Goal: Task Accomplishment & Management: Manage account settings

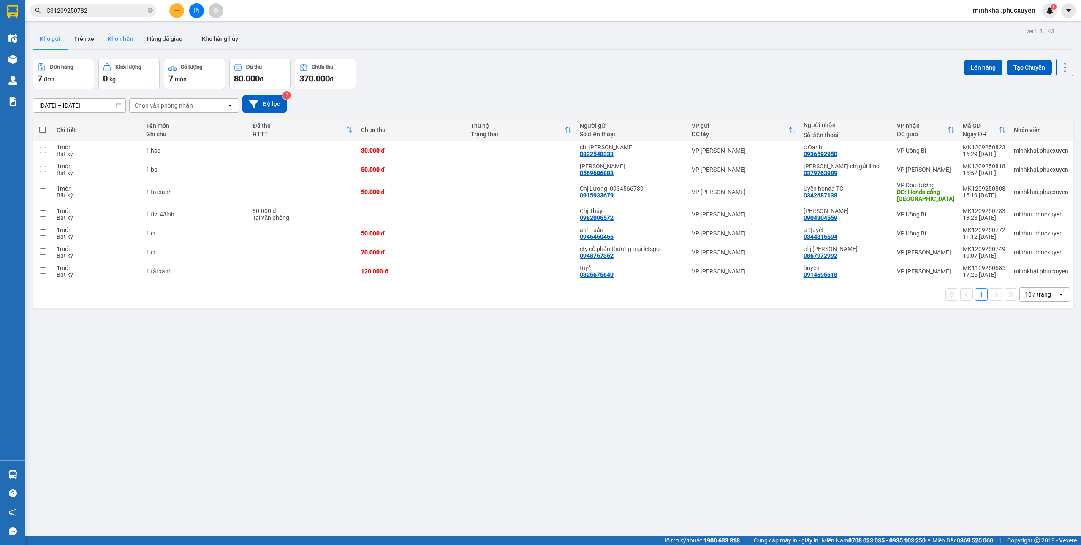
click at [119, 35] on button "Kho nhận" at bounding box center [120, 39] width 39 height 20
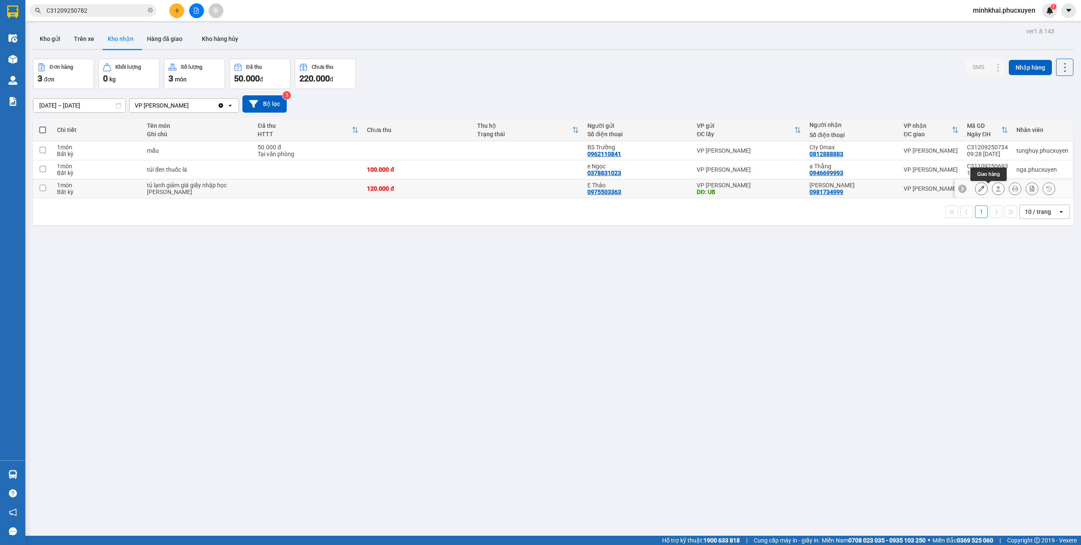
click at [995, 190] on icon at bounding box center [998, 189] width 6 height 6
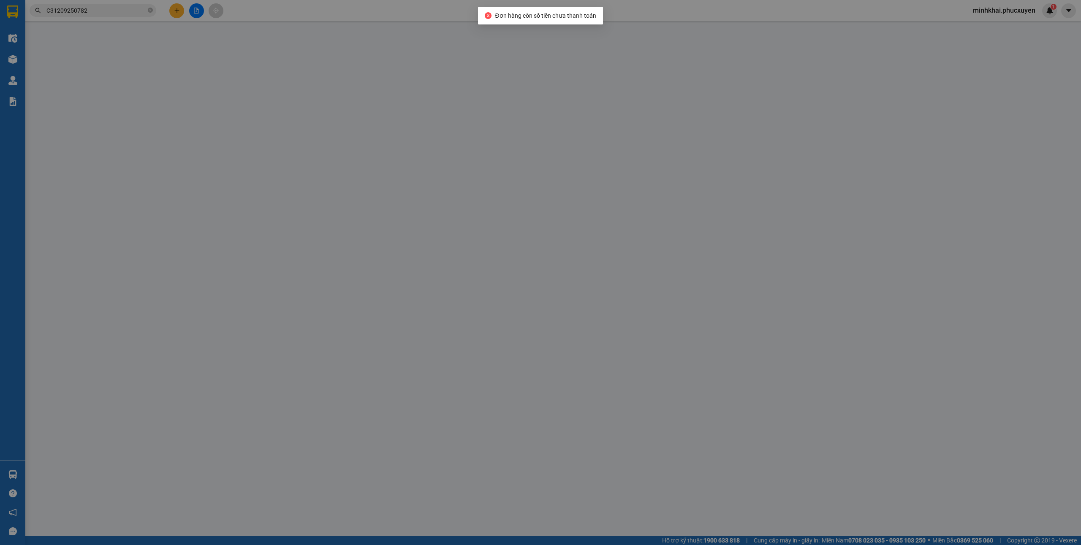
type input "0975503363"
type input "E Thảo"
type input "UB"
type input "0981734999"
type input "[PERSON_NAME]"
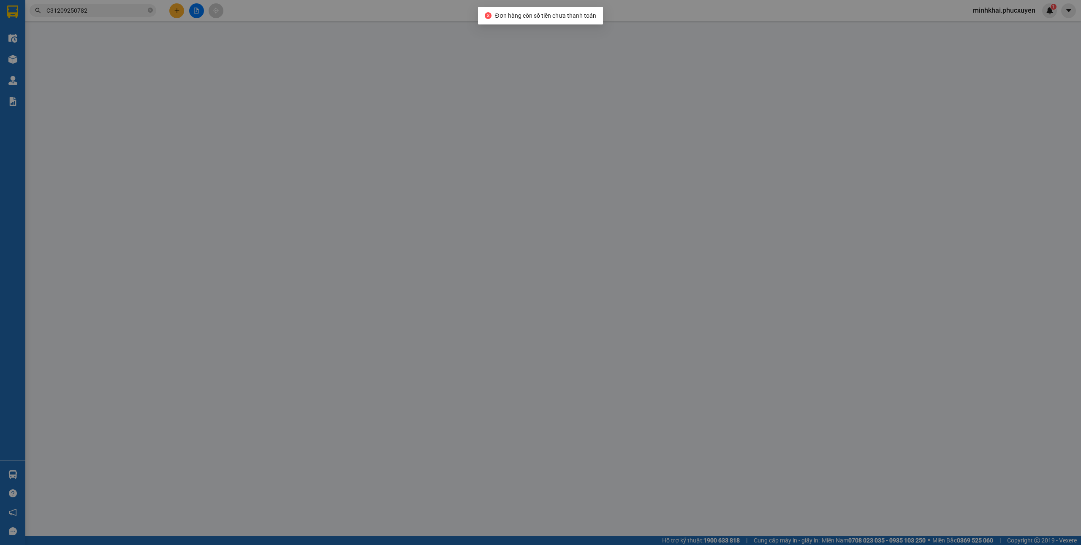
type input "120.000"
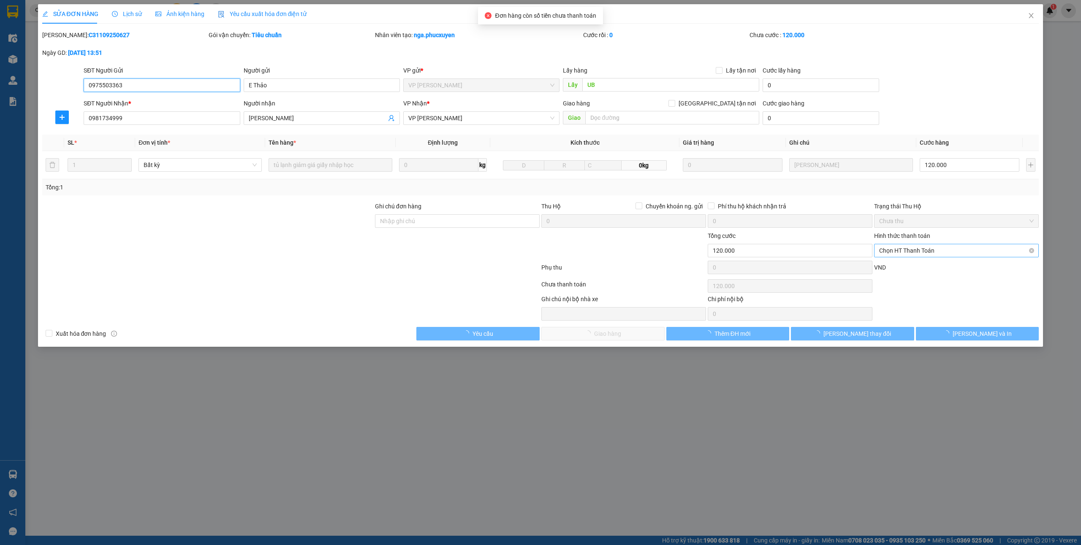
click at [897, 254] on span "Chọn HT Thanh Toán" at bounding box center [956, 250] width 155 height 13
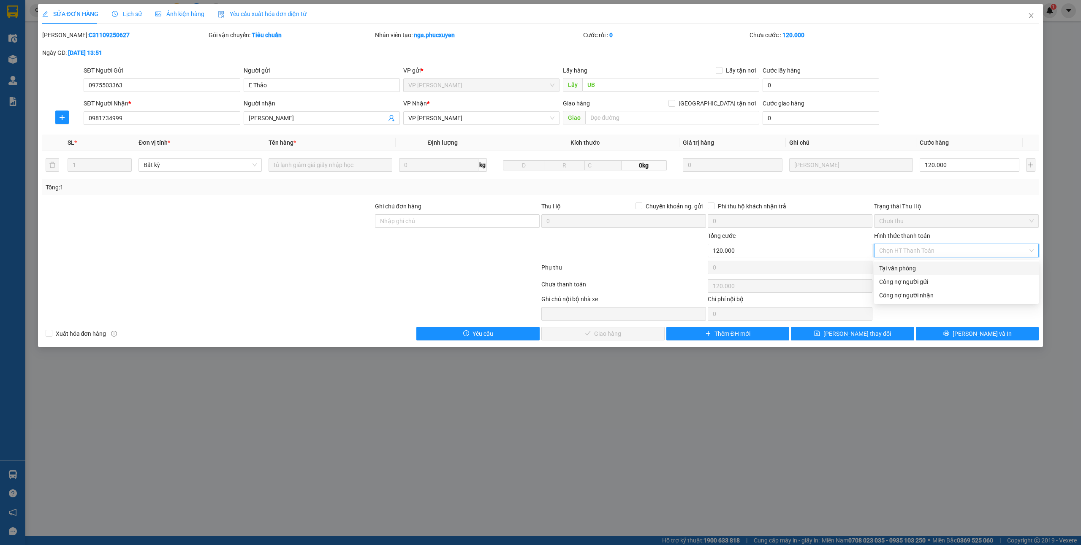
click at [889, 266] on div "Tại văn phòng" at bounding box center [956, 268] width 155 height 9
type input "0"
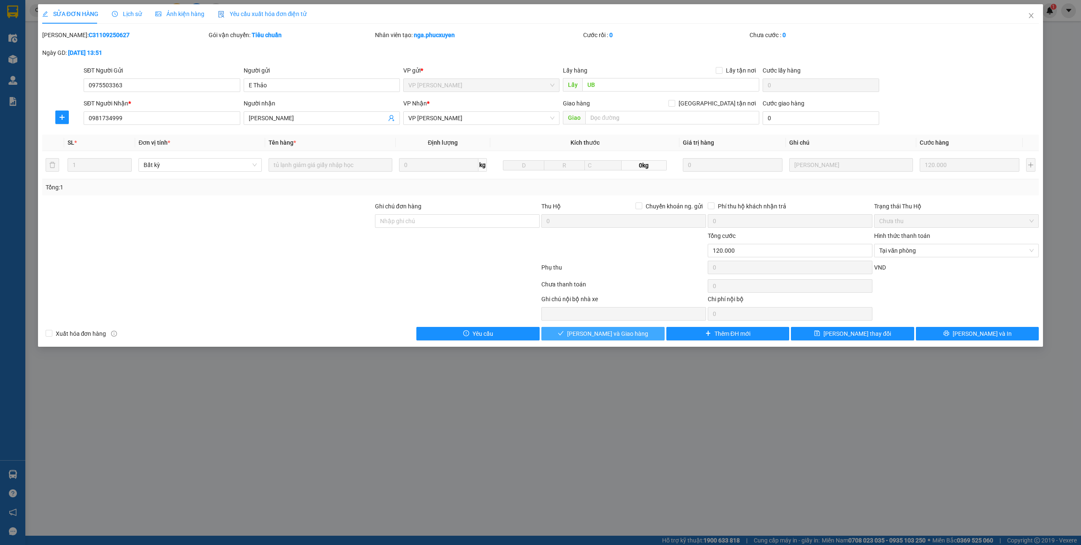
click at [564, 333] on icon "check" at bounding box center [561, 334] width 6 height 6
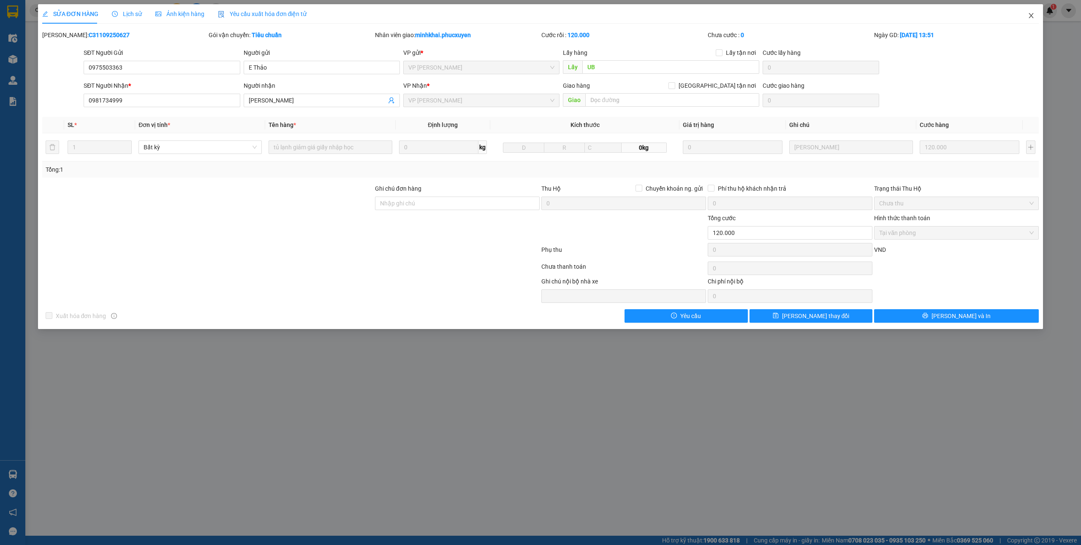
click at [1029, 14] on icon "close" at bounding box center [1031, 15] width 7 height 7
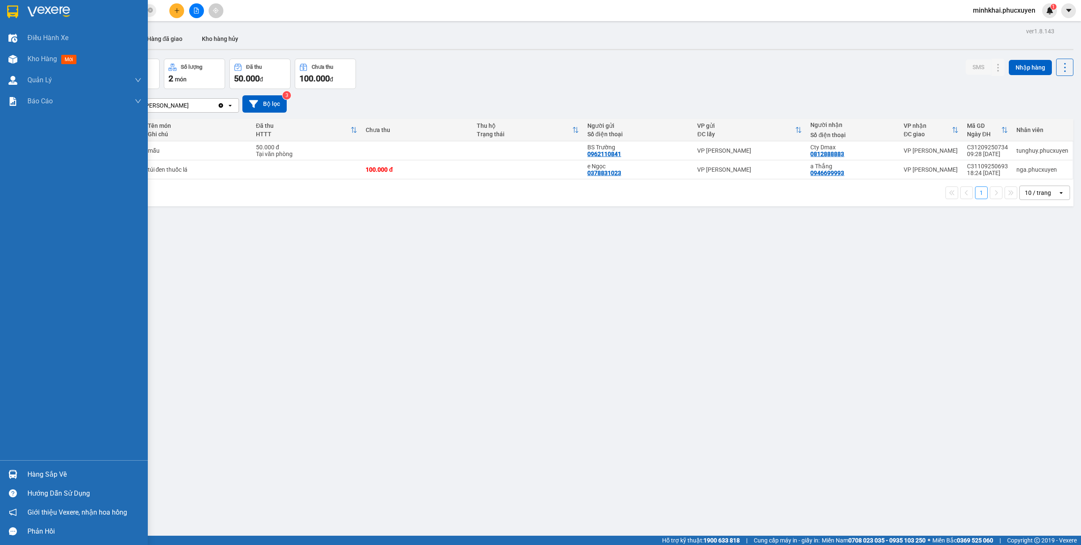
click at [12, 470] on img at bounding box center [12, 474] width 9 height 9
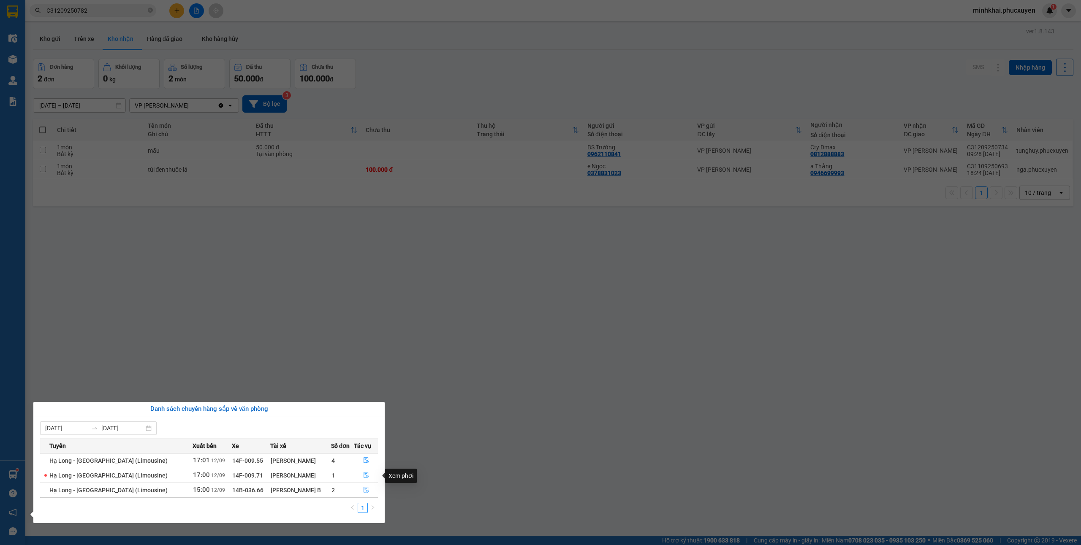
click at [364, 477] on icon "file-done" at bounding box center [366, 476] width 5 height 6
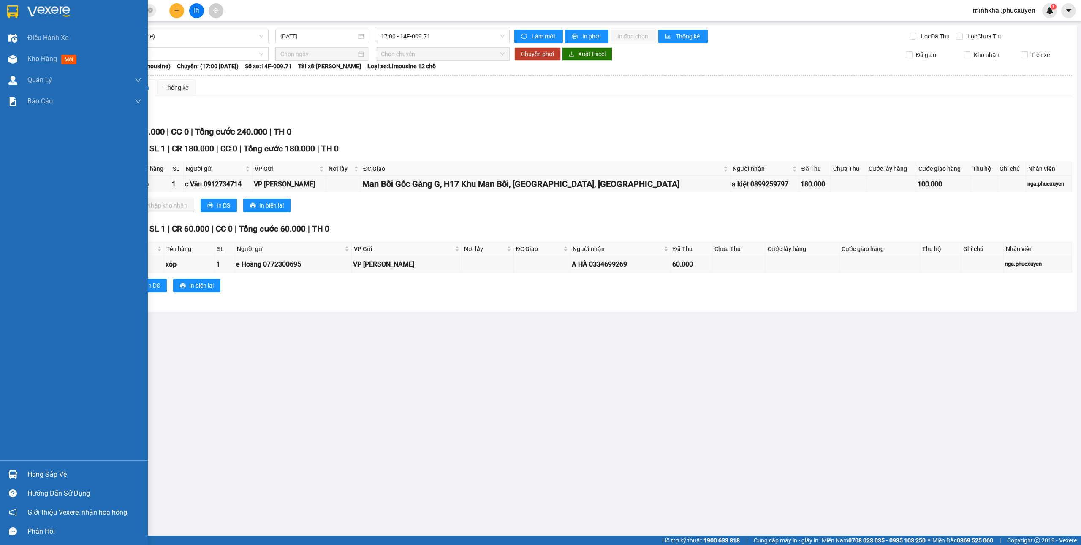
click at [13, 477] on img at bounding box center [12, 474] width 9 height 9
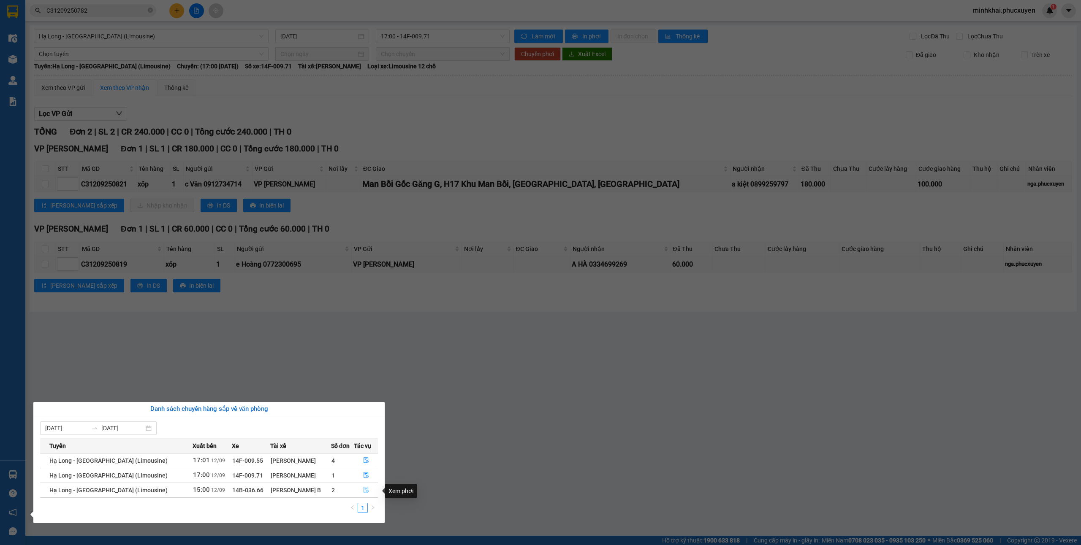
click at [367, 492] on icon "file-done" at bounding box center [366, 490] width 6 height 6
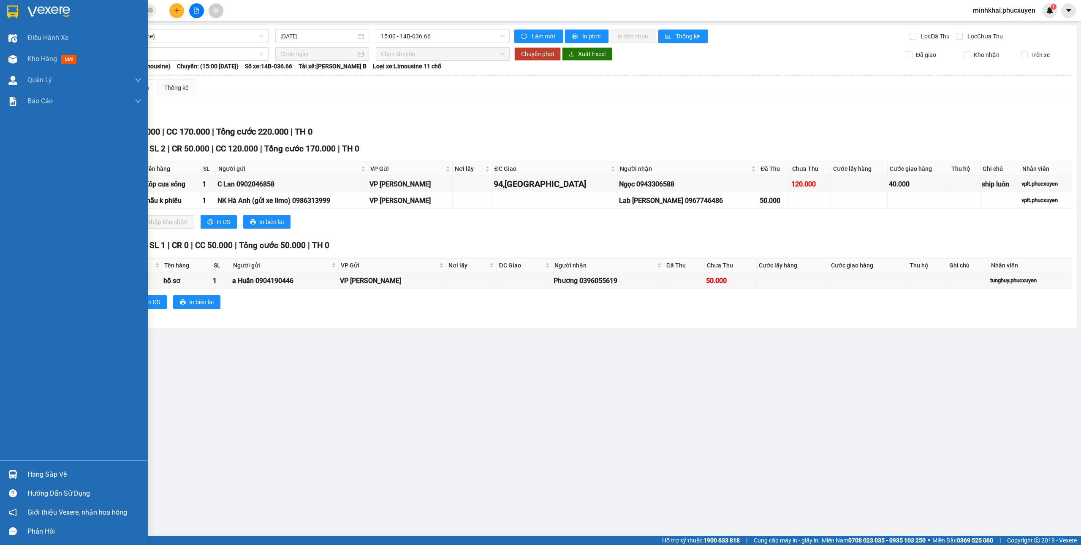
click at [0, 467] on div "Hàng sắp về" at bounding box center [74, 474] width 148 height 19
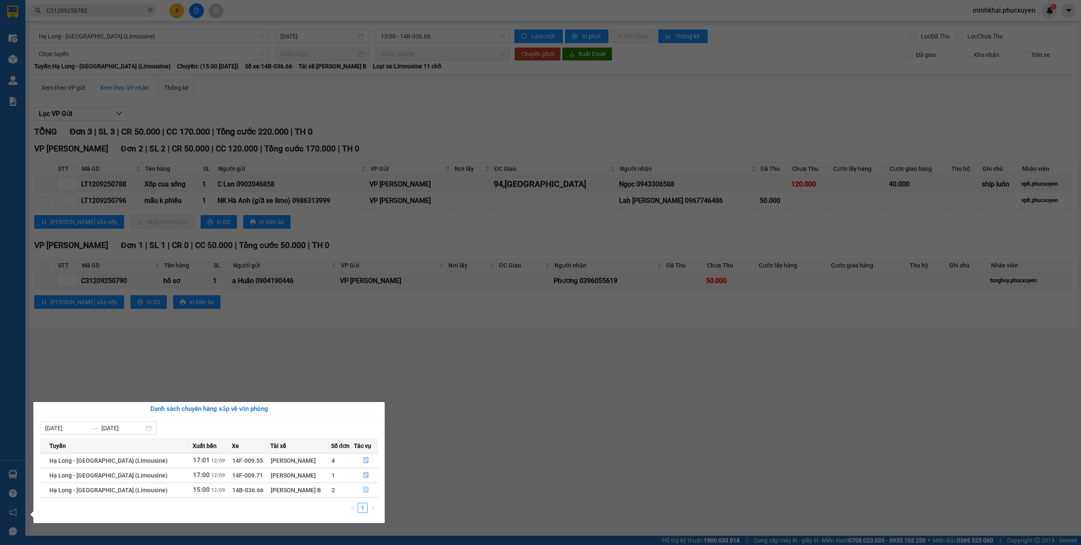
click at [364, 490] on icon "file-done" at bounding box center [366, 490] width 6 height 6
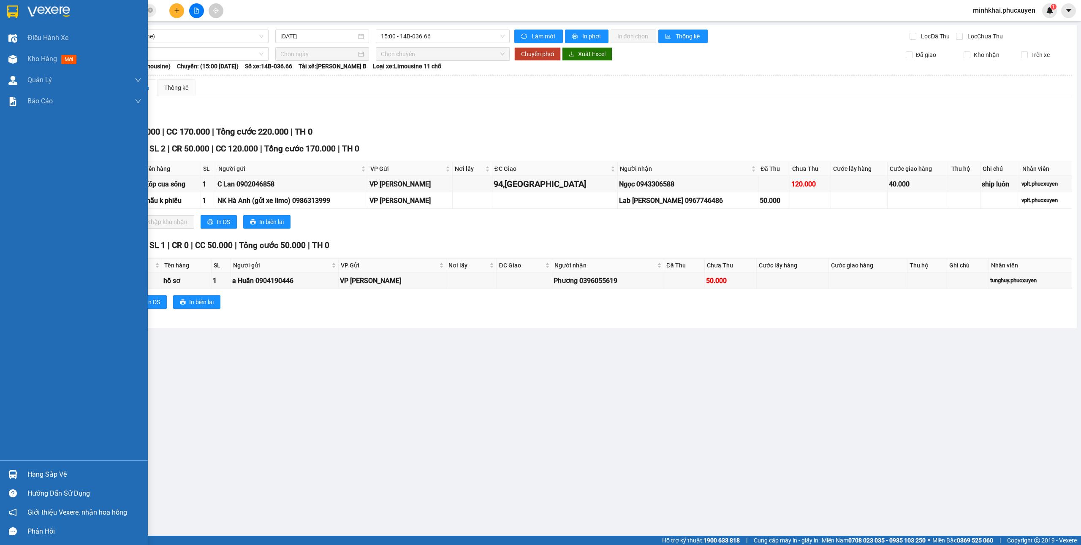
click at [24, 475] on div "Hàng sắp về" at bounding box center [74, 474] width 148 height 19
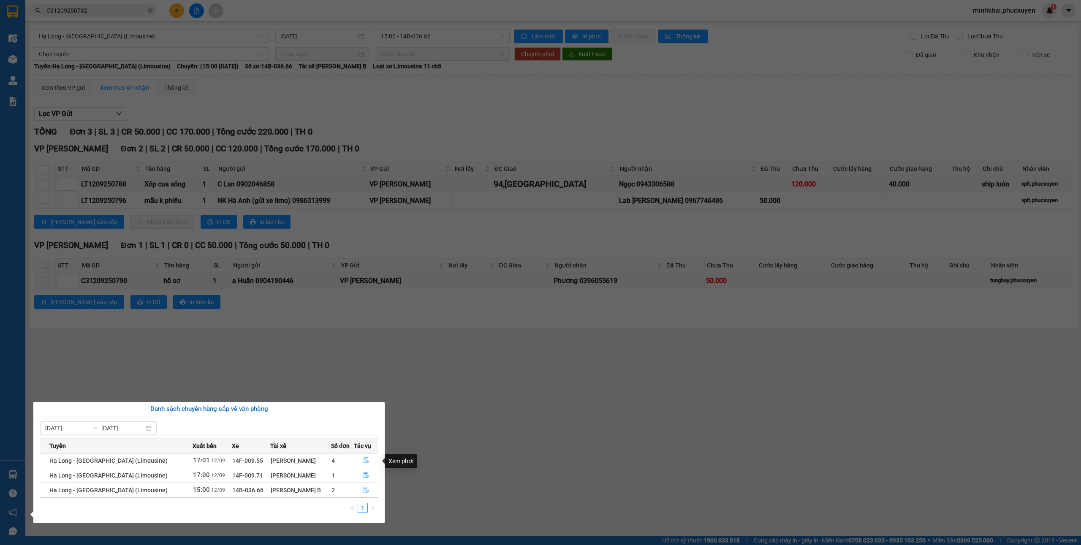
click at [369, 458] on button "button" at bounding box center [365, 461] width 23 height 14
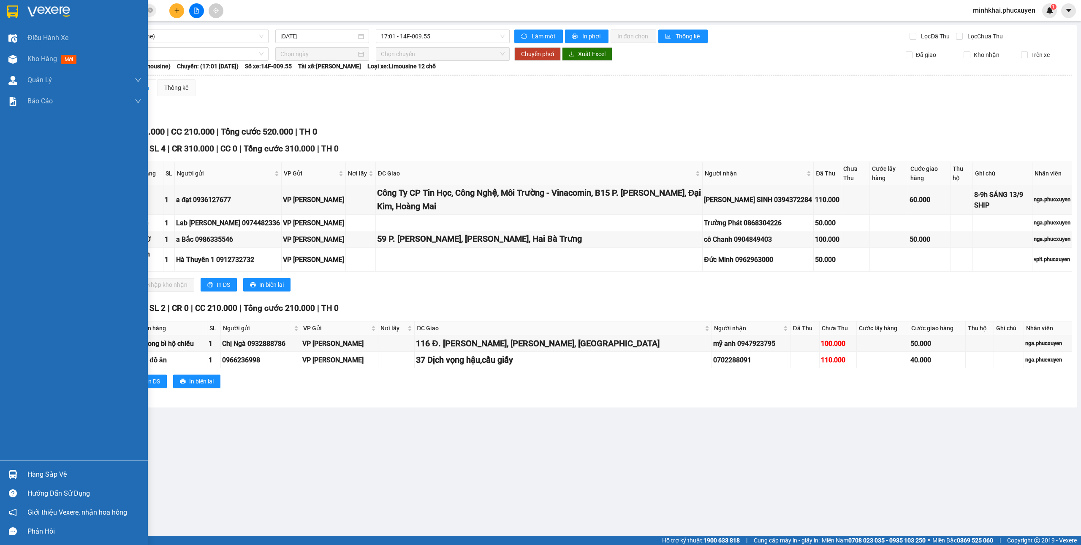
click at [8, 475] on img at bounding box center [12, 474] width 9 height 9
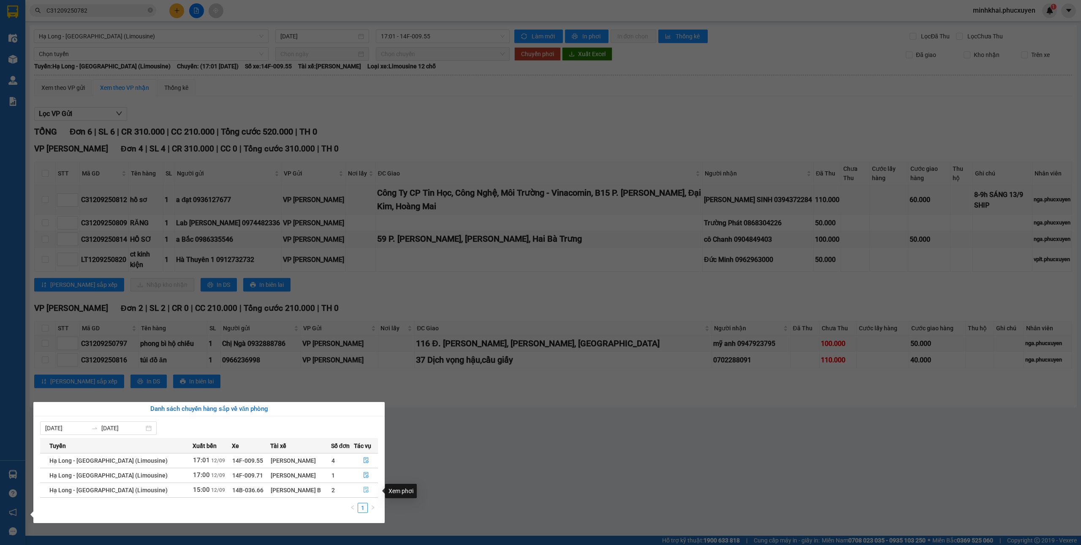
click at [365, 492] on icon "file-done" at bounding box center [366, 490] width 6 height 6
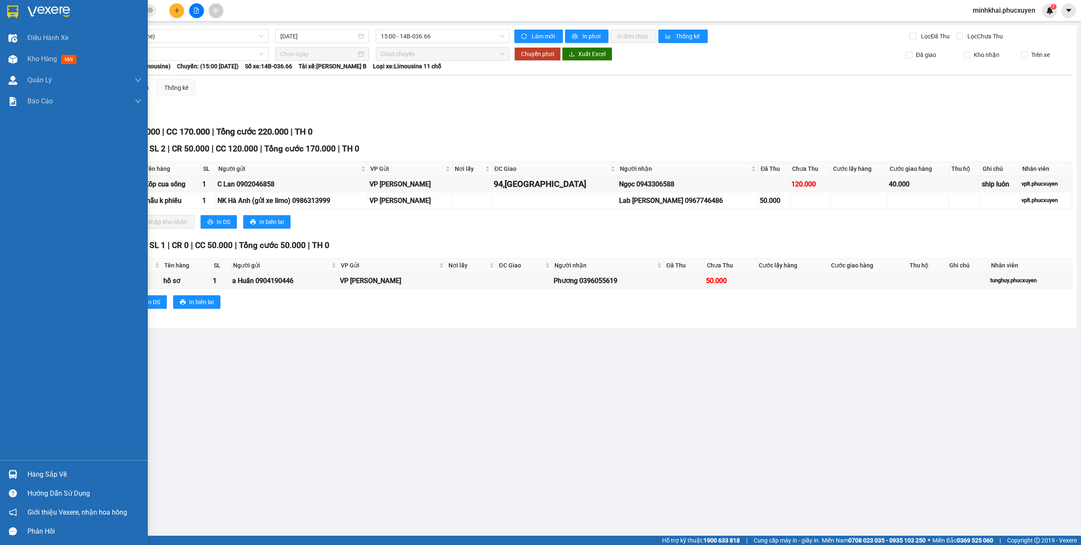
click at [26, 465] on div "Hàng sắp về" at bounding box center [74, 474] width 148 height 19
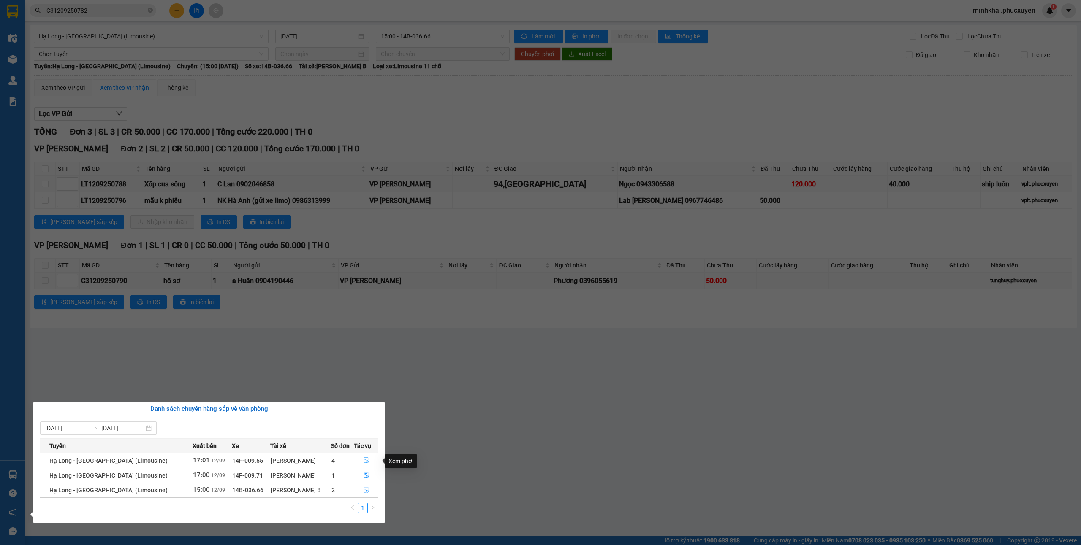
click at [363, 459] on icon "file-done" at bounding box center [366, 461] width 6 height 6
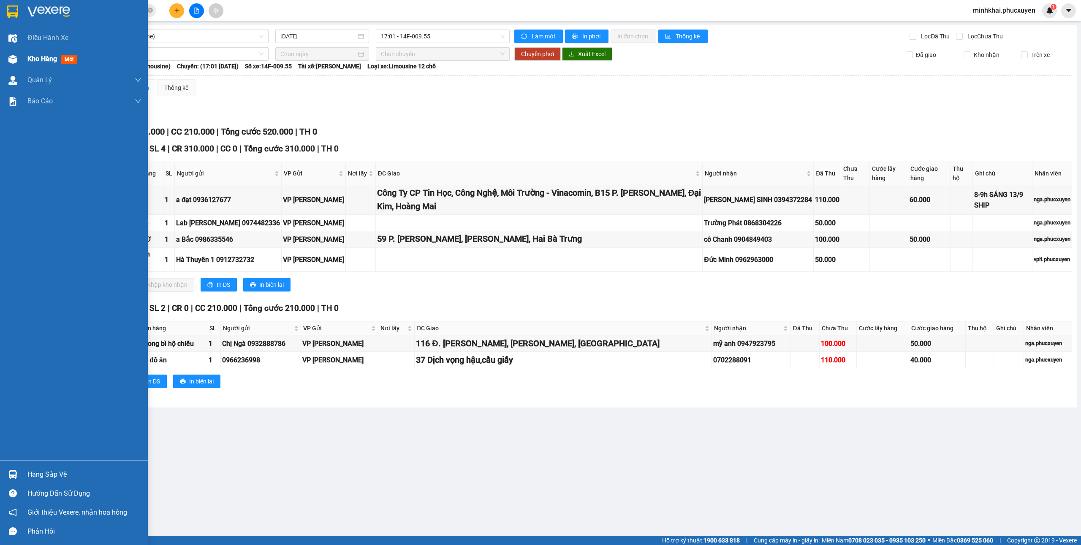
click at [36, 59] on span "Kho hàng" at bounding box center [42, 59] width 30 height 8
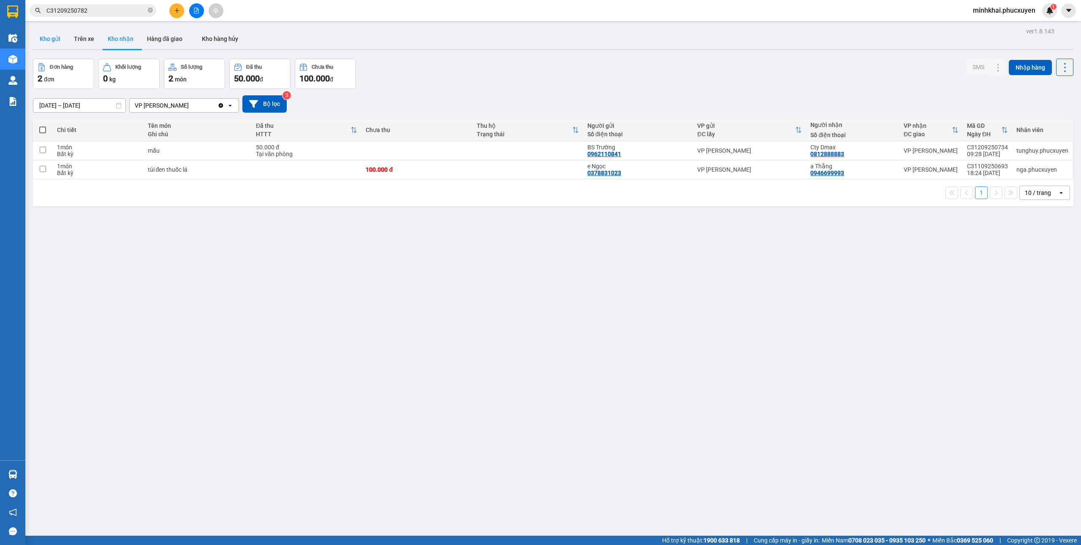
click at [48, 39] on button "Kho gửi" at bounding box center [50, 39] width 34 height 20
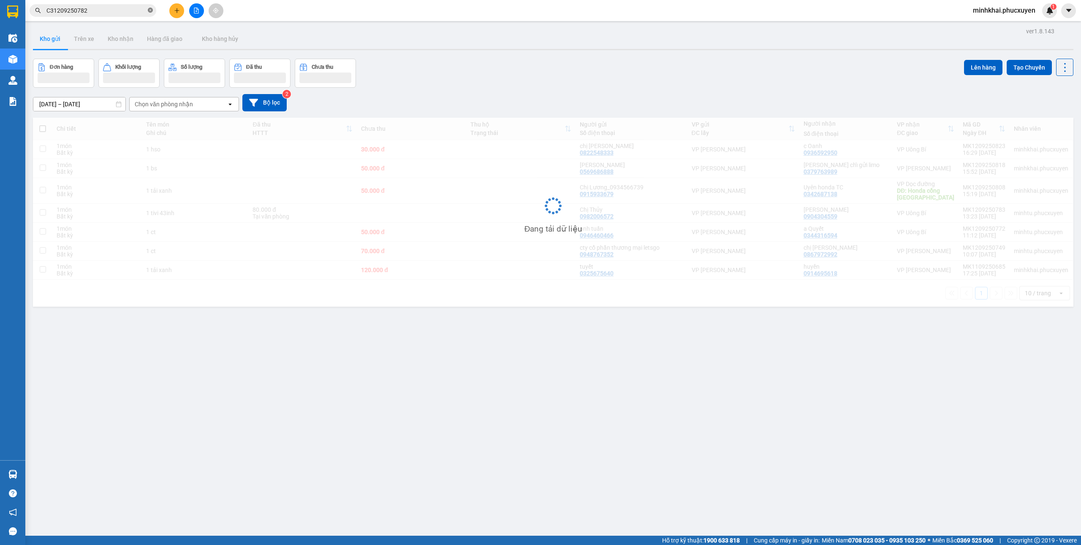
click at [151, 10] on icon "close-circle" at bounding box center [150, 10] width 5 height 5
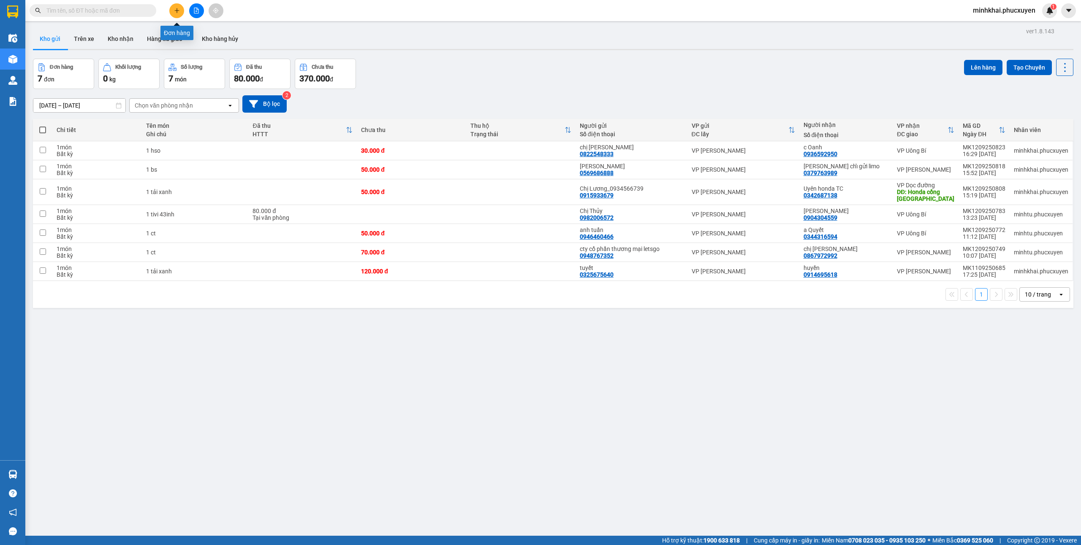
click at [178, 8] on icon "plus" at bounding box center [177, 11] width 6 height 6
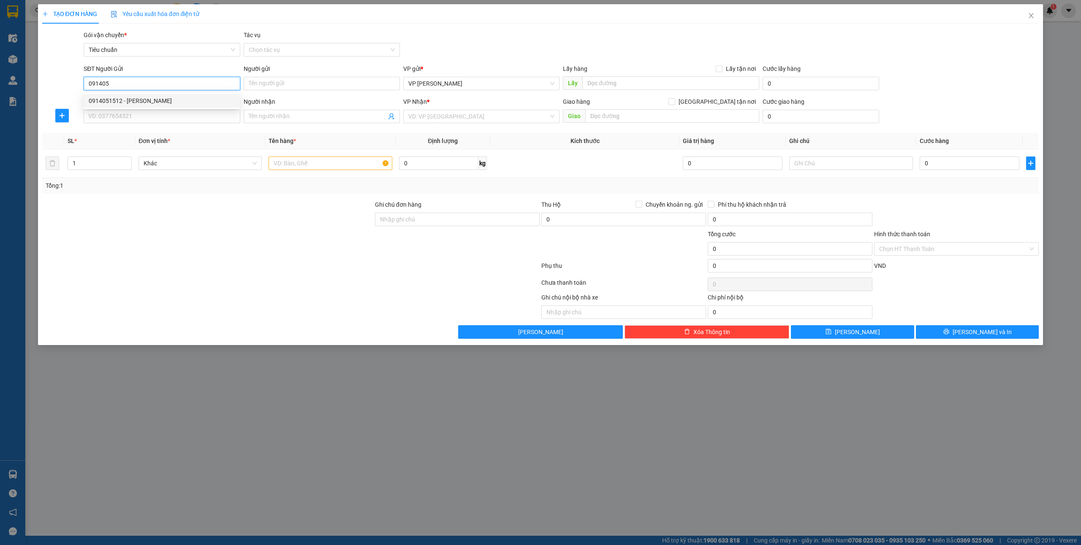
click at [131, 98] on div "0914051512 - [PERSON_NAME]" at bounding box center [162, 100] width 146 height 9
type input "0914051512"
type input "[PERSON_NAME]"
type input "0914051512"
click at [132, 115] on input "SĐT Người Nhận *" at bounding box center [162, 117] width 156 height 14
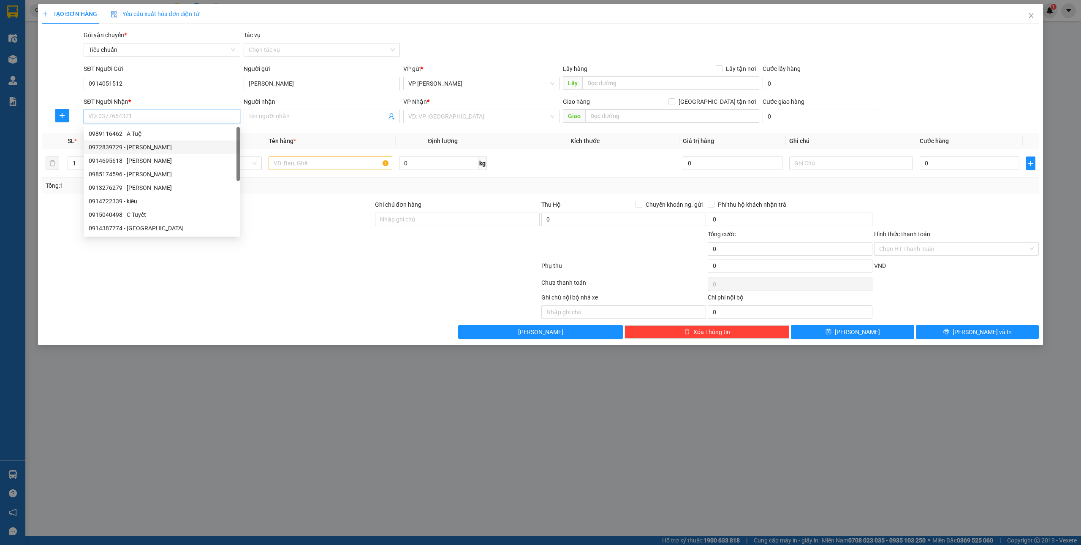
click at [157, 149] on div "0972839729 - [PERSON_NAME]" at bounding box center [162, 147] width 146 height 9
type input "0972839729"
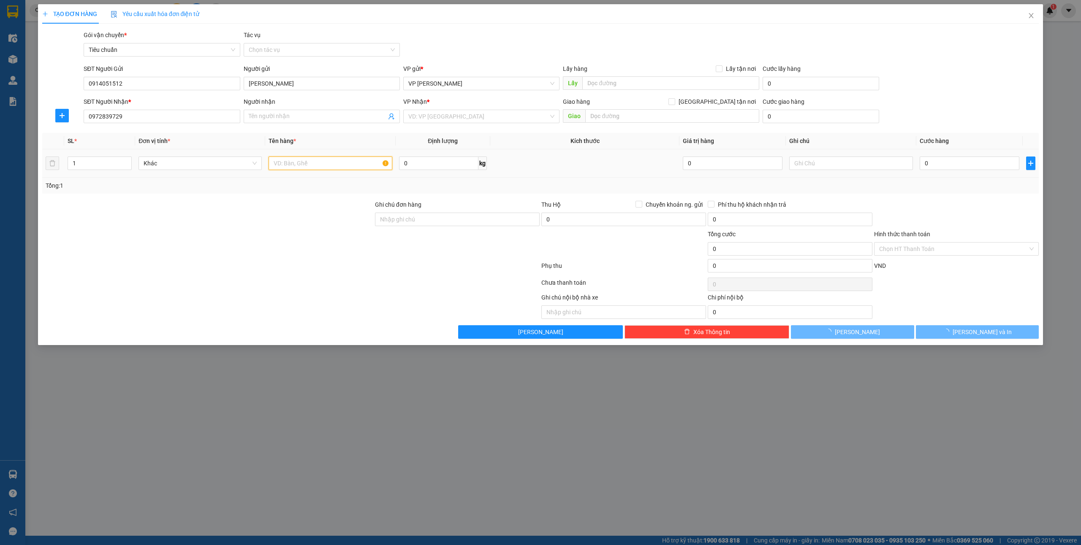
click at [307, 169] on input "text" at bounding box center [330, 164] width 123 height 14
type input "[PERSON_NAME]"
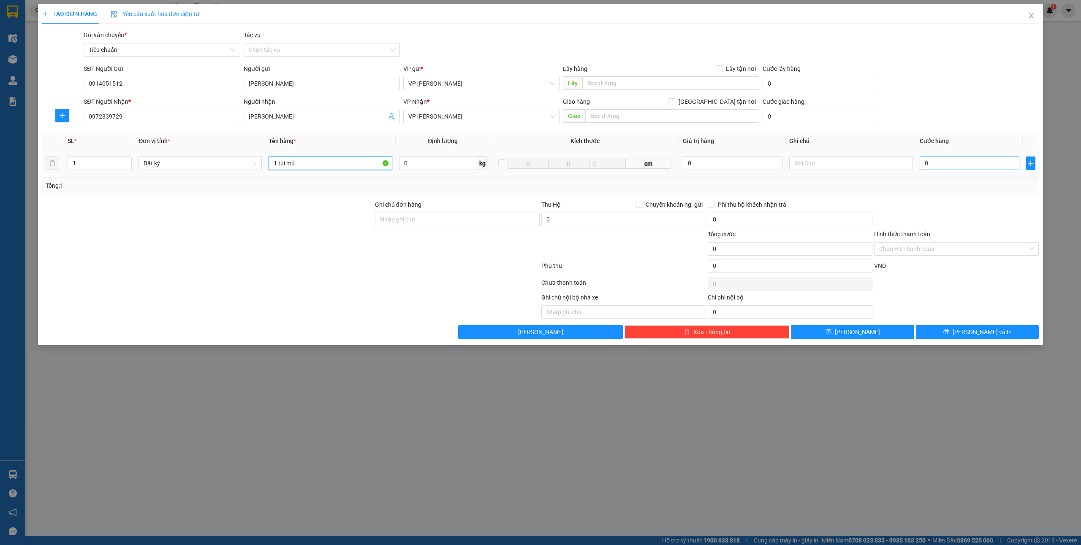
type input "1 túi mũ"
click at [938, 166] on input "0" at bounding box center [970, 164] width 100 height 14
type input "5"
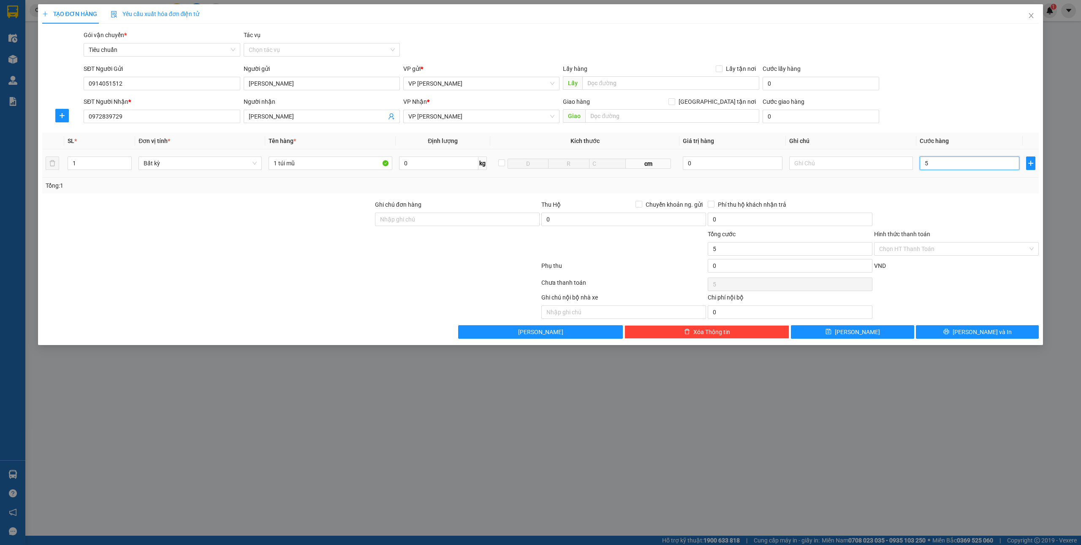
type input "50"
click at [892, 251] on input "Hình thức thanh toán" at bounding box center [953, 249] width 149 height 13
type input "50.000"
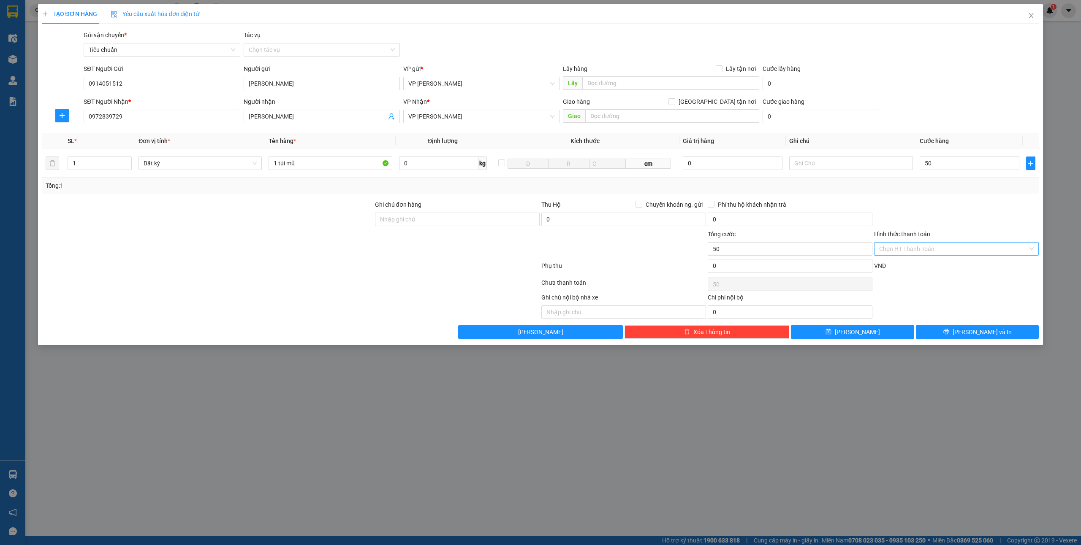
type input "50.000"
click at [897, 266] on div "Tại văn phòng" at bounding box center [956, 266] width 155 height 9
type input "0"
click at [980, 329] on span "[PERSON_NAME] và In" at bounding box center [981, 332] width 59 height 9
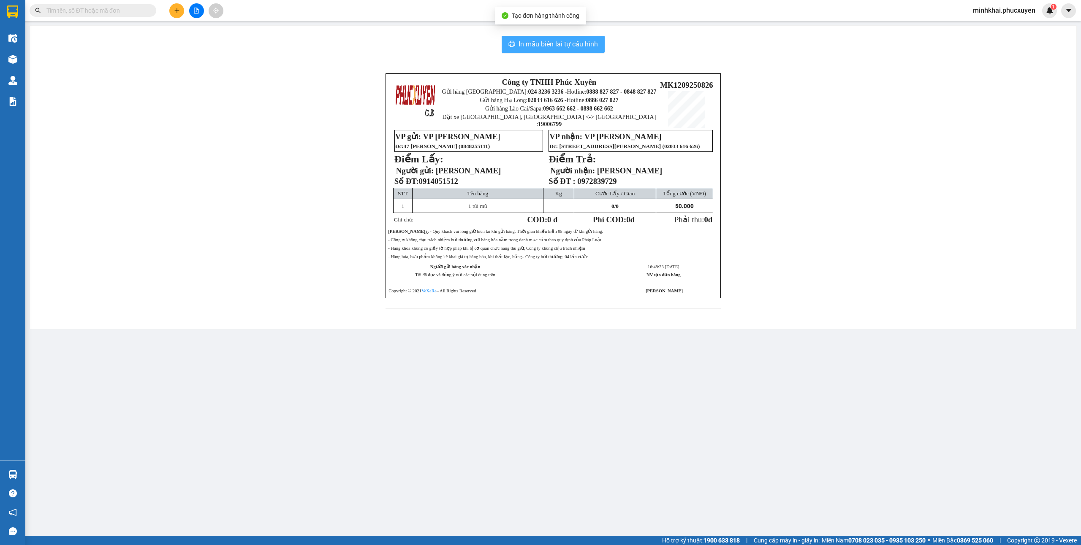
click at [539, 47] on span "In mẫu biên lai tự cấu hình" at bounding box center [557, 44] width 79 height 11
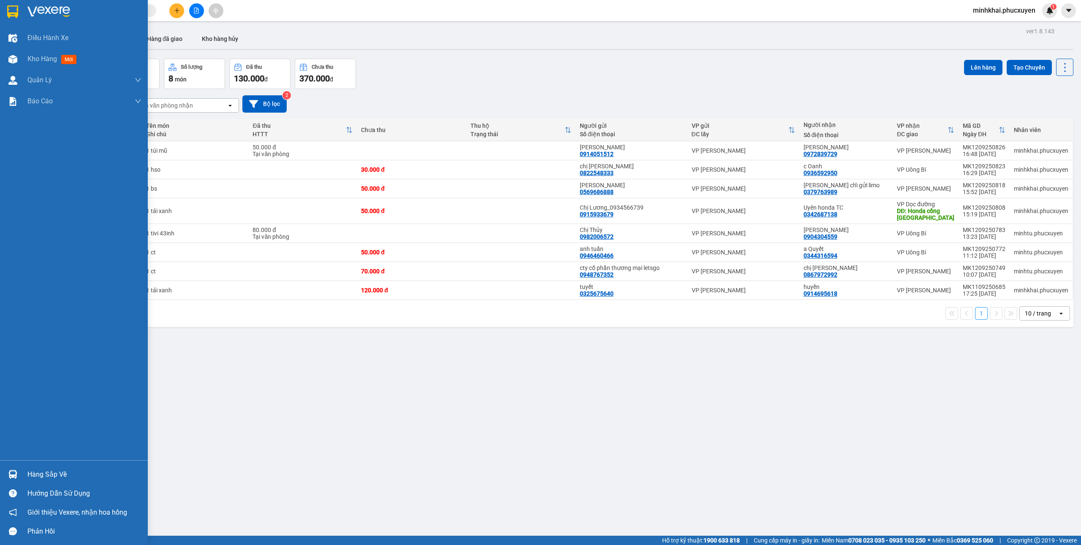
click at [12, 473] on img at bounding box center [12, 474] width 9 height 9
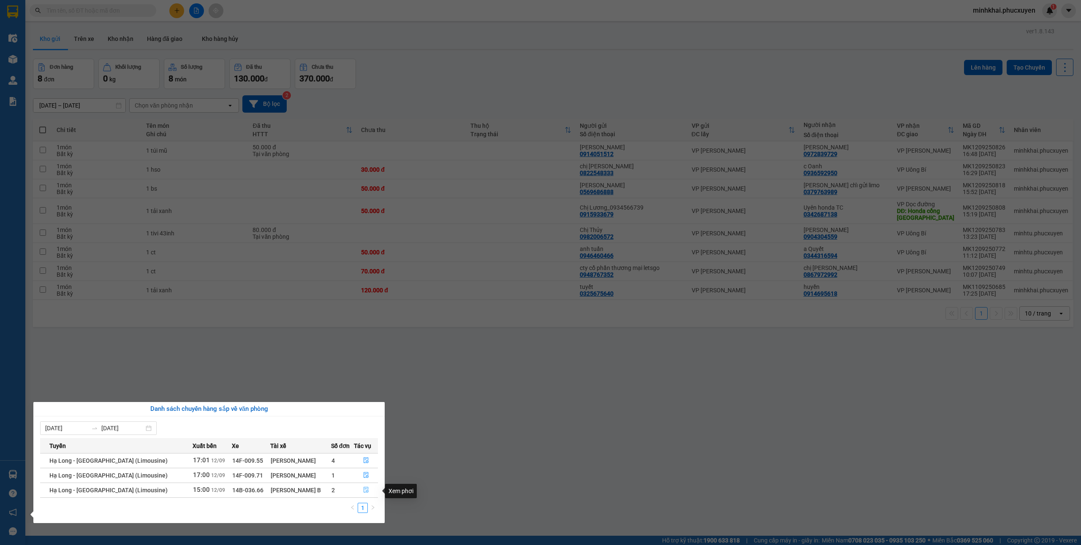
click at [365, 492] on icon "file-done" at bounding box center [366, 490] width 6 height 6
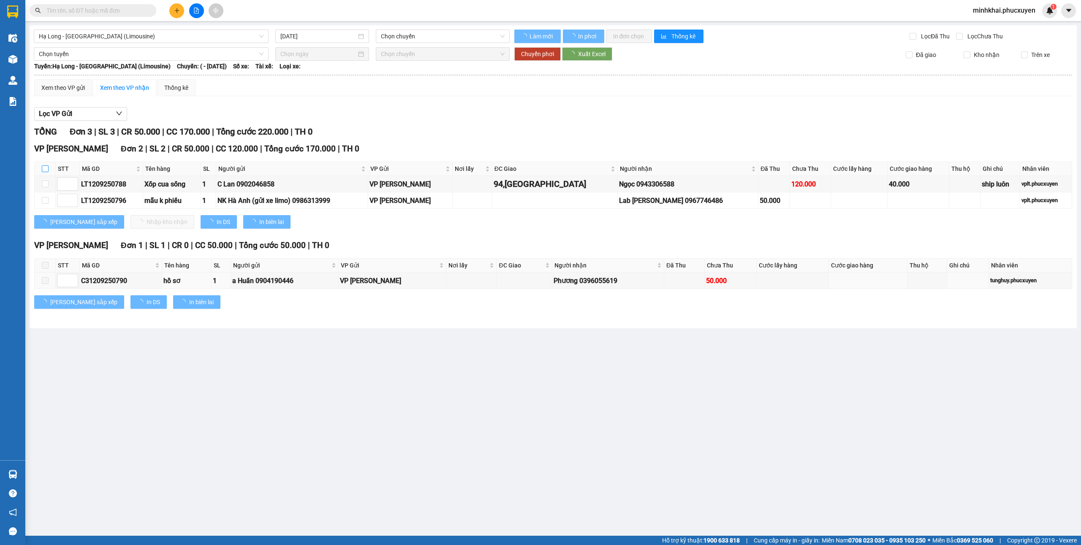
click at [44, 168] on input "checkbox" at bounding box center [45, 169] width 7 height 7
checkbox input "true"
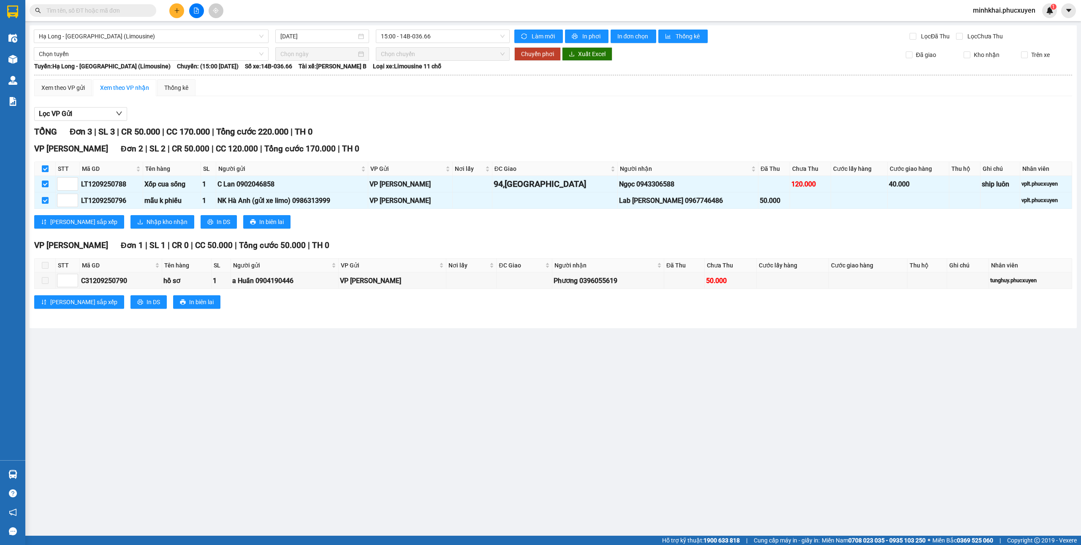
checkbox input "true"
click at [130, 219] on button "Nhập kho nhận" at bounding box center [162, 222] width 64 height 14
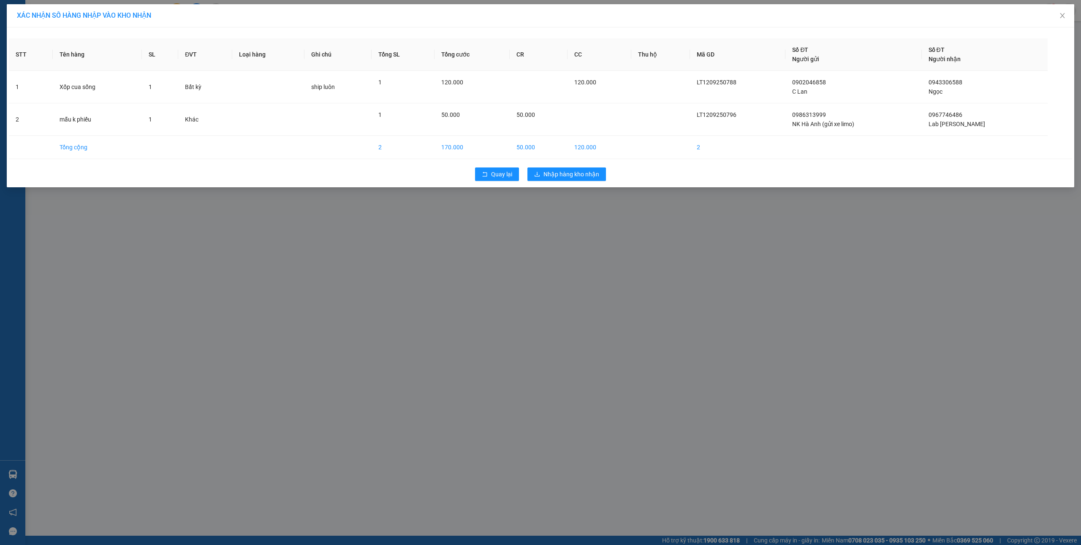
click at [566, 185] on div "Quay lại Nhập hàng kho nhận" at bounding box center [540, 174] width 1063 height 22
click at [566, 175] on span "Nhập hàng kho nhận" at bounding box center [571, 174] width 56 height 9
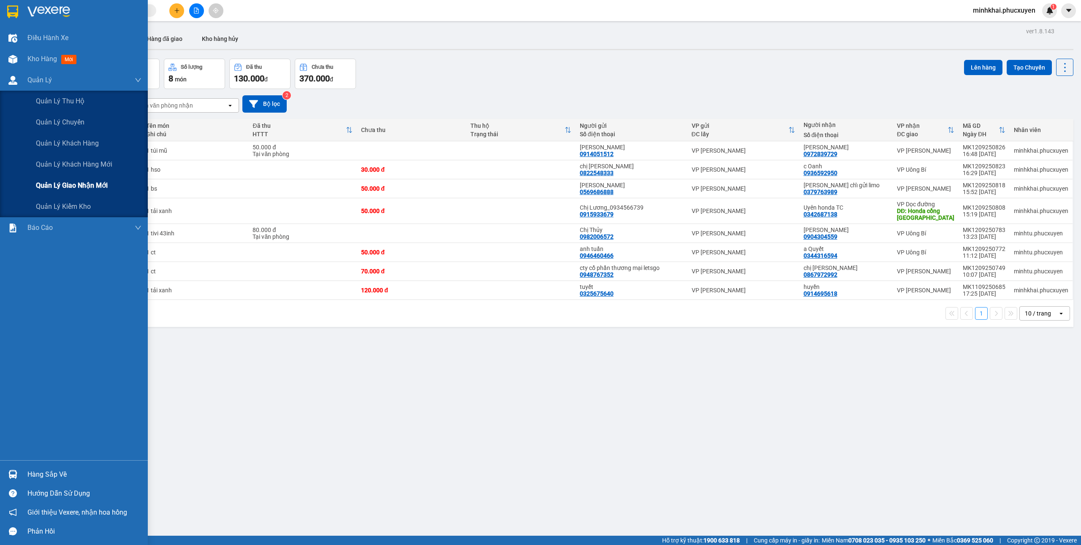
click at [78, 186] on span "Quản lý giao nhận mới" at bounding box center [72, 185] width 72 height 11
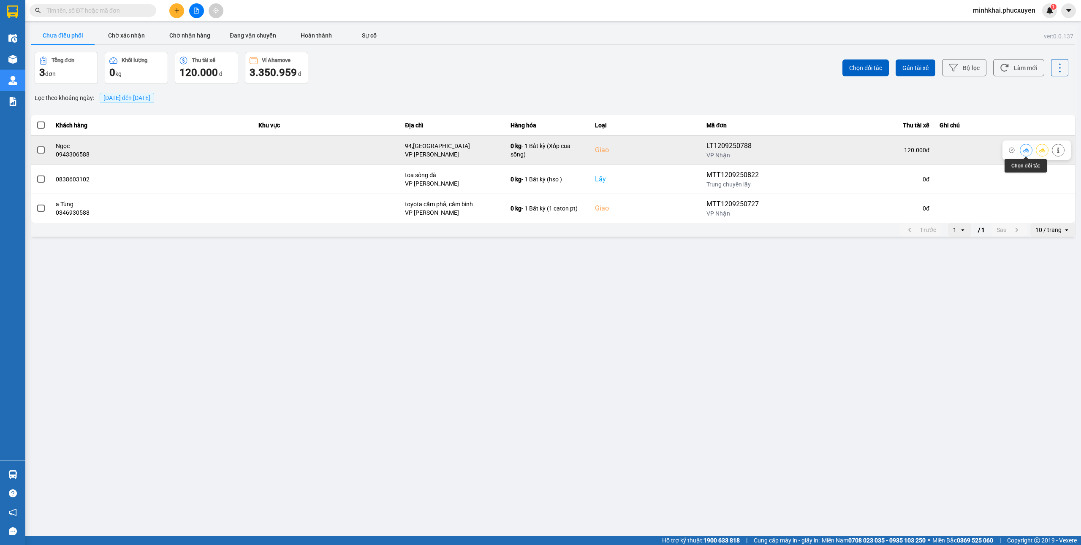
click at [1028, 152] on icon at bounding box center [1026, 150] width 6 height 6
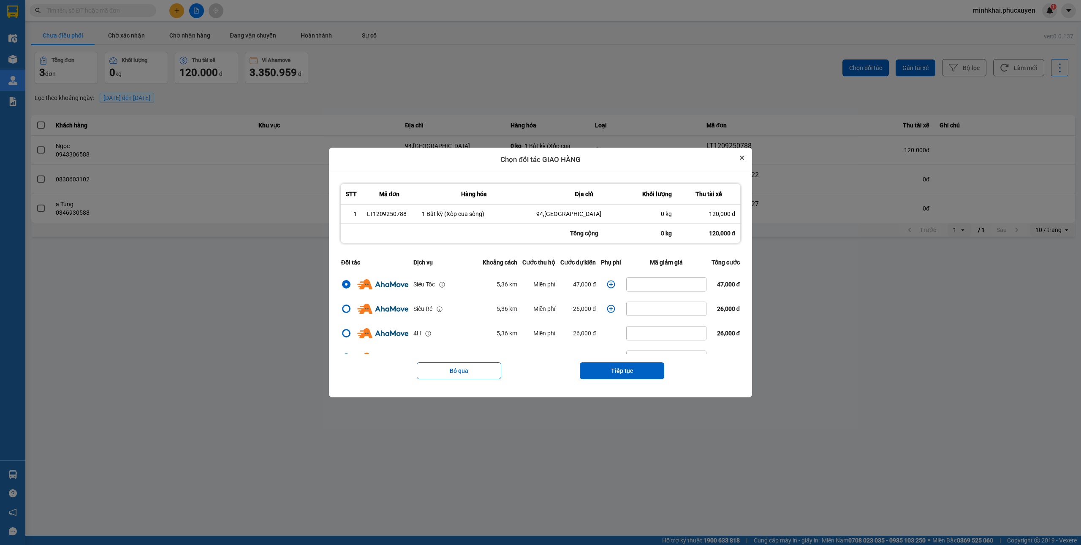
click at [744, 157] on icon "Close" at bounding box center [742, 158] width 4 height 4
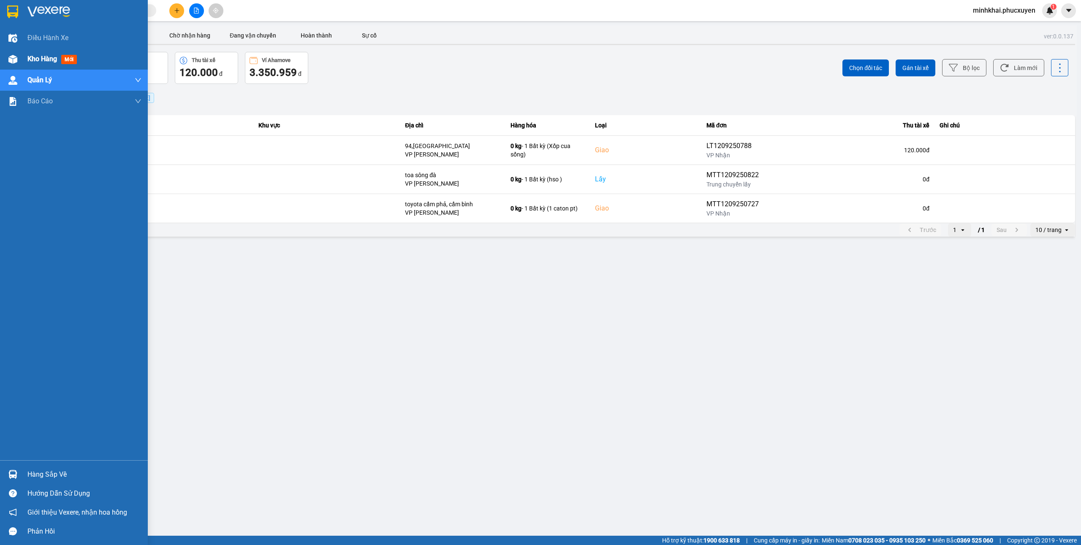
click at [31, 51] on div "Kho hàng mới" at bounding box center [84, 59] width 114 height 21
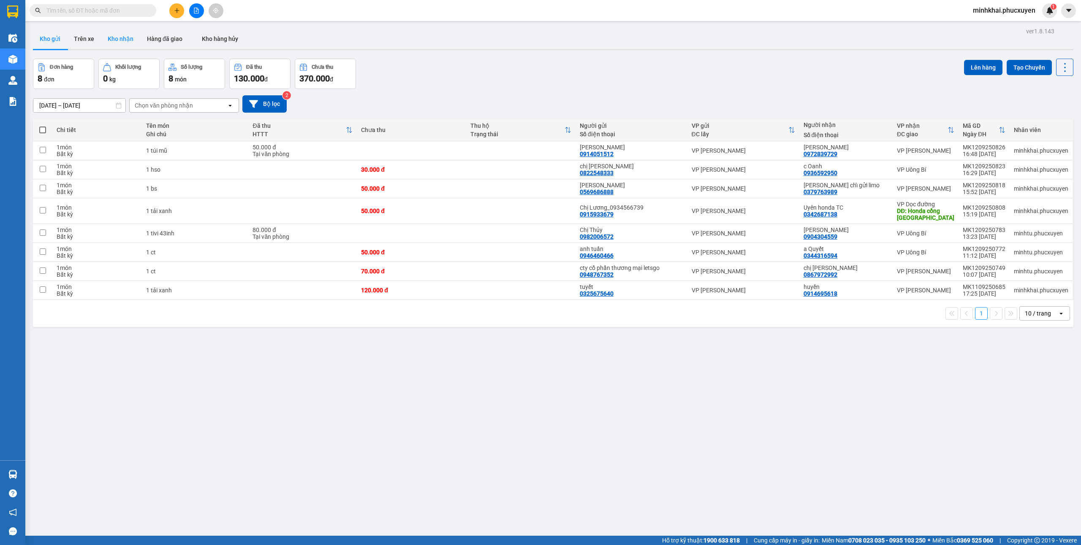
click at [127, 35] on button "Kho nhận" at bounding box center [120, 39] width 39 height 20
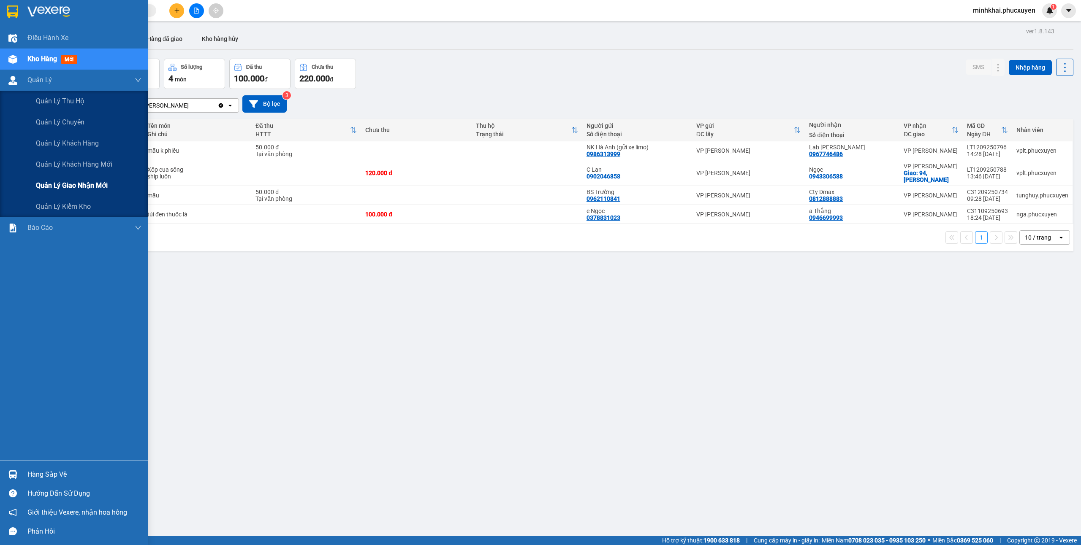
click at [93, 179] on div "Quản lý giao nhận mới" at bounding box center [89, 185] width 106 height 21
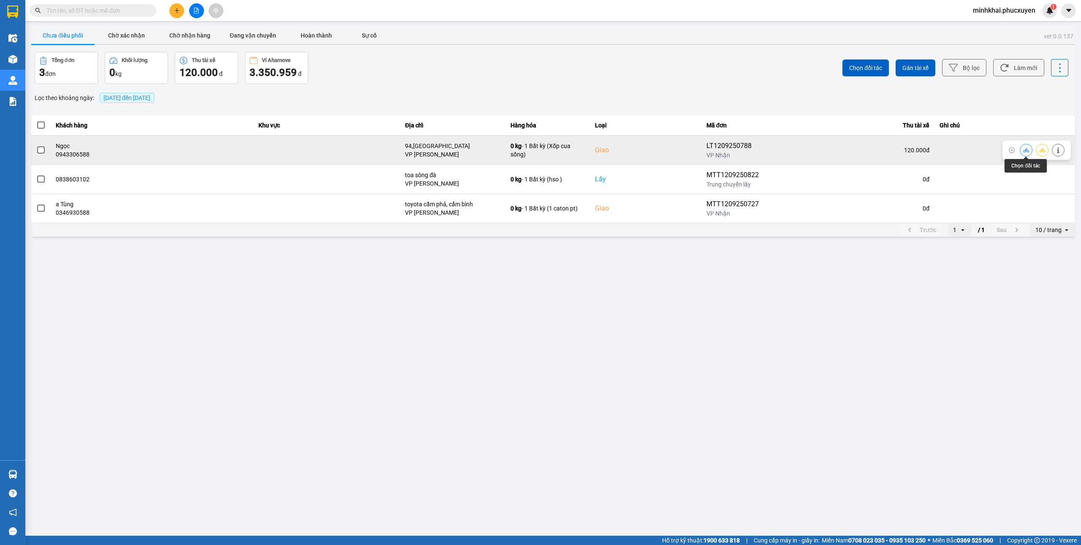
click at [1024, 151] on icon at bounding box center [1026, 150] width 6 height 6
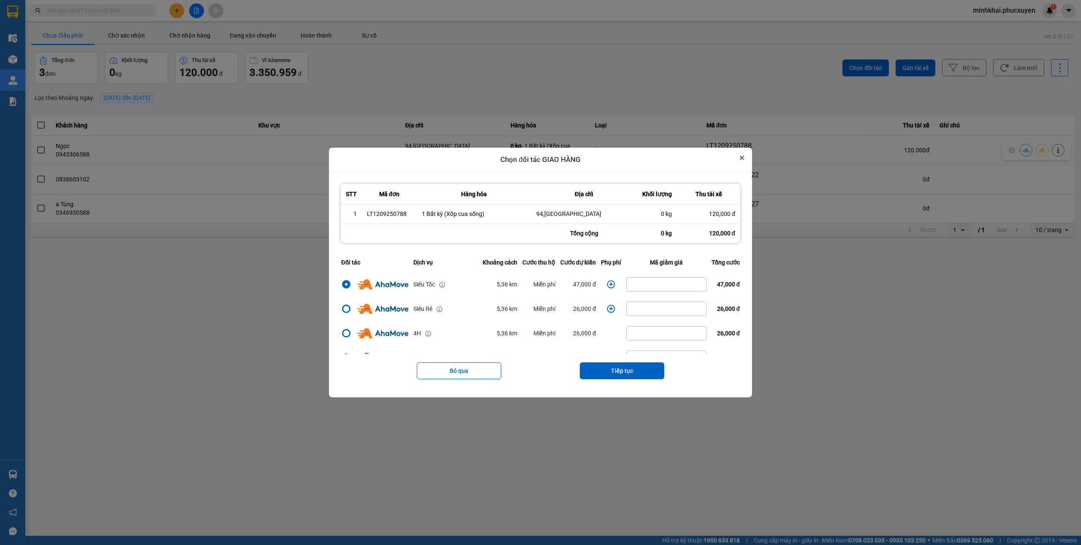
click at [744, 158] on icon "Close" at bounding box center [741, 157] width 3 height 3
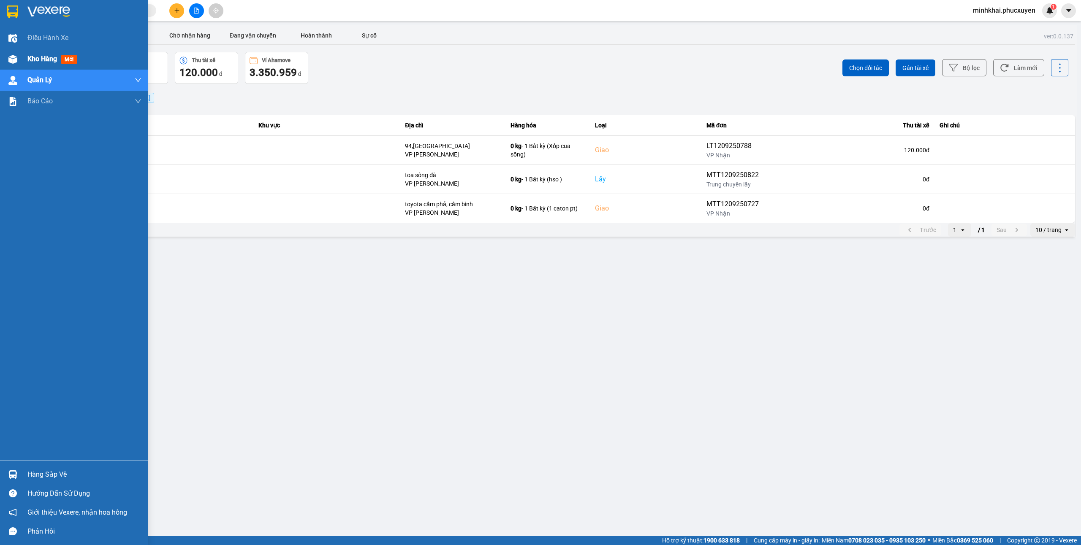
click at [29, 58] on span "Kho hàng" at bounding box center [42, 59] width 30 height 8
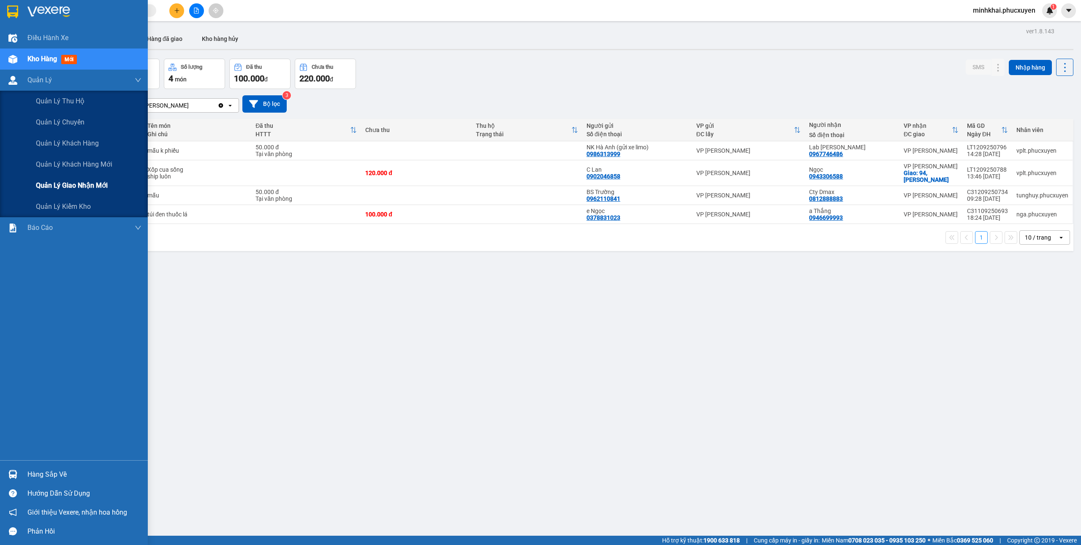
click at [80, 184] on span "Quản lý giao nhận mới" at bounding box center [72, 185] width 72 height 11
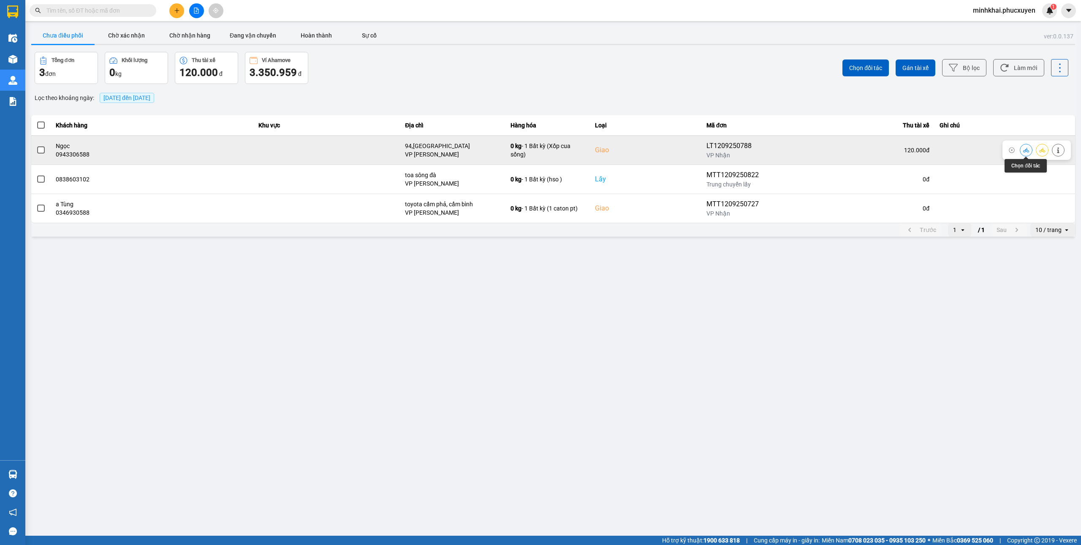
click at [1028, 149] on icon at bounding box center [1026, 150] width 6 height 6
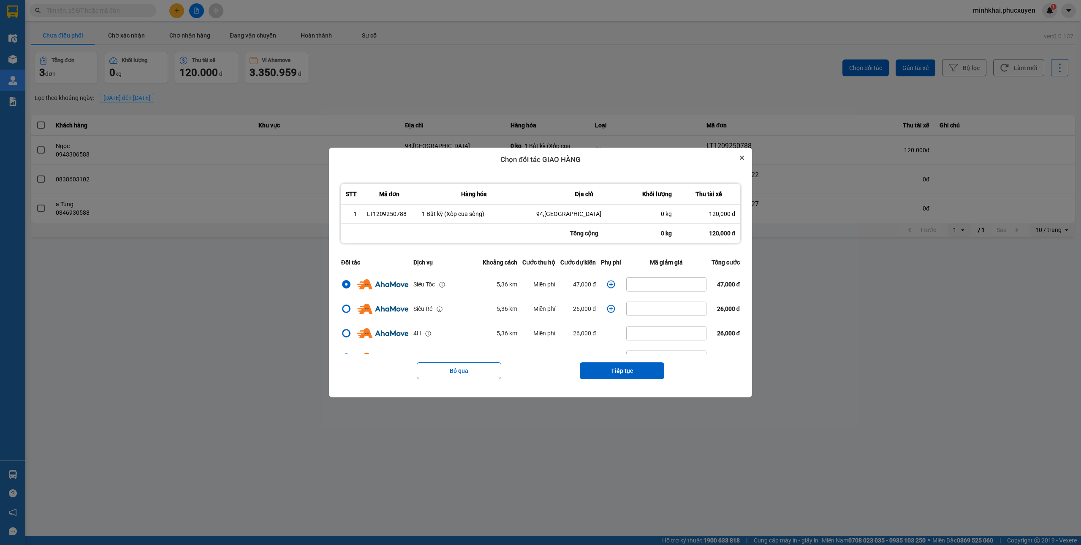
click at [747, 155] on button "Close" at bounding box center [742, 158] width 10 height 10
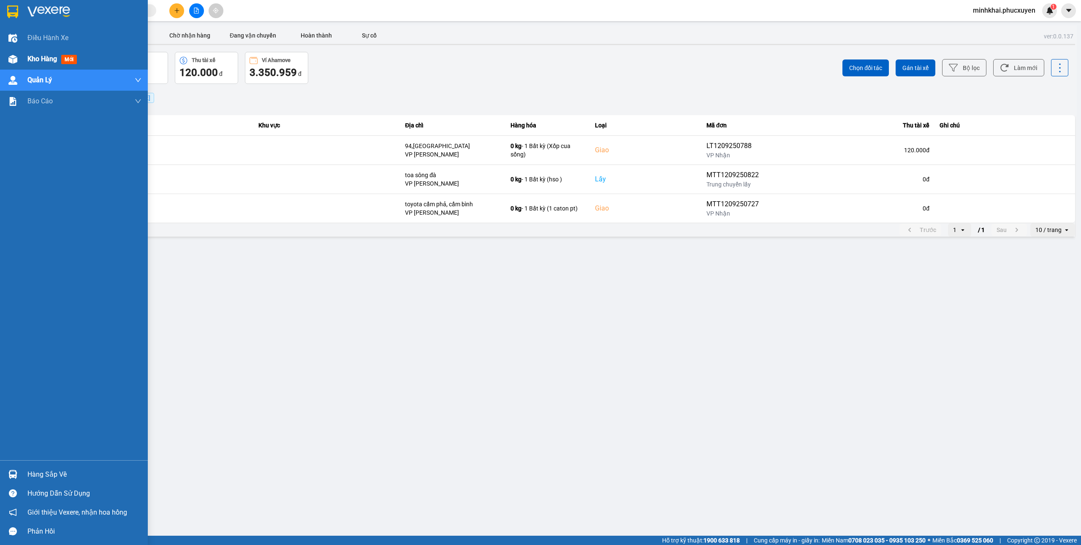
click at [14, 65] on div at bounding box center [12, 59] width 15 height 15
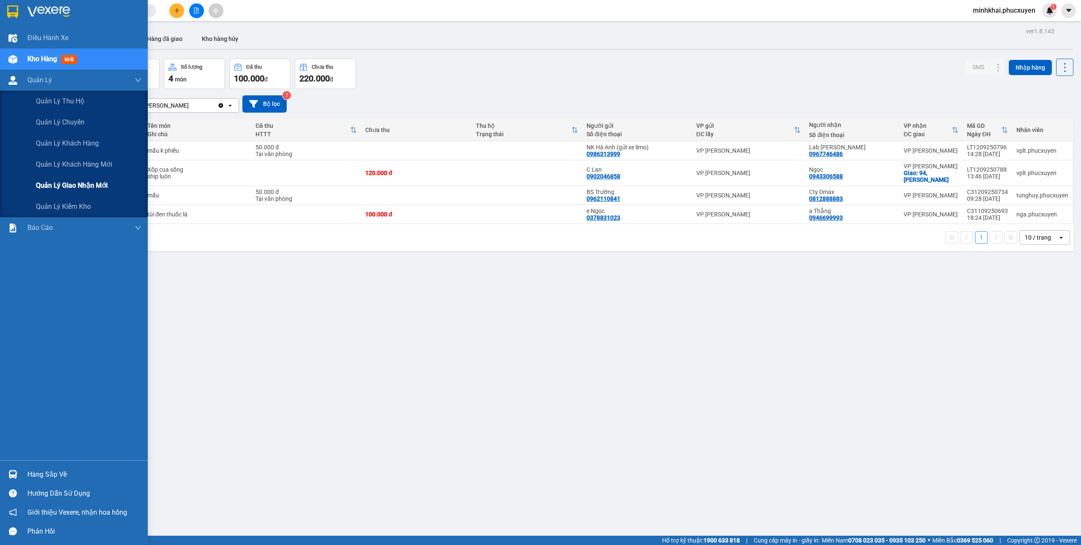
click at [71, 184] on span "Quản lý giao nhận mới" at bounding box center [72, 185] width 72 height 11
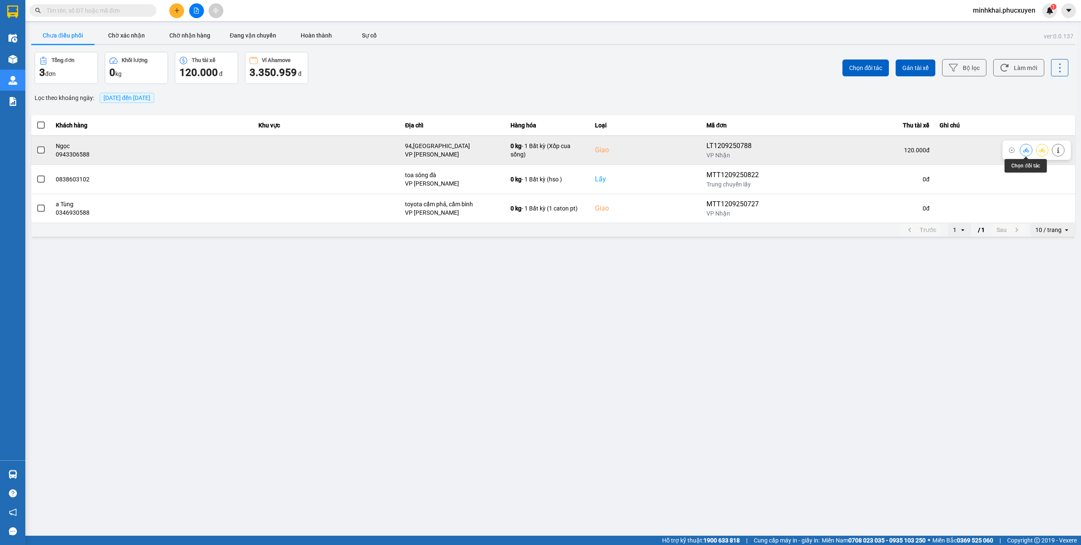
click at [1028, 149] on icon at bounding box center [1026, 150] width 6 height 6
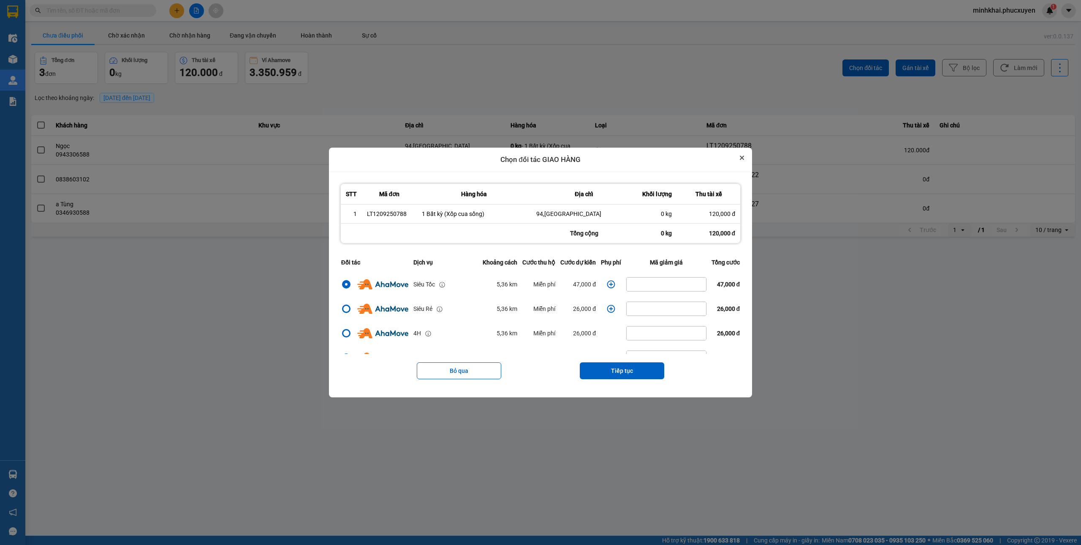
click at [744, 156] on icon "Close" at bounding box center [742, 158] width 4 height 4
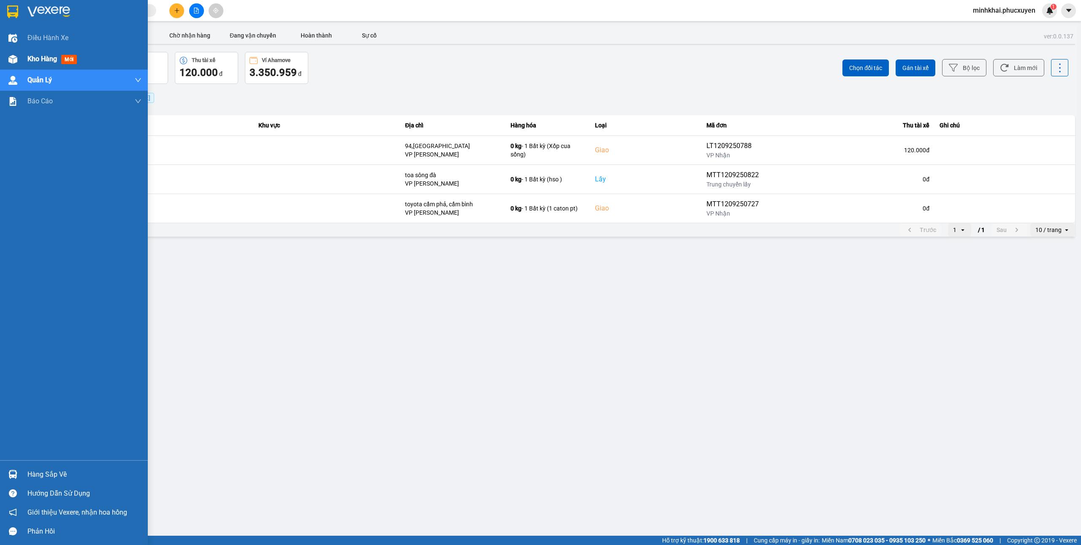
click at [21, 54] on div "Kho hàng mới" at bounding box center [74, 59] width 148 height 21
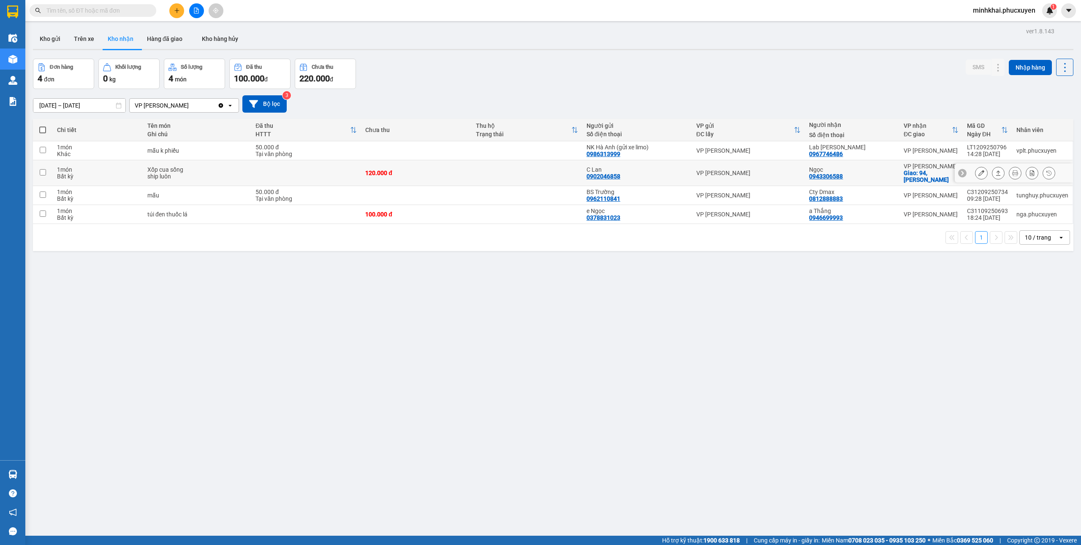
click at [992, 169] on button at bounding box center [998, 173] width 12 height 15
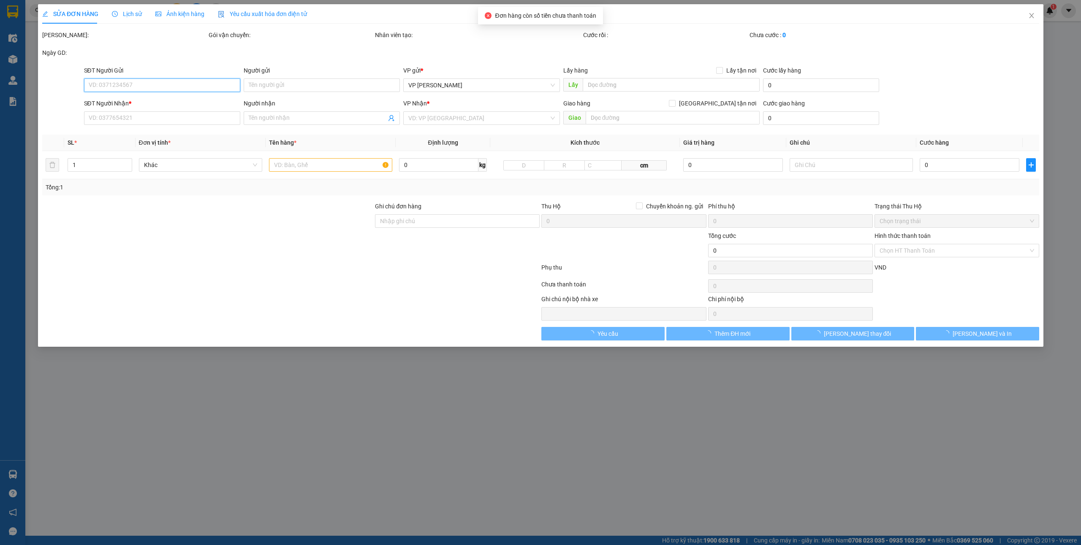
type input "0902046858"
type input "C Lan"
type input "0943306588"
type input "Ngọc"
checkbox input "true"
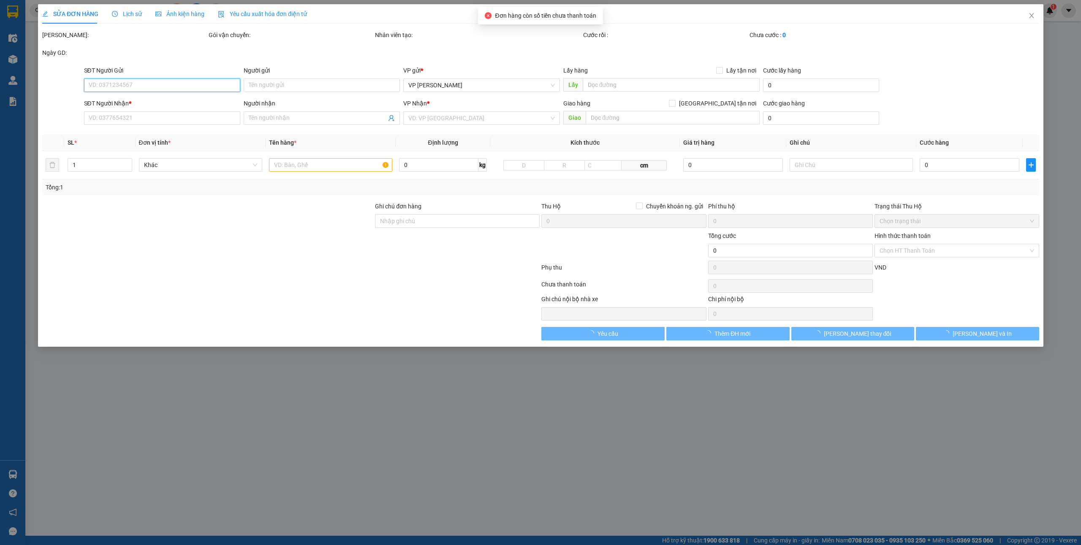
type input "94,[GEOGRAPHIC_DATA]"
type input "120.000"
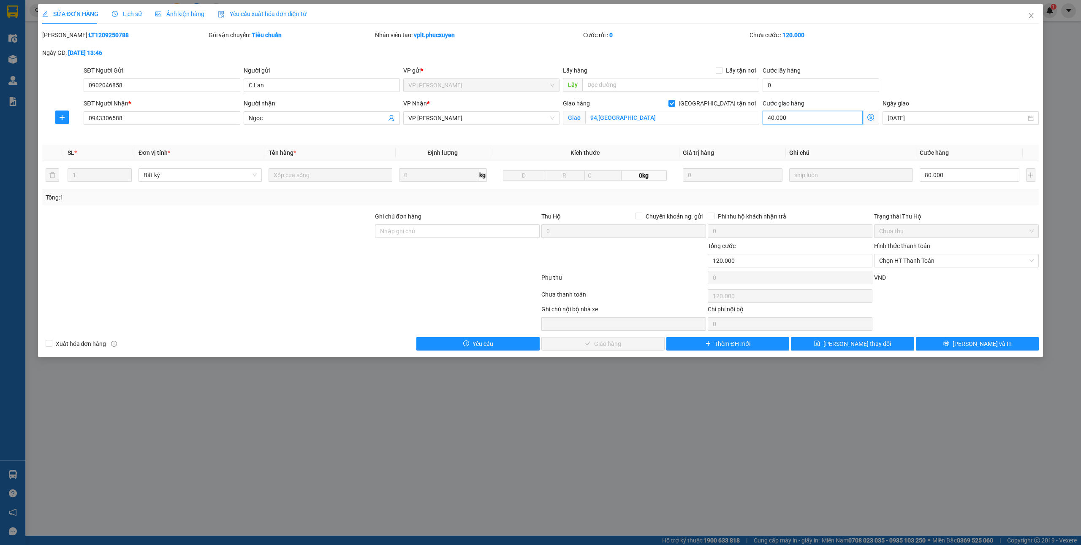
click at [784, 120] on input "40.000" at bounding box center [813, 118] width 100 height 14
type input "5"
type input "80.005"
type input "80.050"
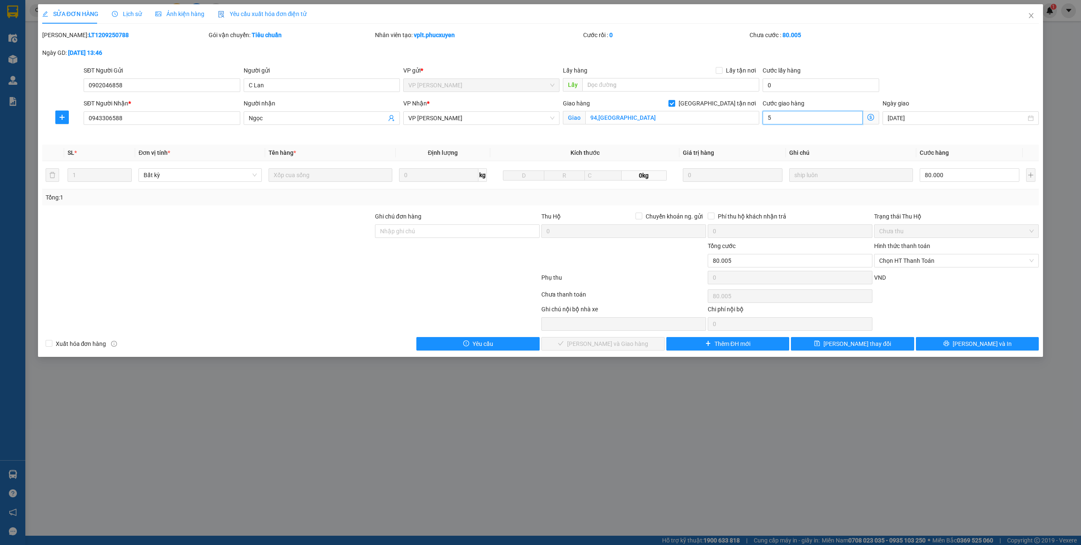
type input "80.050"
type input "50"
click at [923, 299] on div "Chọn HT Thanh Toán" at bounding box center [956, 296] width 166 height 17
type input "130.000"
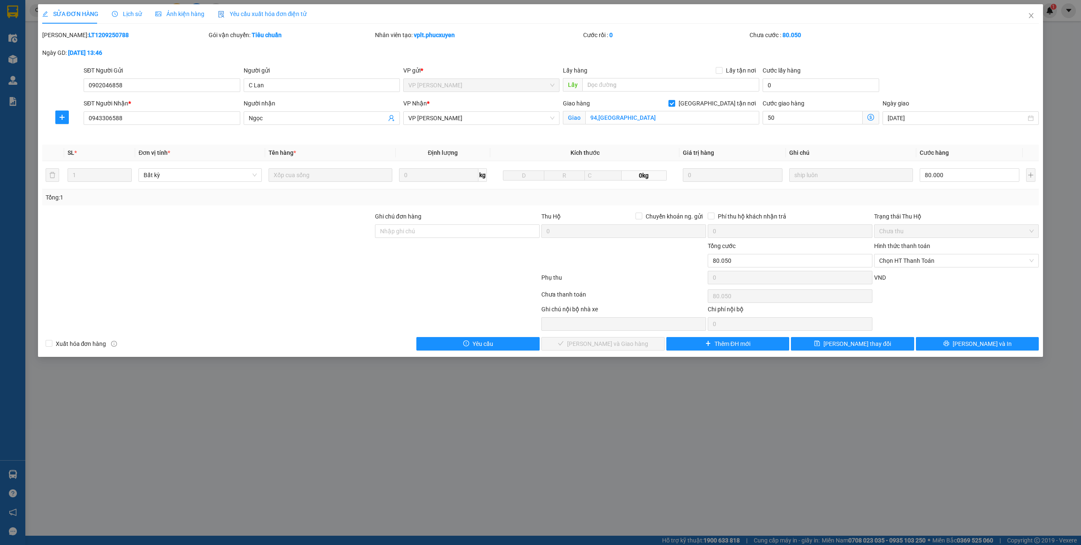
type input "50.000"
click at [870, 347] on span "[PERSON_NAME] thay đổi" at bounding box center [857, 343] width 68 height 9
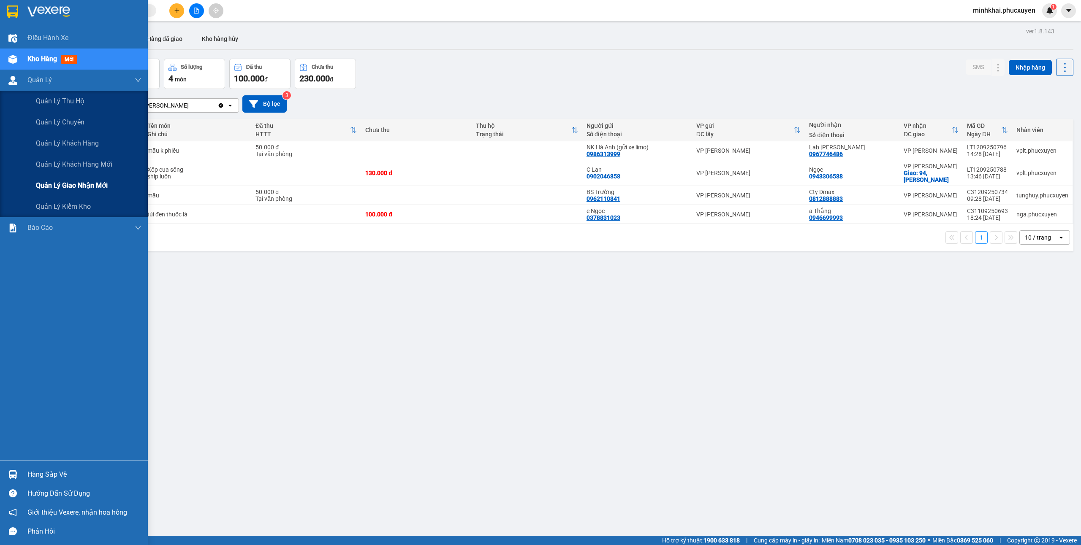
click at [84, 182] on span "Quản lý giao nhận mới" at bounding box center [72, 185] width 72 height 11
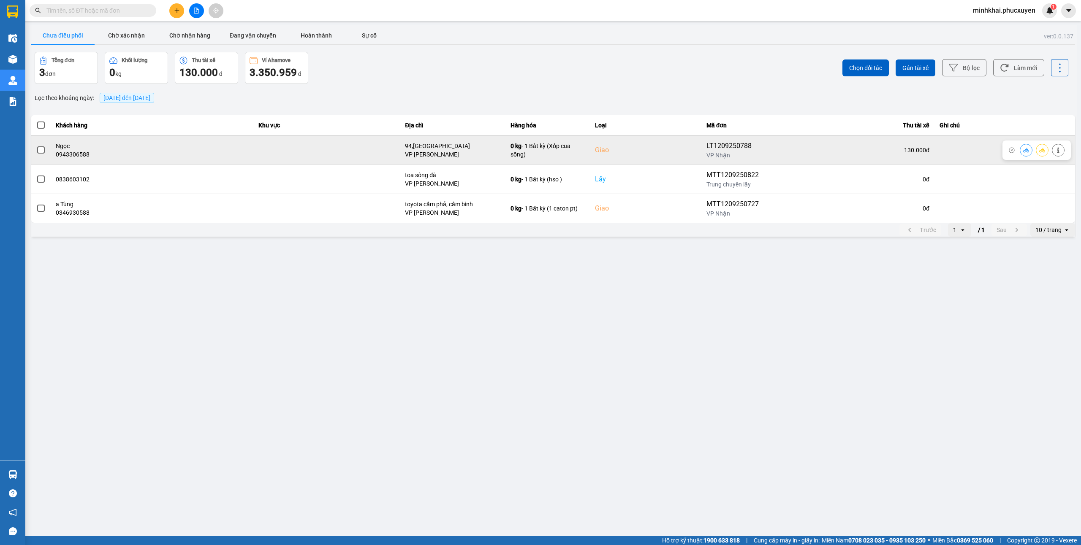
click at [1026, 151] on icon at bounding box center [1026, 150] width 6 height 6
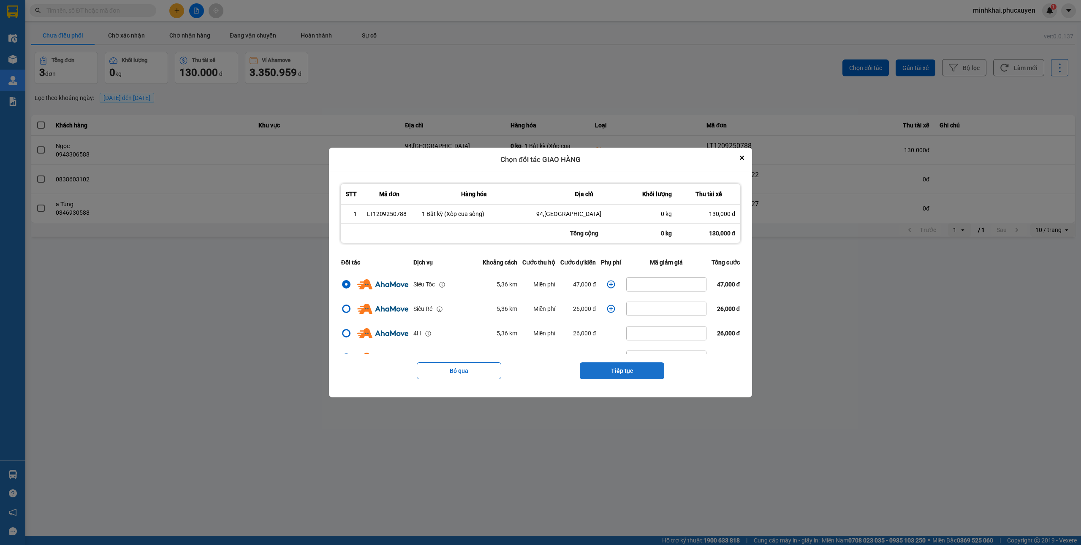
click at [620, 371] on button "Tiếp tục" at bounding box center [622, 371] width 84 height 17
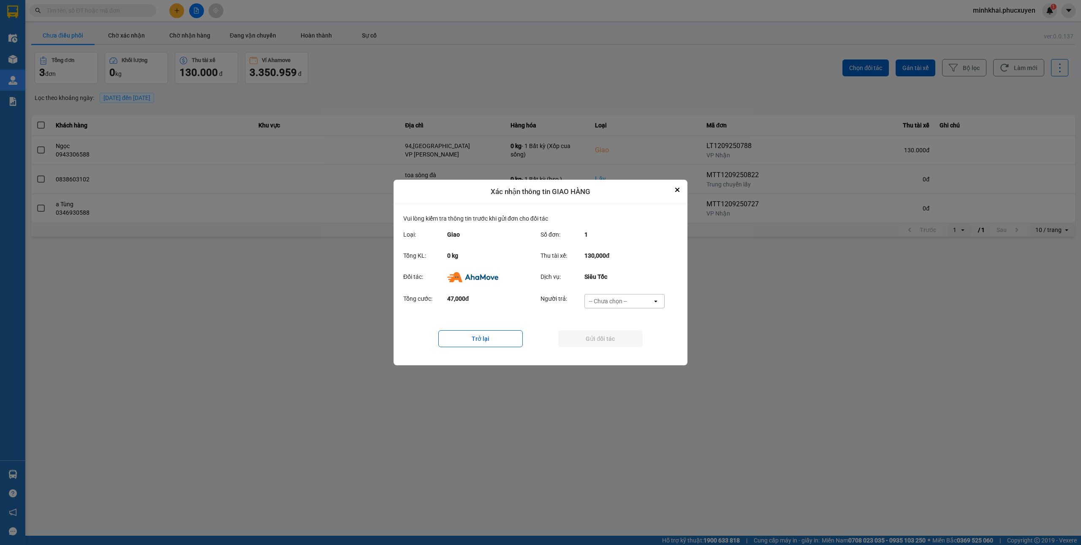
click at [625, 299] on div "-- Chưa chọn --" at bounding box center [608, 301] width 38 height 8
click at [608, 352] on span "Ví Ahamove" at bounding box center [608, 350] width 34 height 8
click at [585, 341] on button "Gửi đối tác" at bounding box center [600, 339] width 84 height 17
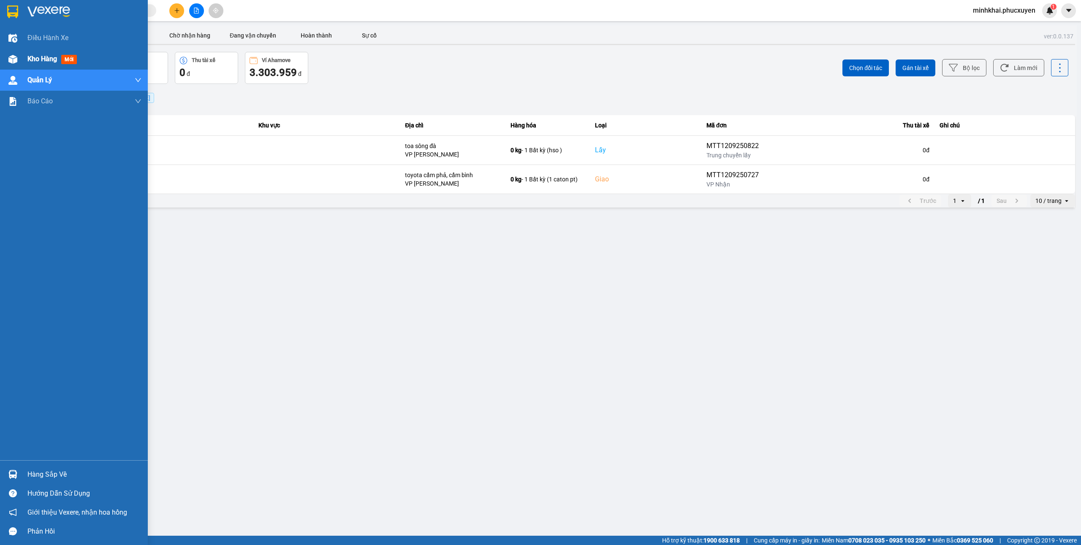
click at [17, 56] on img at bounding box center [12, 59] width 9 height 9
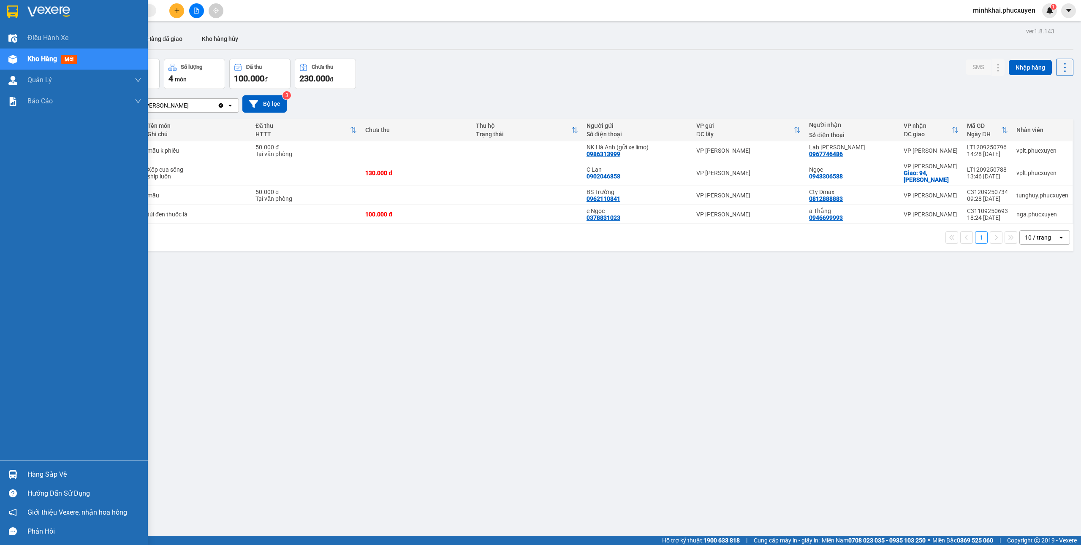
click at [14, 474] on img at bounding box center [12, 474] width 9 height 9
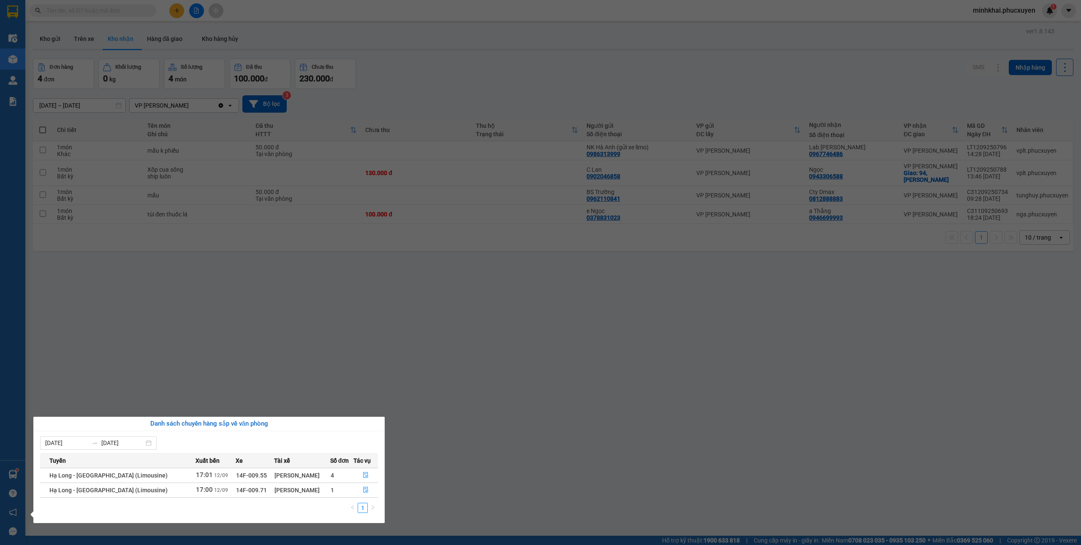
drag, startPoint x: 534, startPoint y: 469, endPoint x: 57, endPoint y: 490, distance: 477.1
click at [536, 469] on section "Kết quả tìm kiếm ( 1 ) Bộ lọc Mã ĐH Trạng thái Món hàng Thu hộ Tổng cước Chưa c…" at bounding box center [540, 272] width 1081 height 545
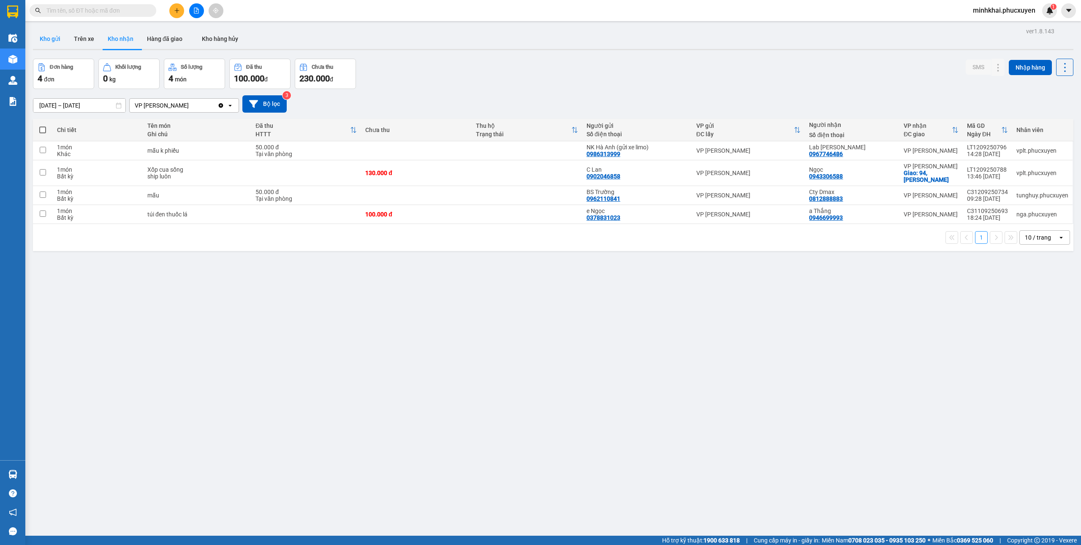
click at [45, 41] on button "Kho gửi" at bounding box center [50, 39] width 34 height 20
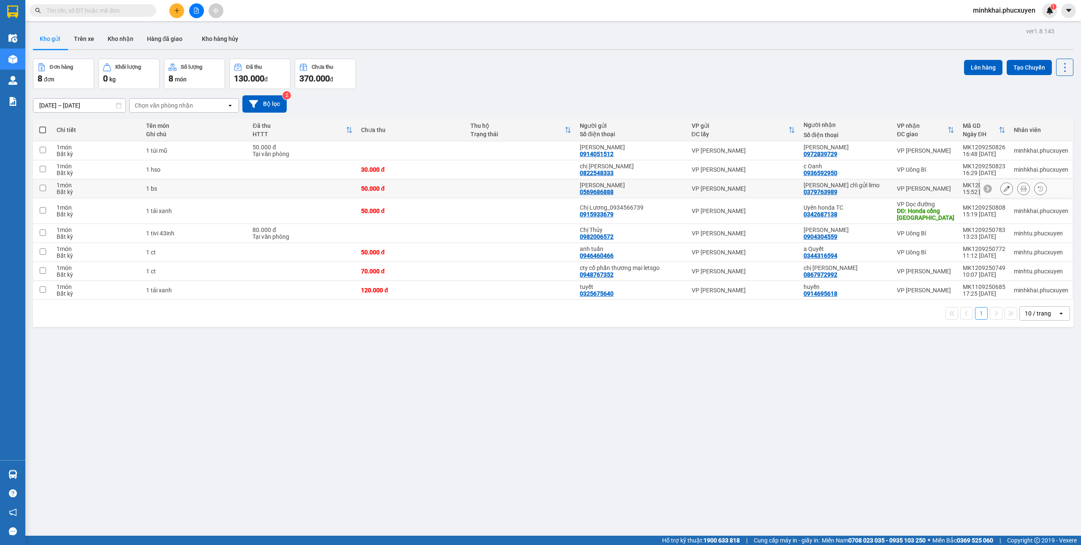
click at [40, 189] on input "checkbox" at bounding box center [43, 188] width 6 height 6
checkbox input "true"
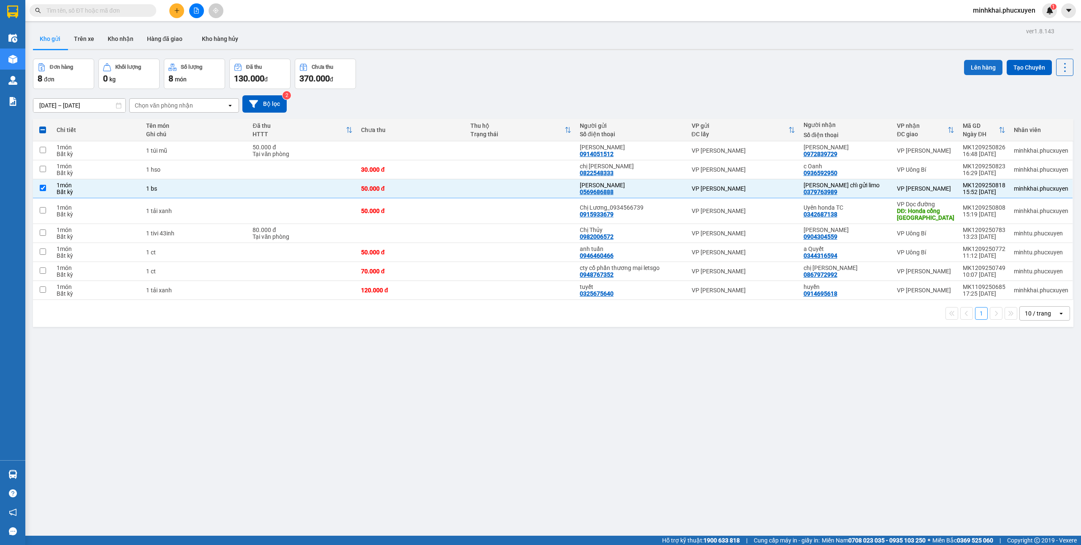
click at [964, 68] on button "Lên hàng" at bounding box center [983, 67] width 38 height 15
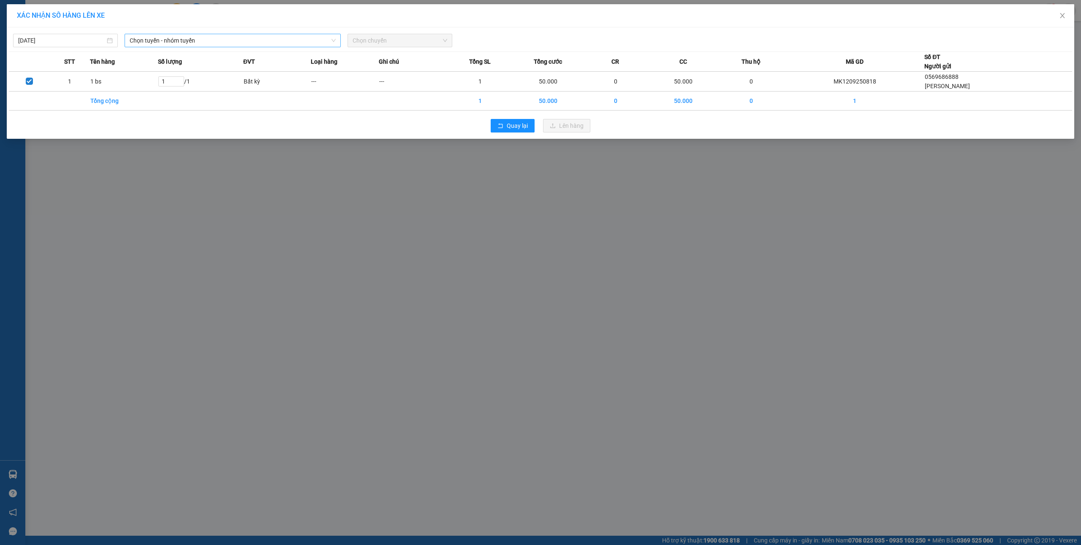
click at [198, 43] on span "Chọn tuyến - nhóm tuyến" at bounding box center [233, 40] width 206 height 13
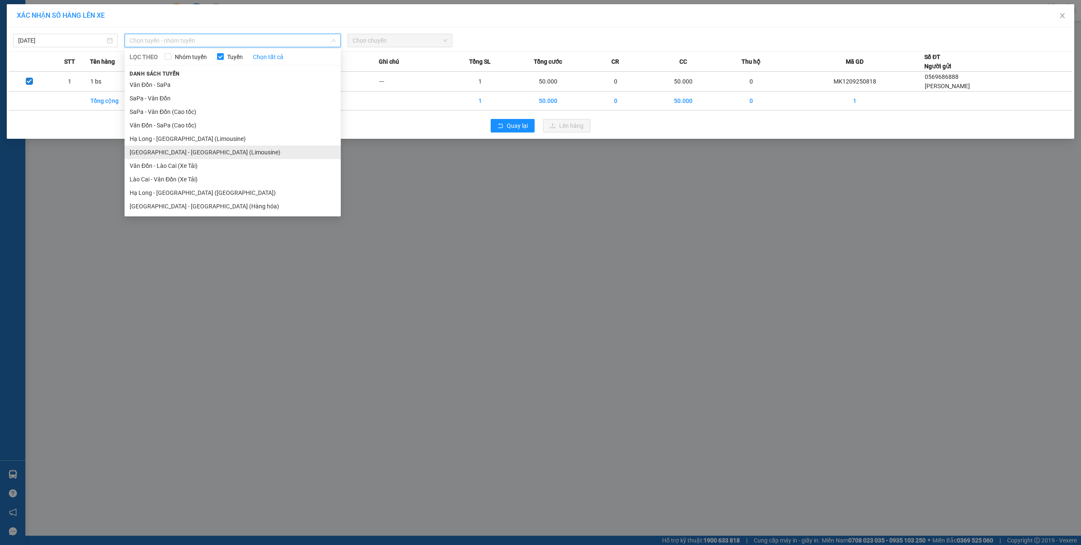
click at [182, 153] on li "[GEOGRAPHIC_DATA] - [GEOGRAPHIC_DATA] (Limousine)" at bounding box center [233, 153] width 216 height 14
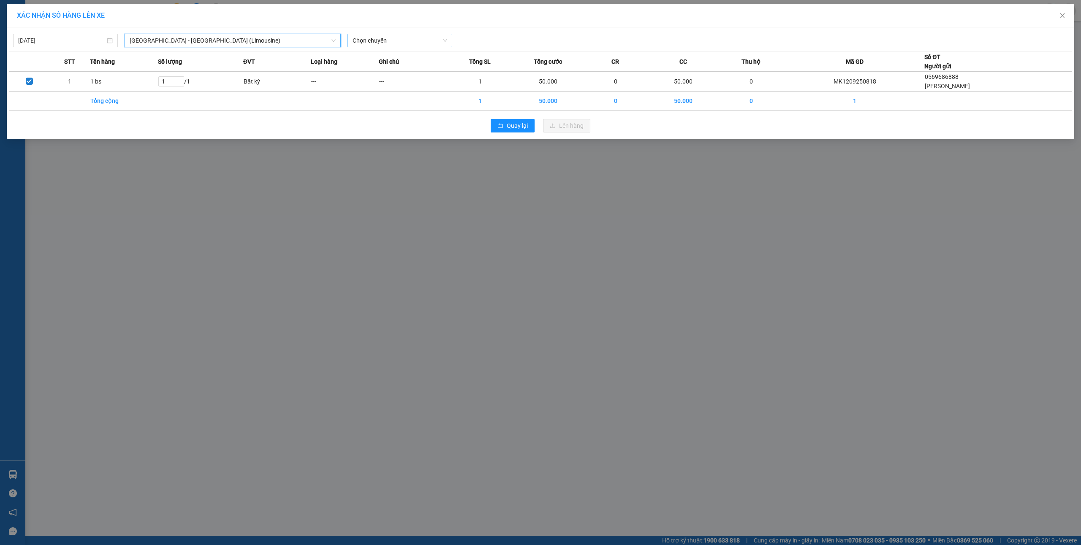
click at [390, 39] on span "Chọn chuyến" at bounding box center [400, 40] width 95 height 13
type input "666"
click at [395, 84] on div "18:00 - 14B-036.66" at bounding box center [391, 84] width 76 height 9
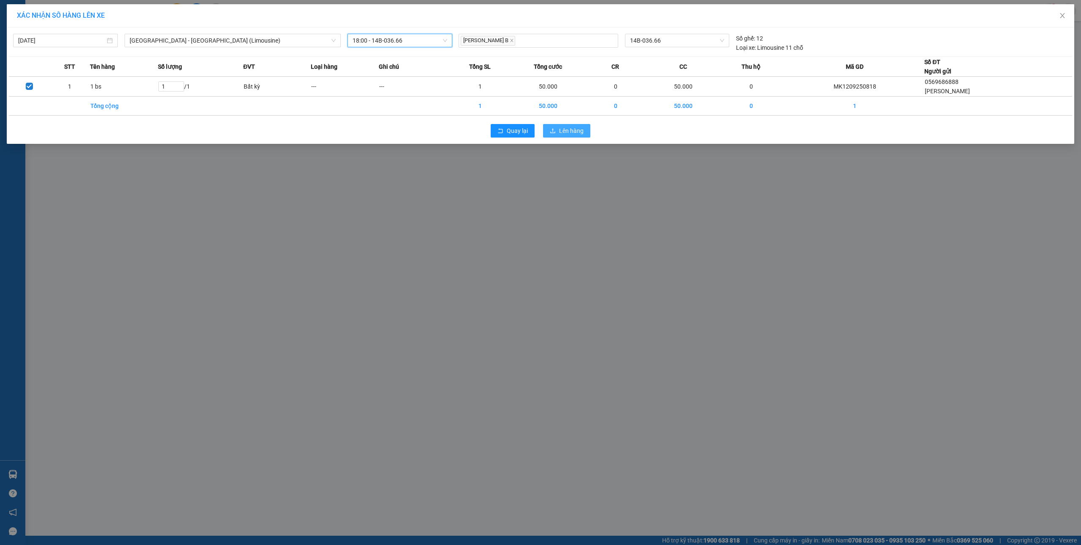
click at [576, 127] on span "Lên hàng" at bounding box center [571, 130] width 24 height 9
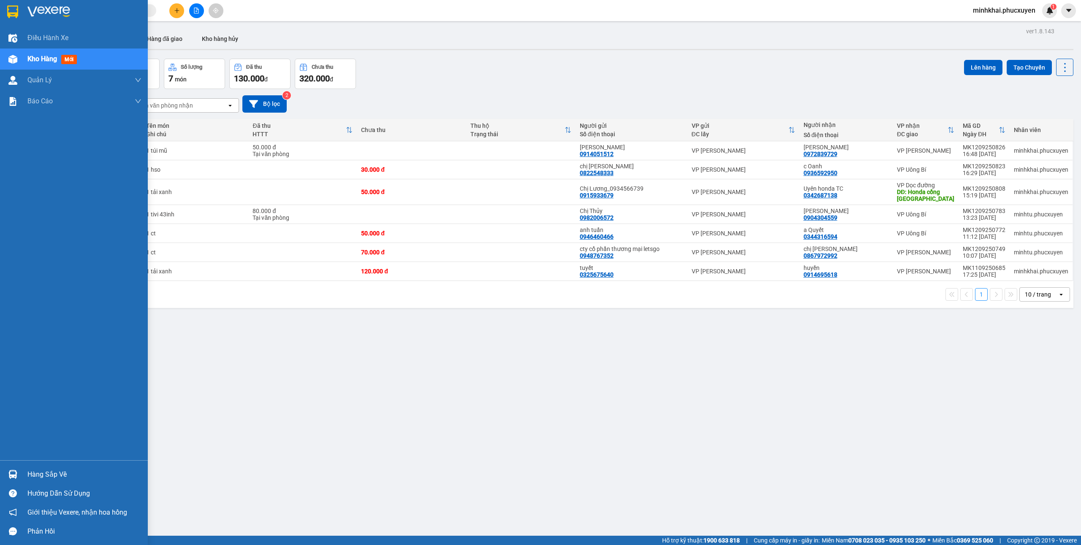
click at [4, 472] on div "Hàng sắp về" at bounding box center [74, 474] width 148 height 19
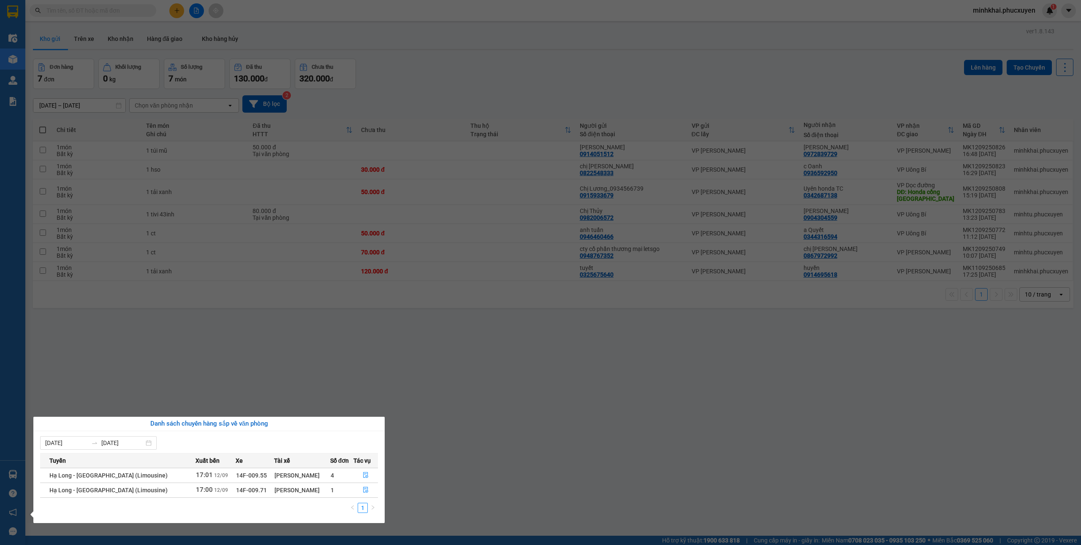
drag, startPoint x: 521, startPoint y: 472, endPoint x: 365, endPoint y: 342, distance: 203.0
click at [520, 470] on section "Kết quả tìm kiếm ( 1 ) Bộ lọc Mã ĐH Trạng thái Món hàng Thu hộ Tổng cước Chưa c…" at bounding box center [540, 272] width 1081 height 545
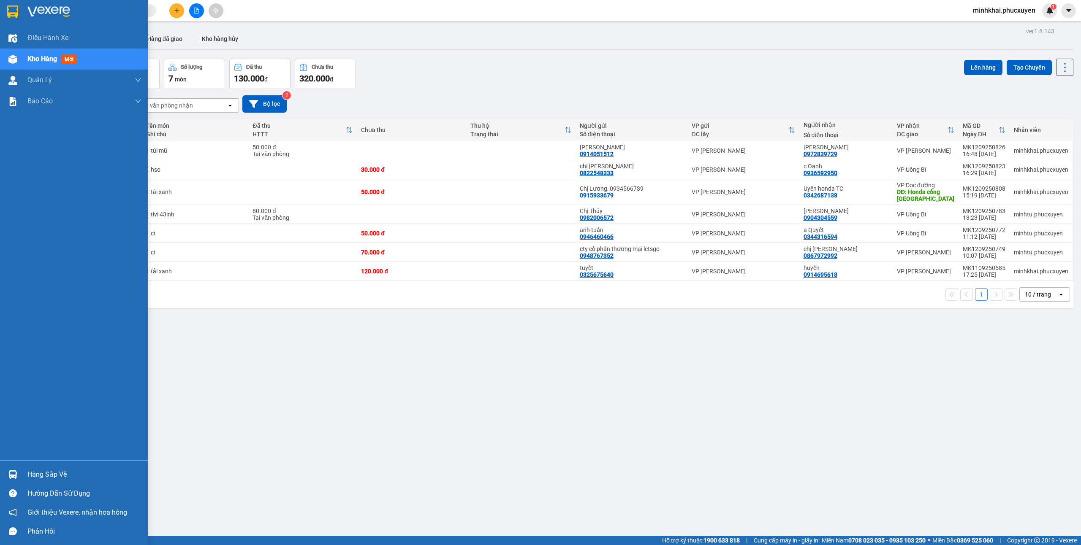
click at [16, 477] on img at bounding box center [12, 474] width 9 height 9
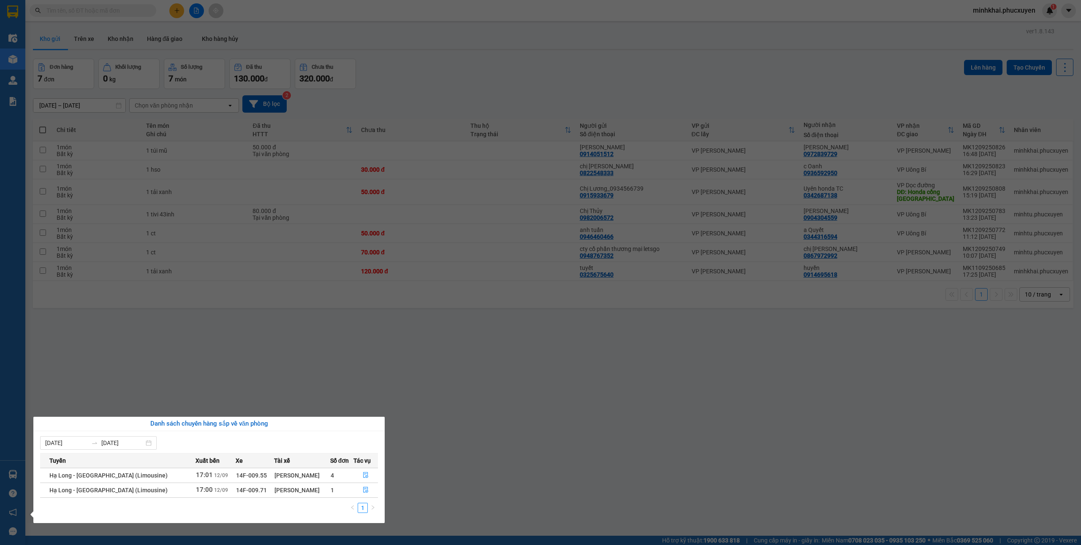
click at [491, 453] on section "Kết quả tìm kiếm ( 1 ) Bộ lọc Mã ĐH Trạng thái Món hàng Thu hộ Tổng cước Chưa c…" at bounding box center [540, 272] width 1081 height 545
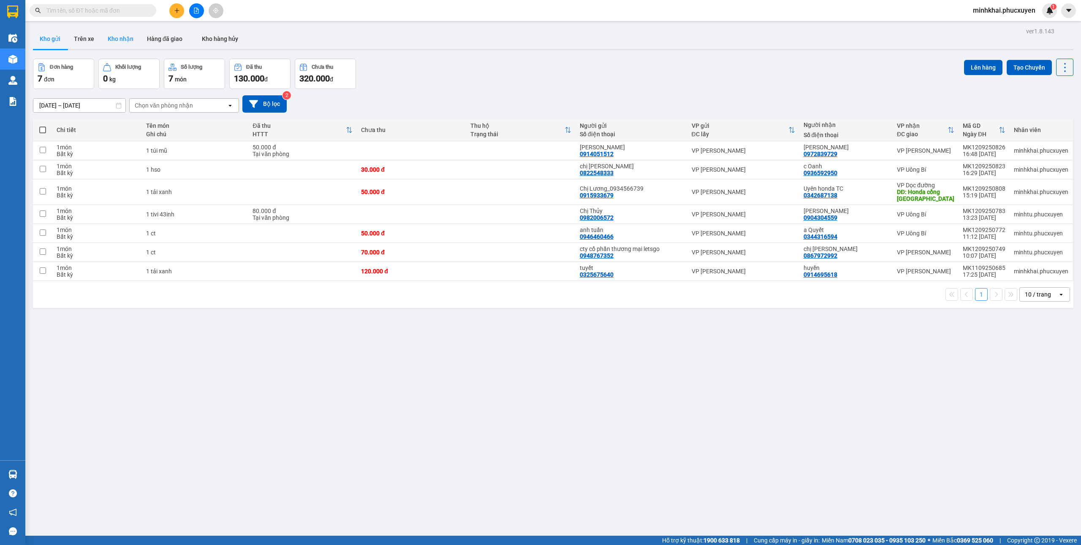
click at [123, 46] on button "Kho nhận" at bounding box center [120, 39] width 39 height 20
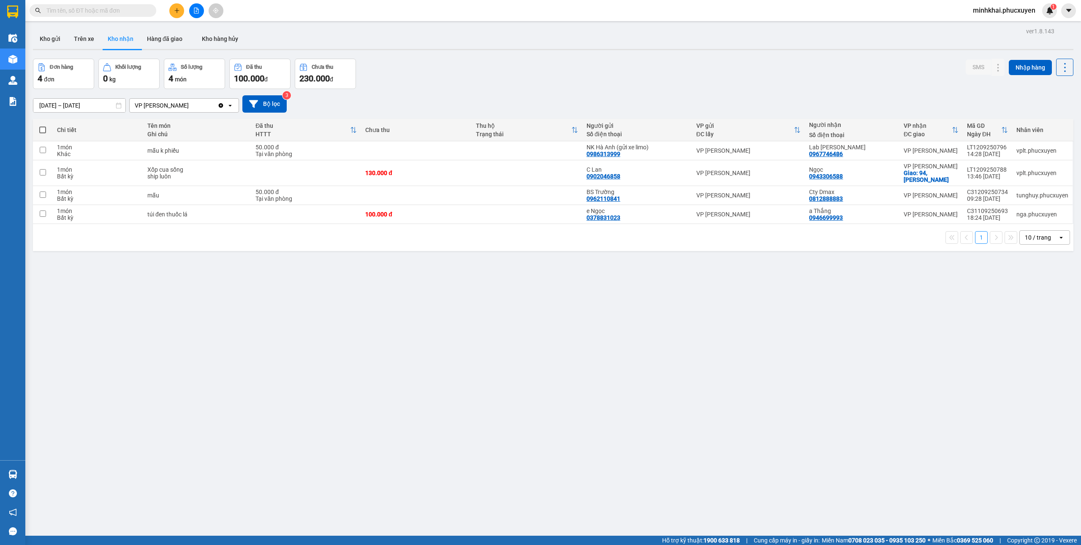
click at [49, 59] on button "Đơn hàng 4 đơn" at bounding box center [63, 74] width 61 height 30
click at [43, 43] on button "Kho gửi" at bounding box center [50, 39] width 34 height 20
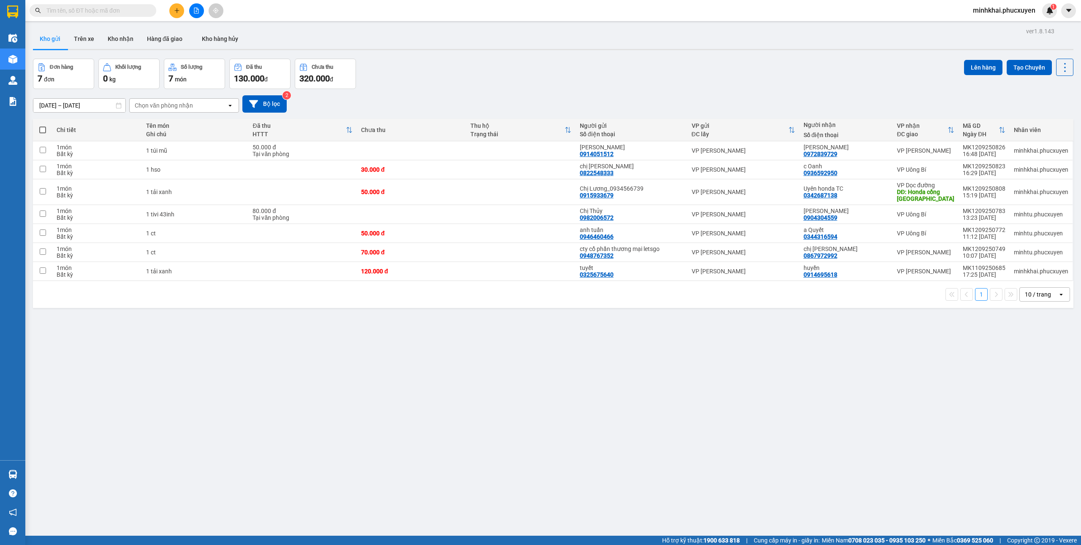
click at [40, 127] on span at bounding box center [42, 130] width 7 height 7
click at [43, 126] on input "checkbox" at bounding box center [43, 126] width 0 height 0
checkbox input "true"
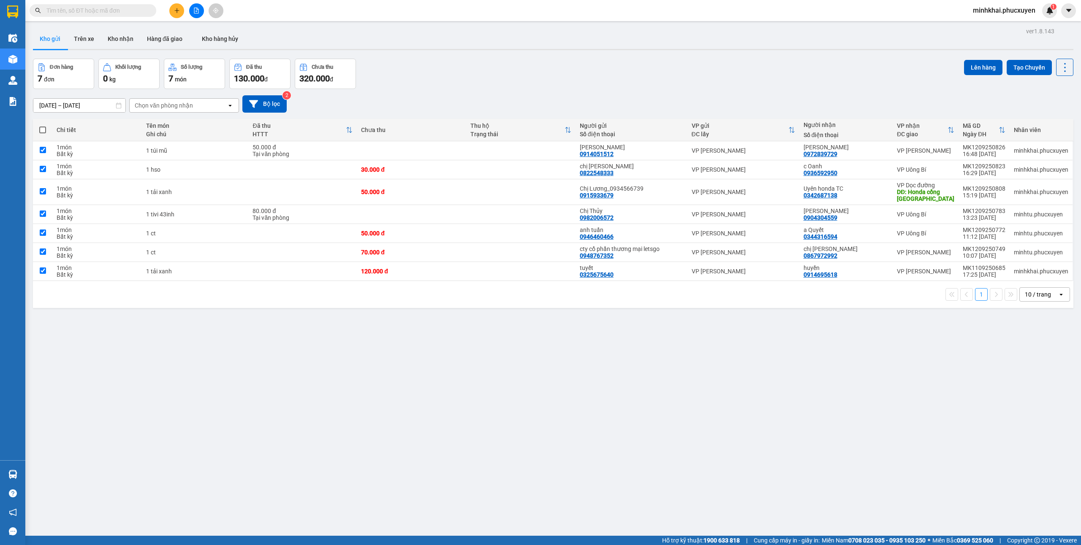
checkbox input "true"
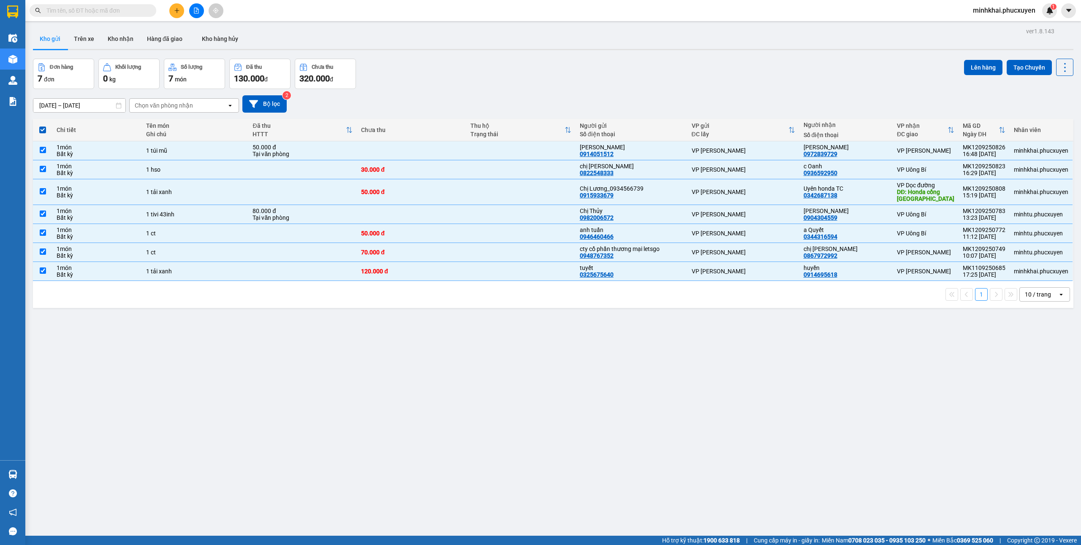
click at [40, 127] on span at bounding box center [42, 130] width 7 height 7
click at [43, 126] on input "checkbox" at bounding box center [43, 126] width 0 height 0
checkbox input "false"
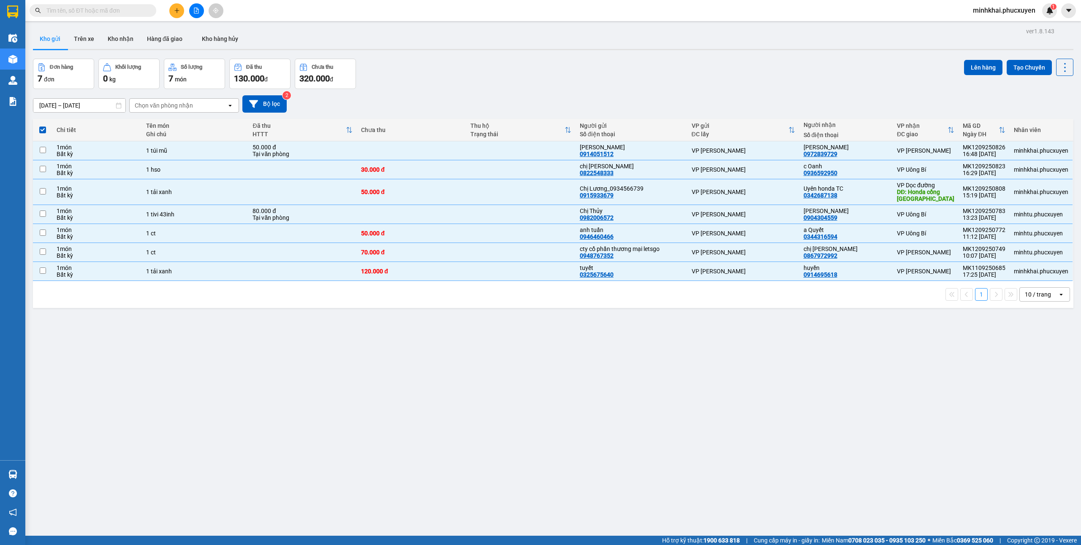
checkbox input "false"
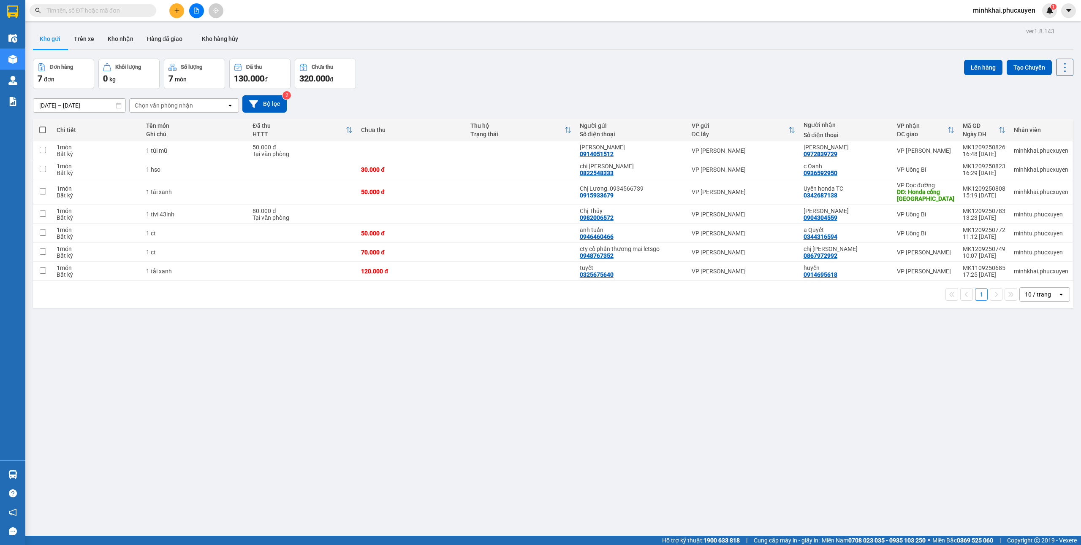
click at [40, 127] on span at bounding box center [42, 130] width 7 height 7
click at [43, 126] on input "checkbox" at bounding box center [43, 126] width 0 height 0
checkbox input "true"
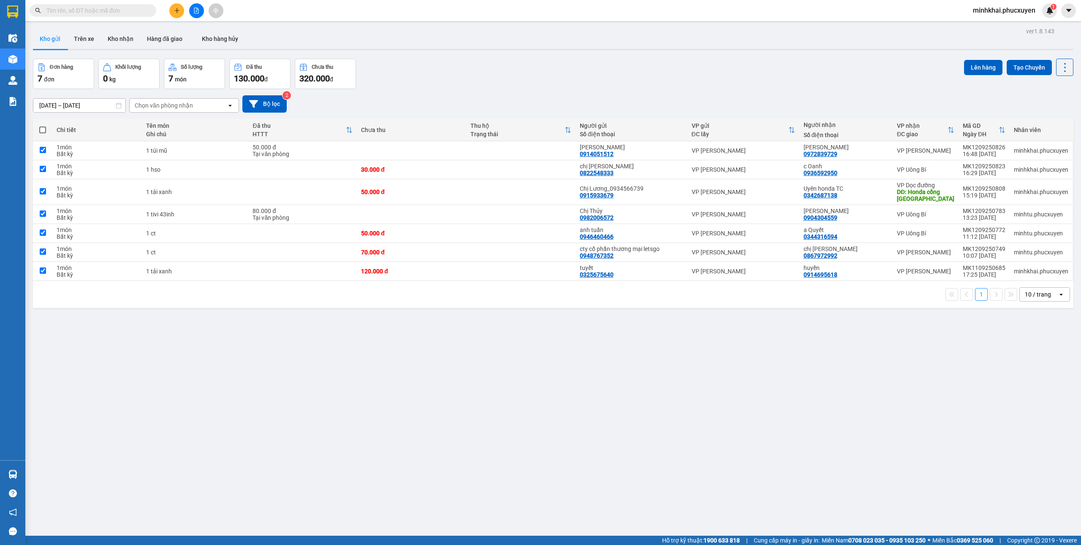
checkbox input "true"
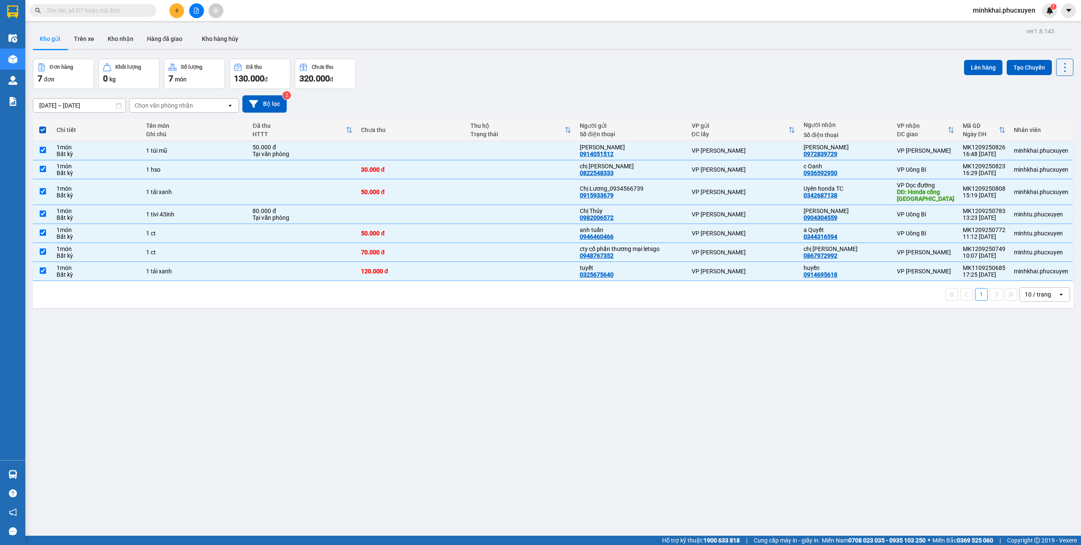
click at [40, 127] on span at bounding box center [42, 130] width 7 height 7
click at [43, 126] on input "checkbox" at bounding box center [43, 126] width 0 height 0
checkbox input "false"
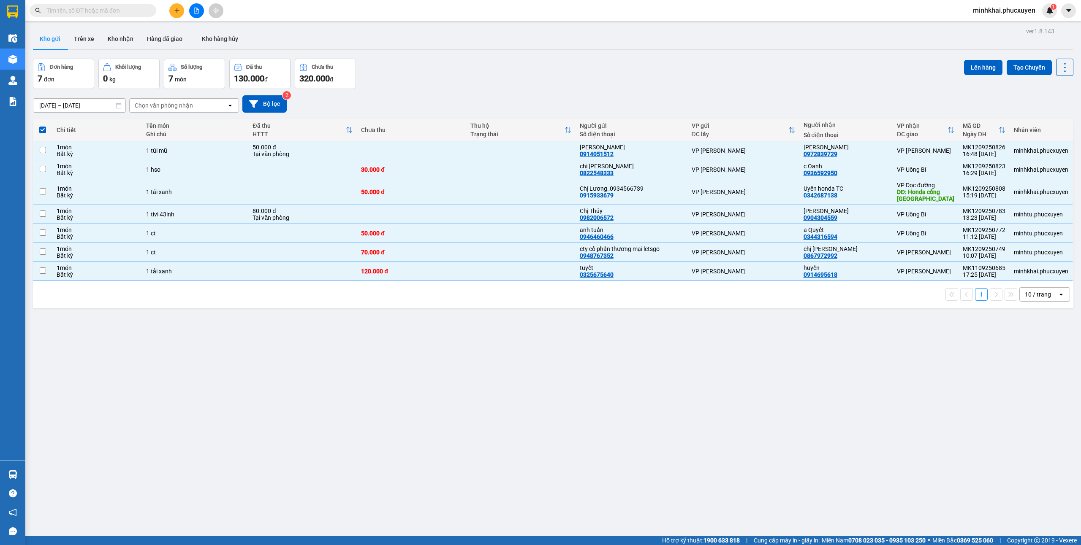
checkbox input "false"
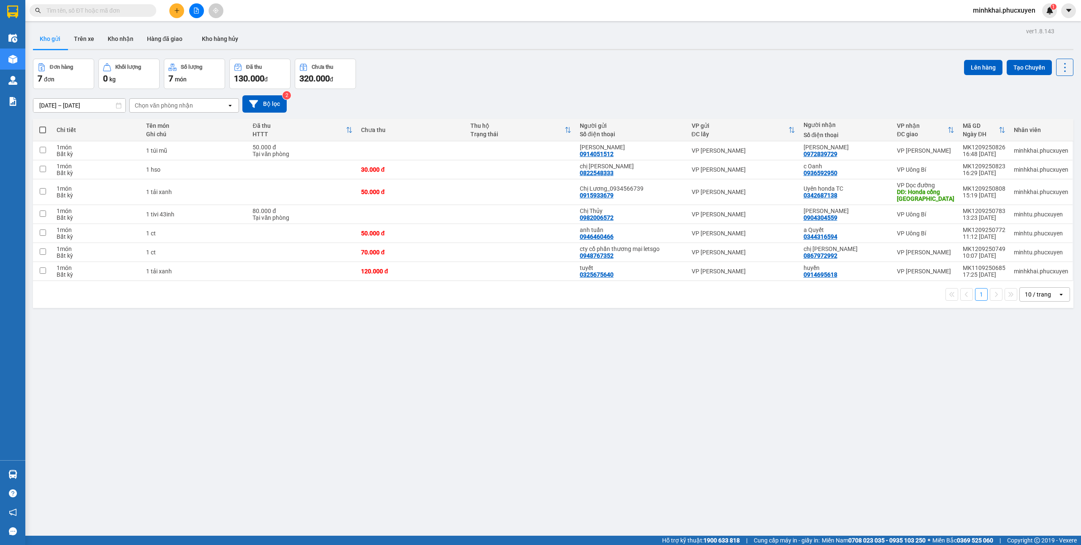
click at [40, 127] on span at bounding box center [42, 130] width 7 height 7
click at [43, 126] on input "checkbox" at bounding box center [43, 126] width 0 height 0
checkbox input "true"
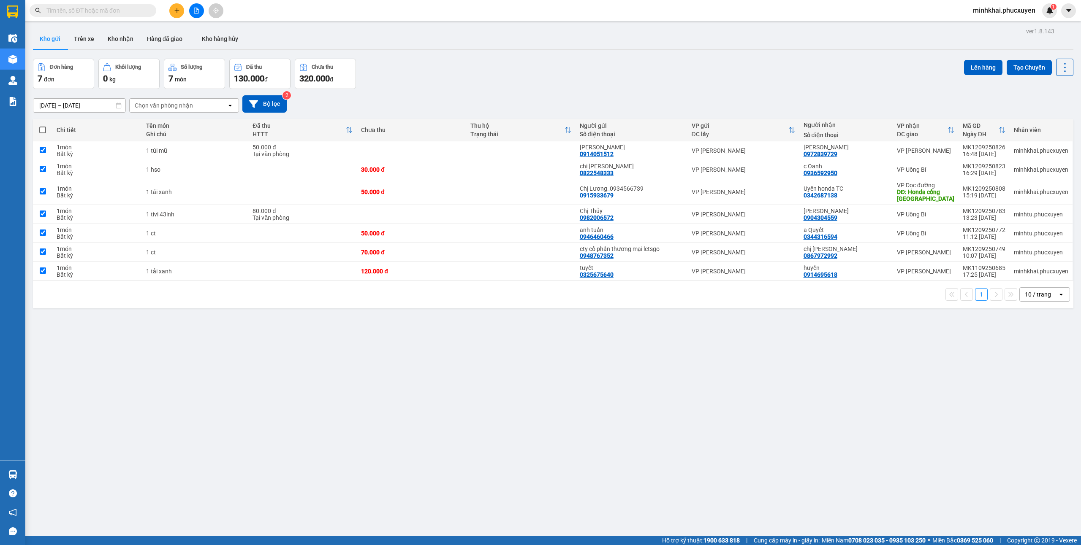
checkbox input "true"
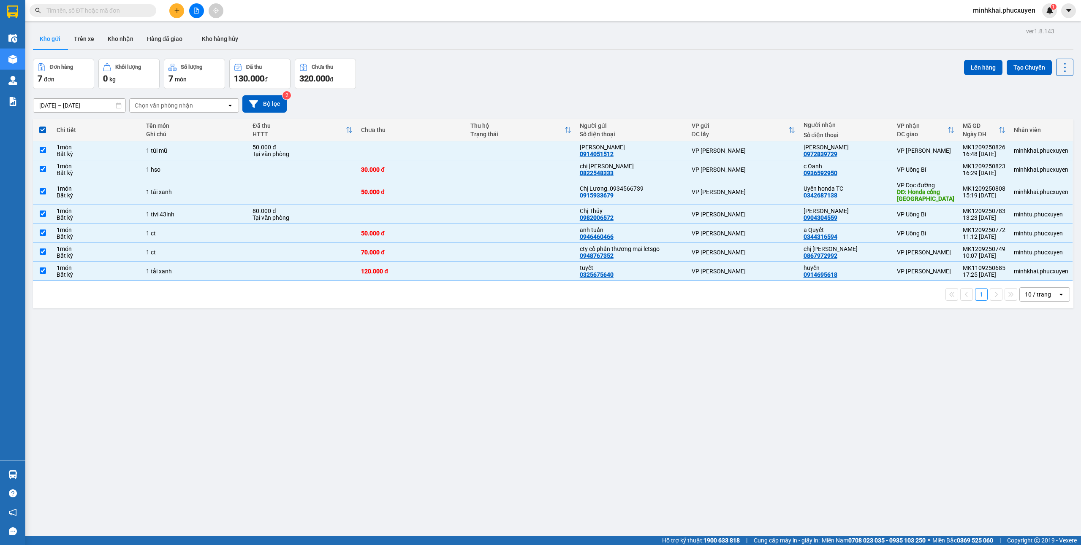
click at [40, 130] on span at bounding box center [42, 130] width 7 height 7
click at [43, 126] on input "checkbox" at bounding box center [43, 126] width 0 height 0
checkbox input "false"
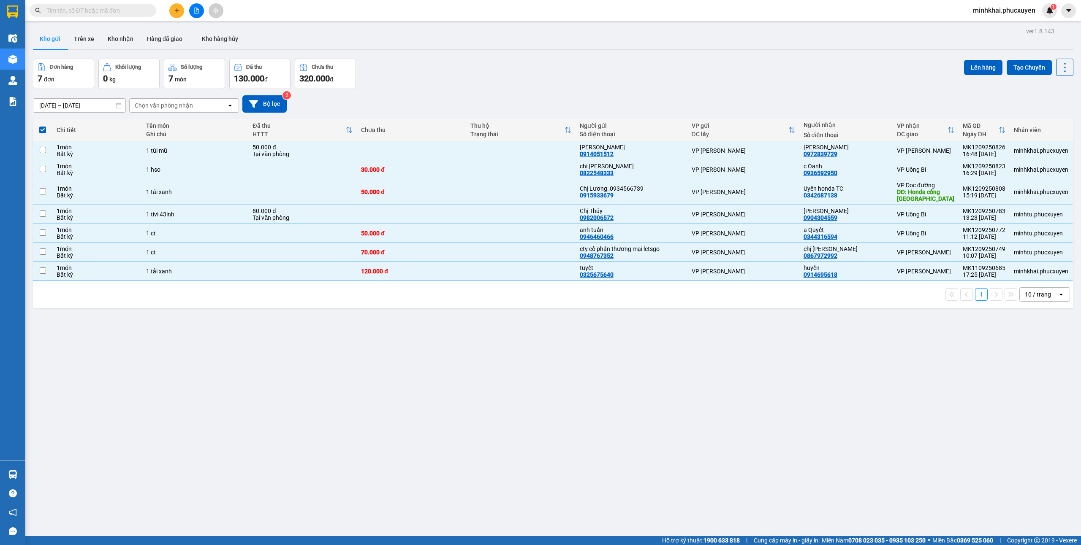
checkbox input "false"
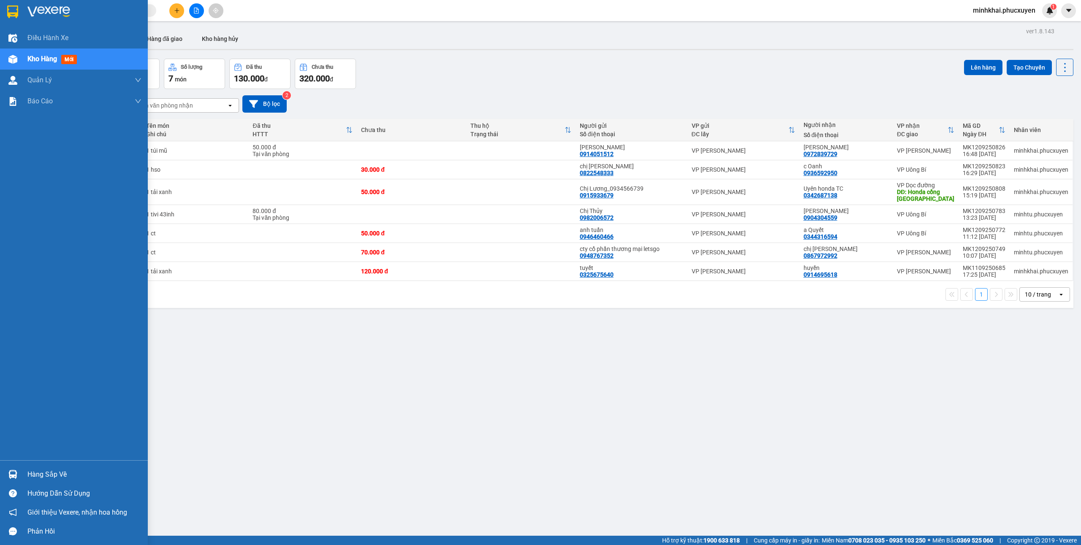
click at [19, 475] on div at bounding box center [12, 474] width 15 height 15
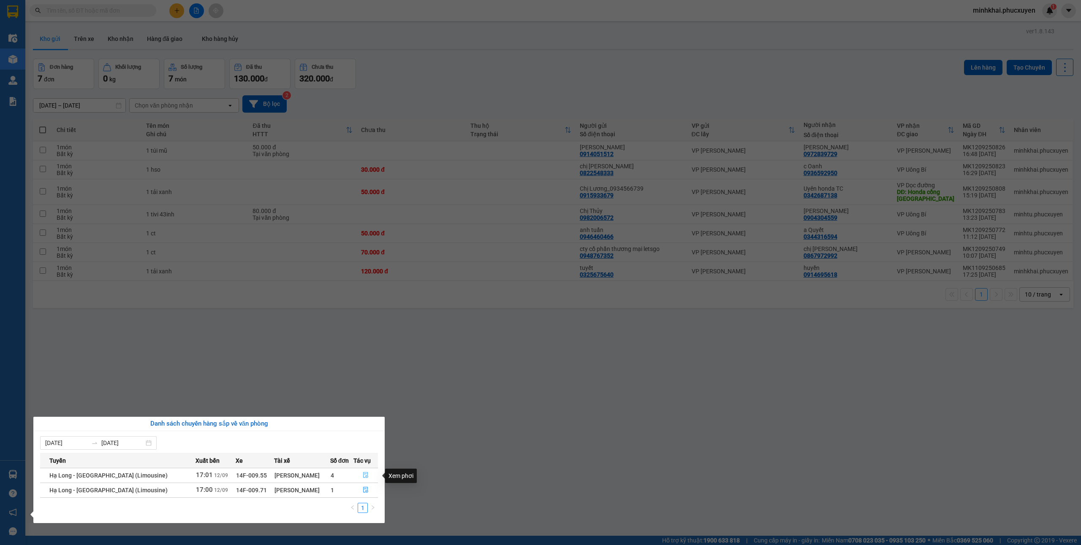
click at [364, 478] on icon "file-done" at bounding box center [365, 476] width 5 height 6
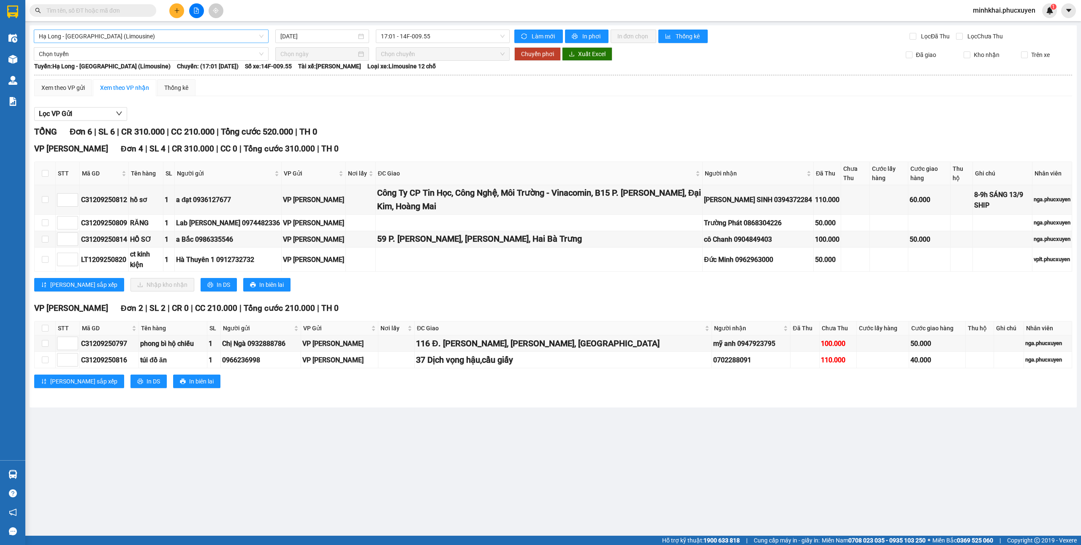
click at [129, 38] on span "Hạ Long - [GEOGRAPHIC_DATA] (Limousine)" at bounding box center [151, 36] width 225 height 13
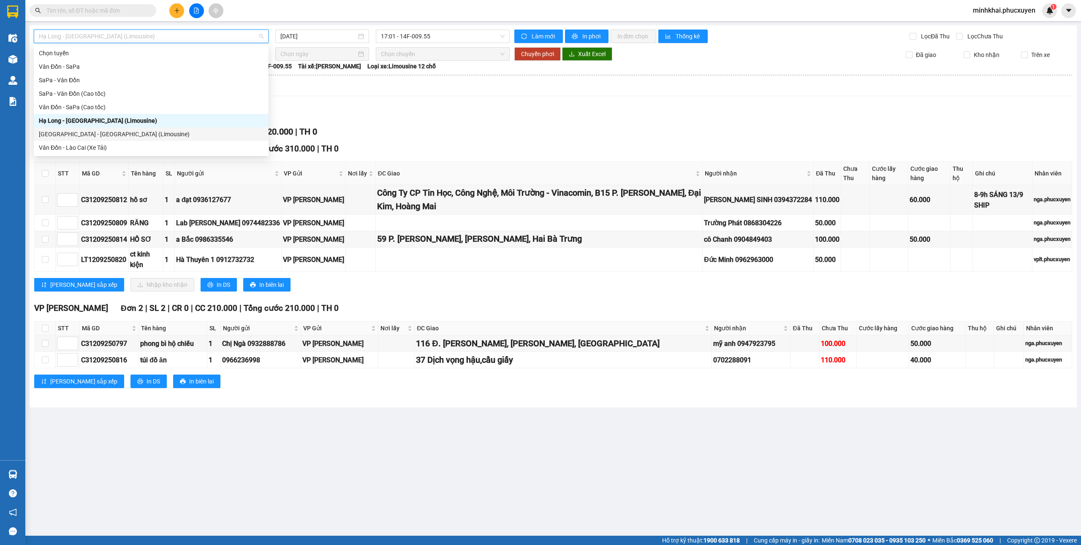
click at [461, 115] on div "Lọc VP Gửi" at bounding box center [553, 114] width 1038 height 14
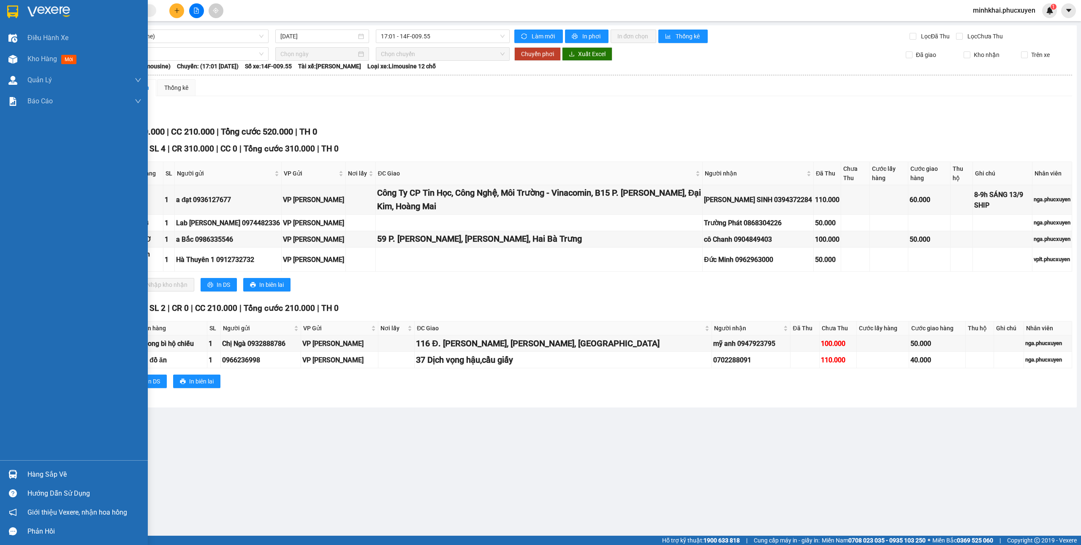
click at [11, 473] on img at bounding box center [12, 474] width 9 height 9
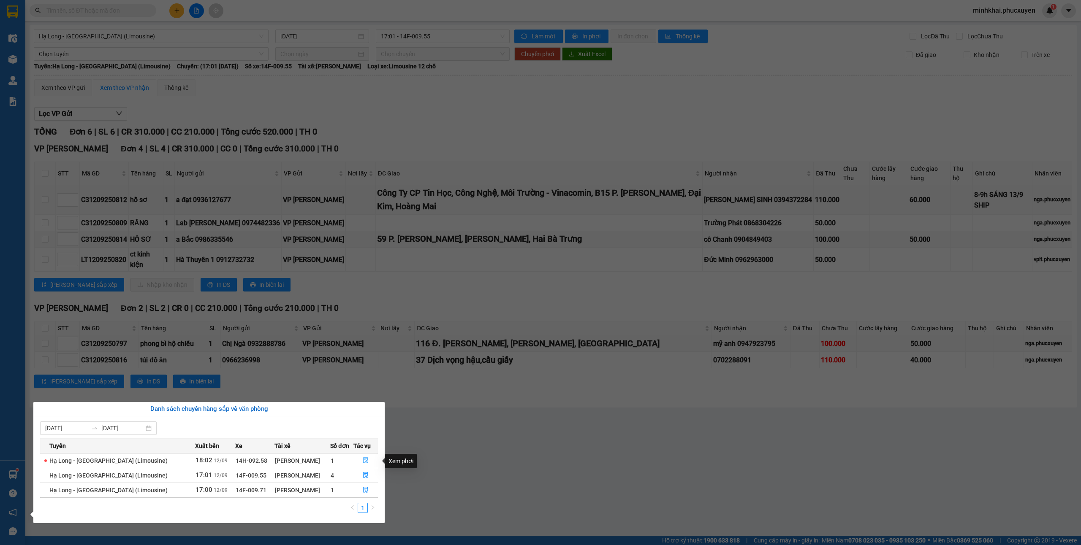
click at [370, 457] on button "button" at bounding box center [366, 461] width 24 height 14
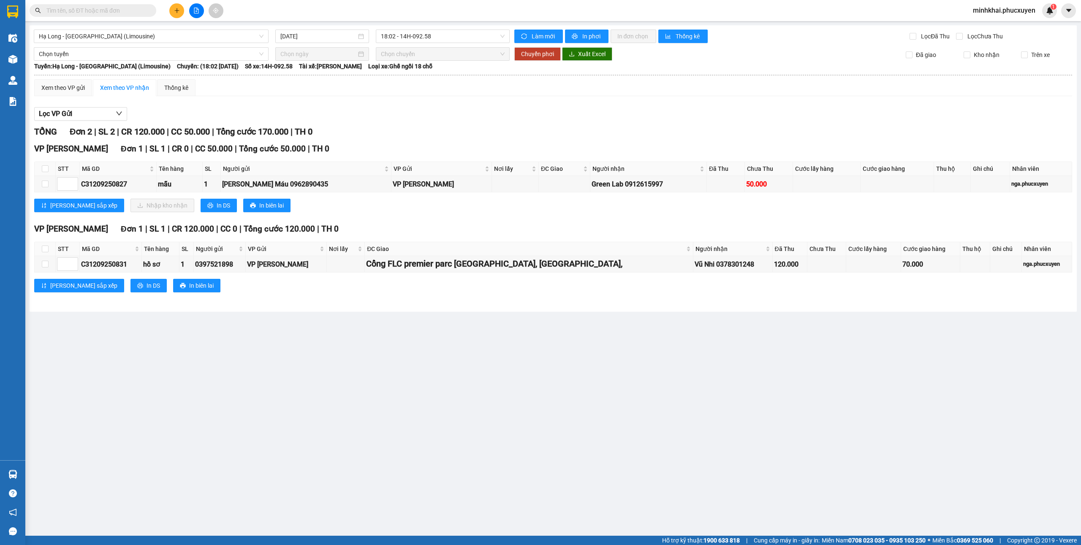
click at [56, 13] on input "text" at bounding box center [96, 10] width 100 height 9
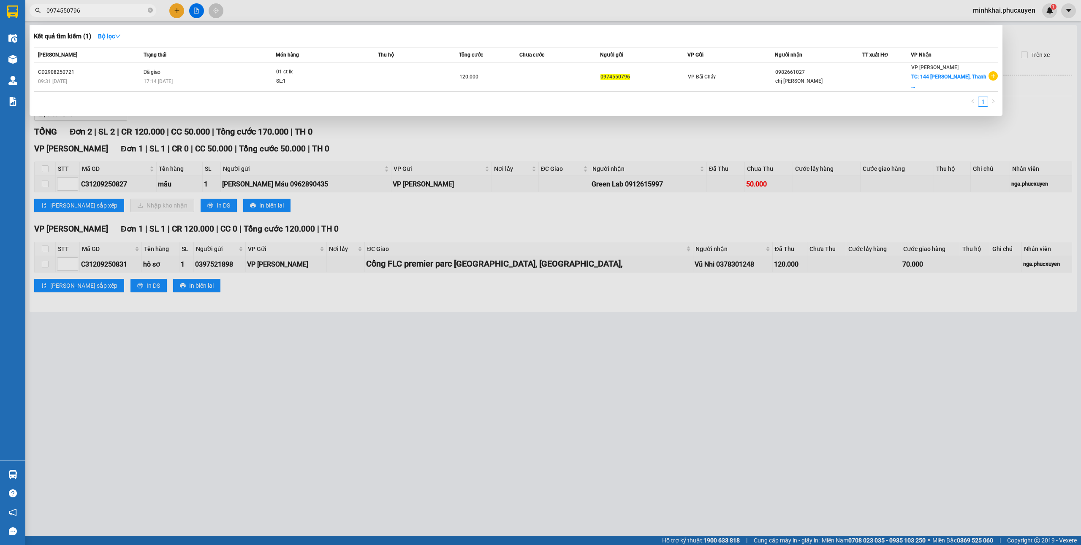
drag, startPoint x: 102, startPoint y: 9, endPoint x: 30, endPoint y: 14, distance: 71.9
click at [30, 14] on span "0974550796" at bounding box center [93, 10] width 127 height 13
type input "0974550796"
click at [147, 14] on span "0974550796" at bounding box center [93, 10] width 127 height 13
click at [151, 12] on icon "close-circle" at bounding box center [150, 10] width 5 height 5
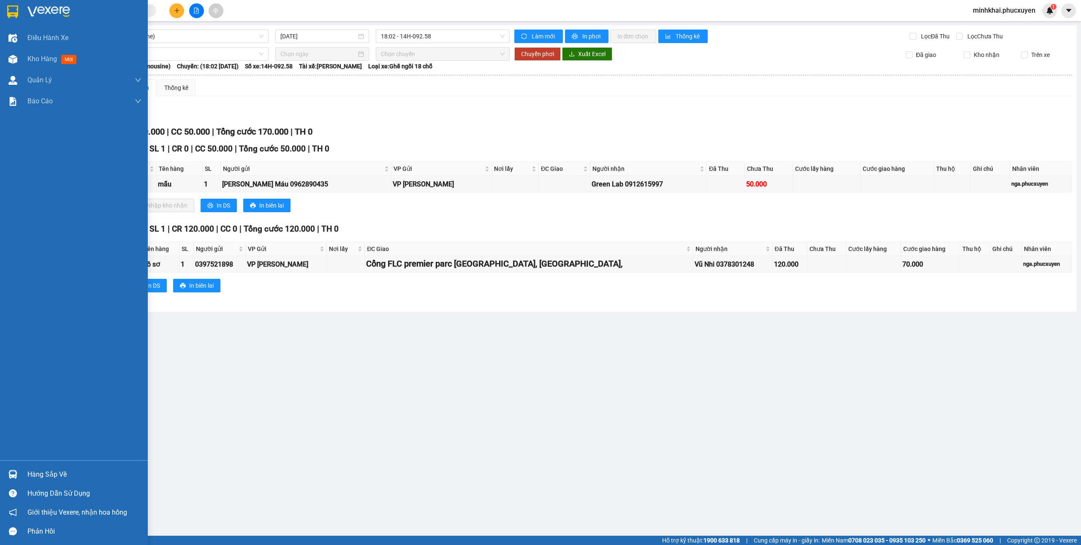
click at [9, 471] on img at bounding box center [12, 474] width 9 height 9
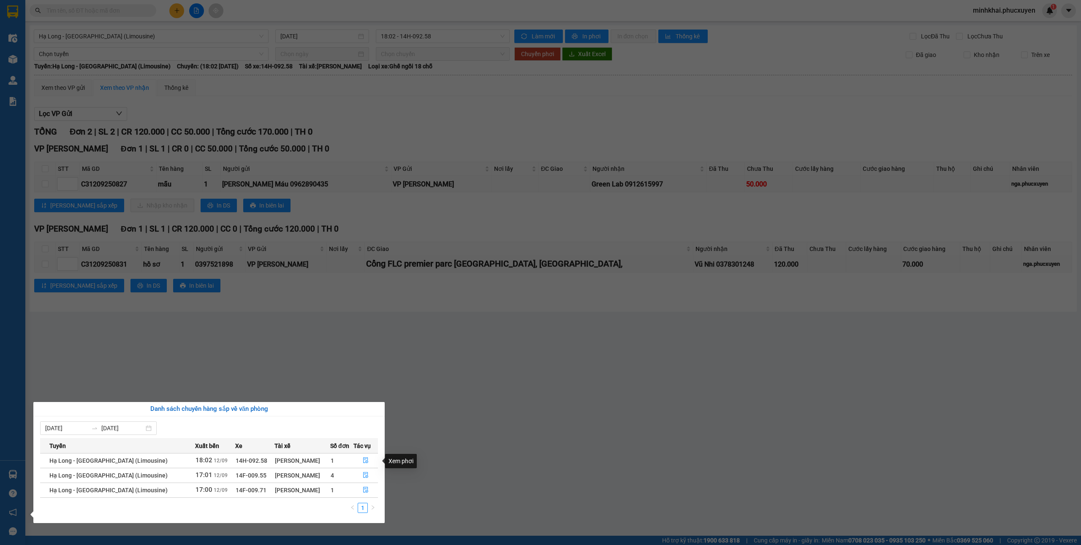
click at [532, 441] on section "Kết quả tìm kiếm ( 1 ) Bộ lọc Mã ĐH Trạng thái Món hàng Thu hộ Tổng cước Chưa c…" at bounding box center [540, 272] width 1081 height 545
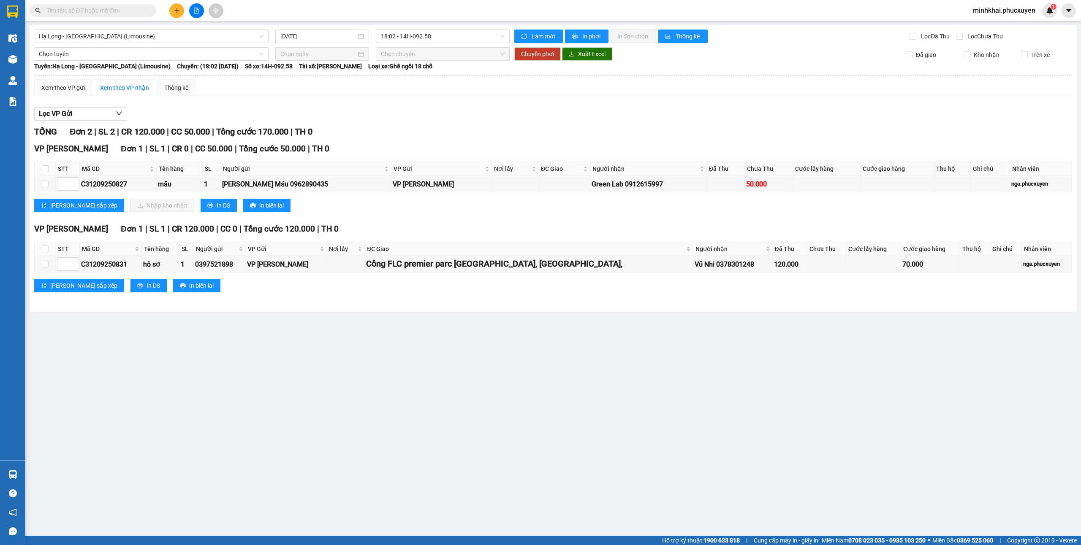
click at [110, 543] on div "Hỗ trợ kỹ thuật: 1900 633 818 | Cung cấp máy in - giấy in: [GEOGRAPHIC_DATA] 07…" at bounding box center [538, 540] width 1077 height 9
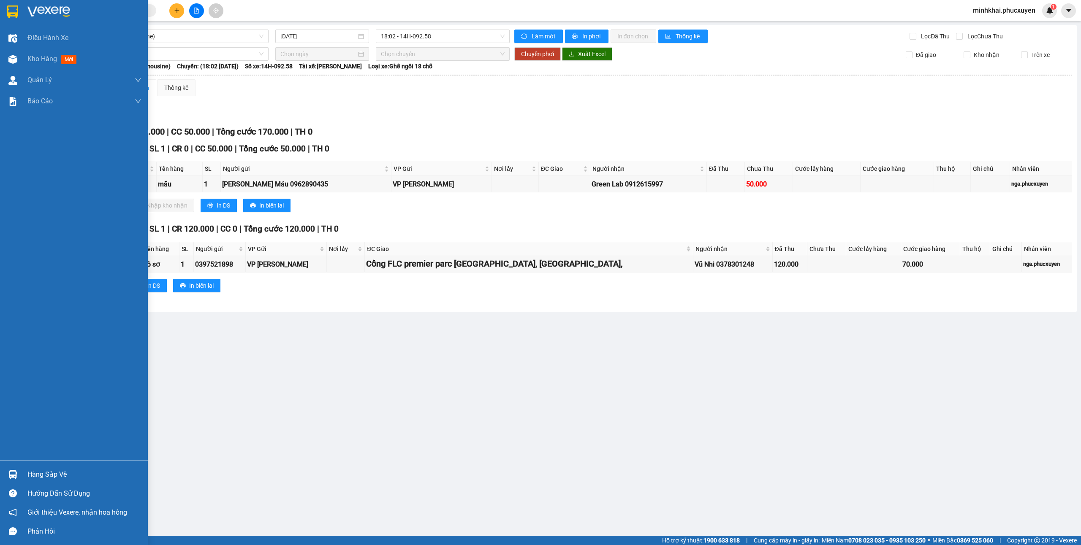
click at [11, 479] on img at bounding box center [12, 474] width 9 height 9
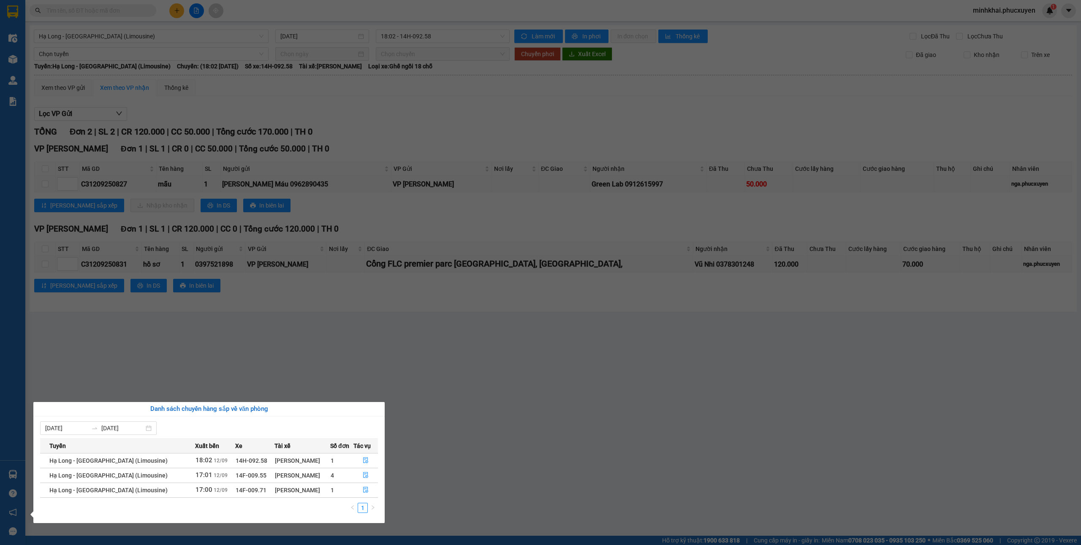
click at [514, 434] on section "Kết quả tìm kiếm ( 1 ) Bộ lọc Mã ĐH Trạng thái Món hàng Thu hộ Tổng cước Chưa c…" at bounding box center [540, 272] width 1081 height 545
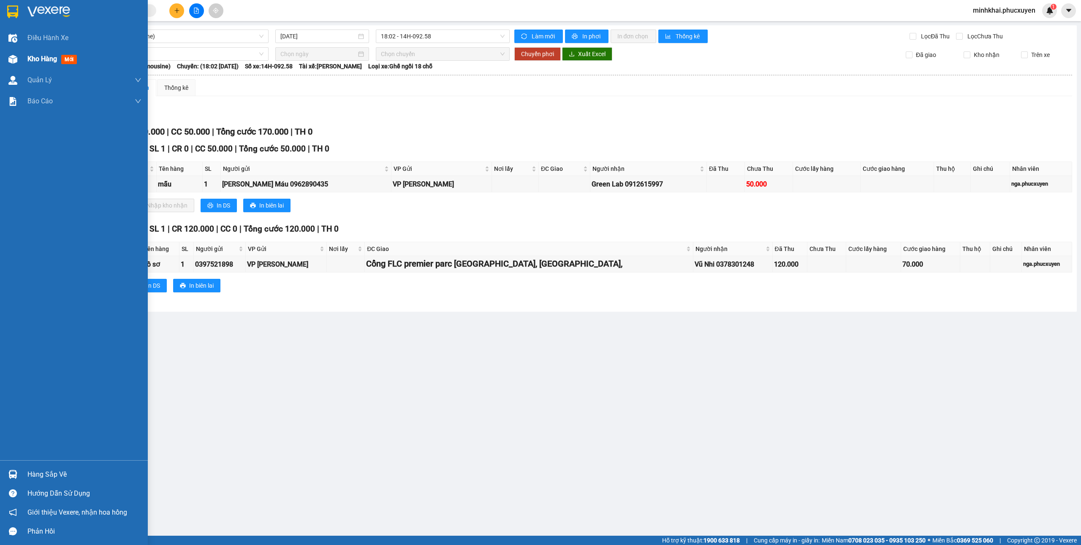
click at [36, 57] on span "Kho hàng" at bounding box center [42, 59] width 30 height 8
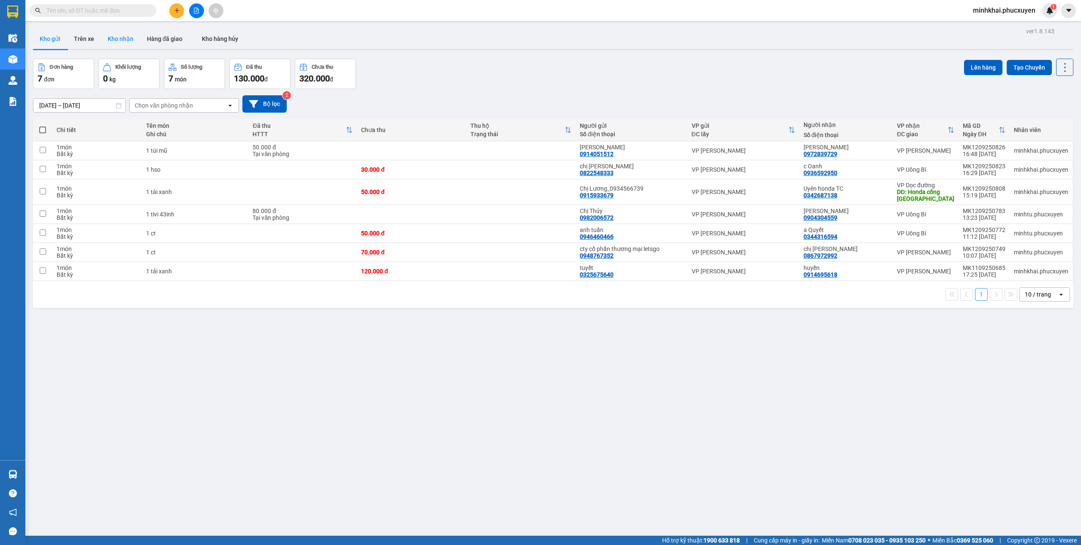
click at [122, 41] on button "Kho nhận" at bounding box center [120, 39] width 39 height 20
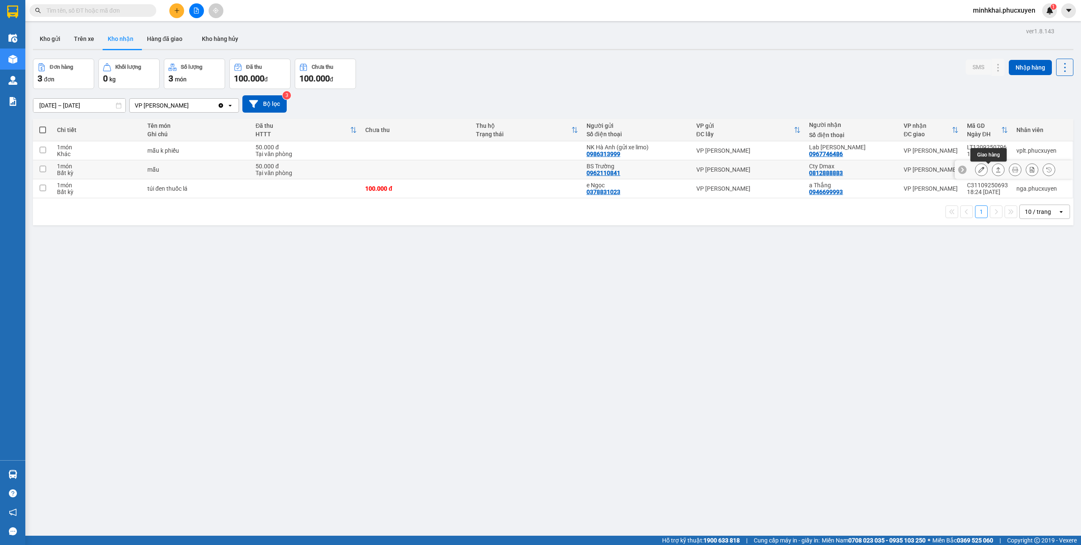
click at [995, 171] on icon at bounding box center [998, 170] width 6 height 6
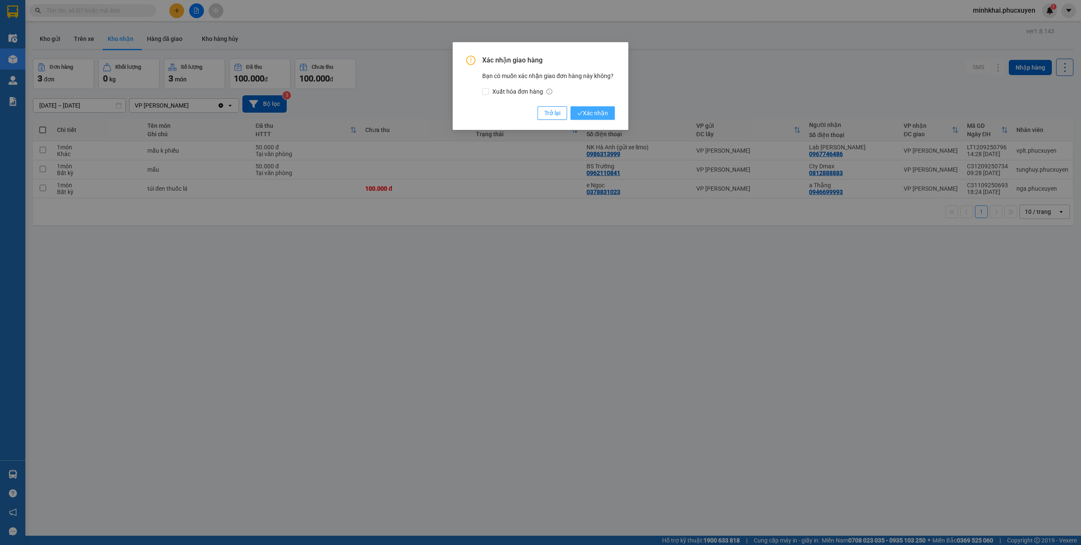
click at [597, 117] on span "Xác nhận" at bounding box center [592, 113] width 31 height 9
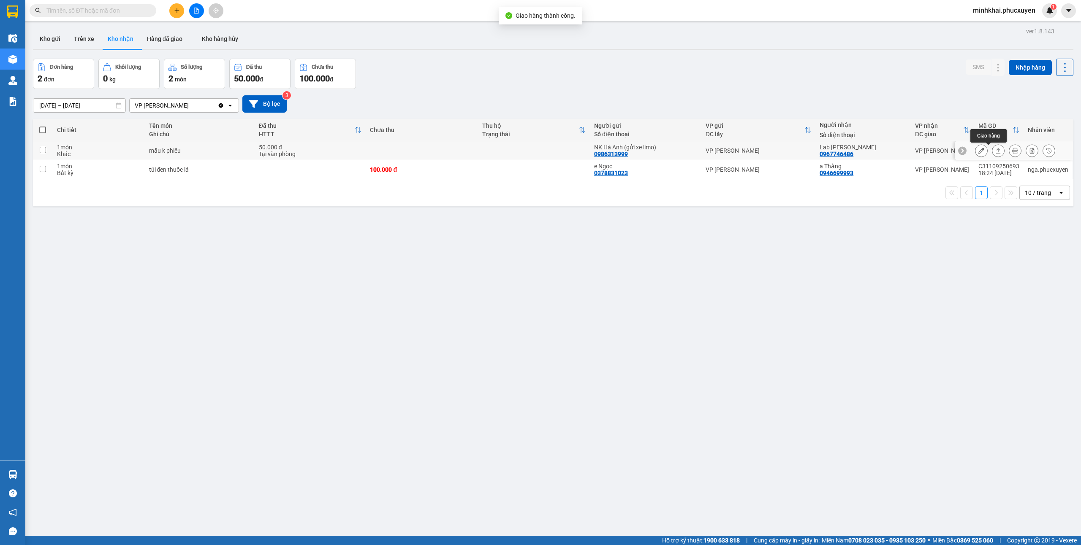
click at [995, 151] on icon at bounding box center [998, 151] width 6 height 6
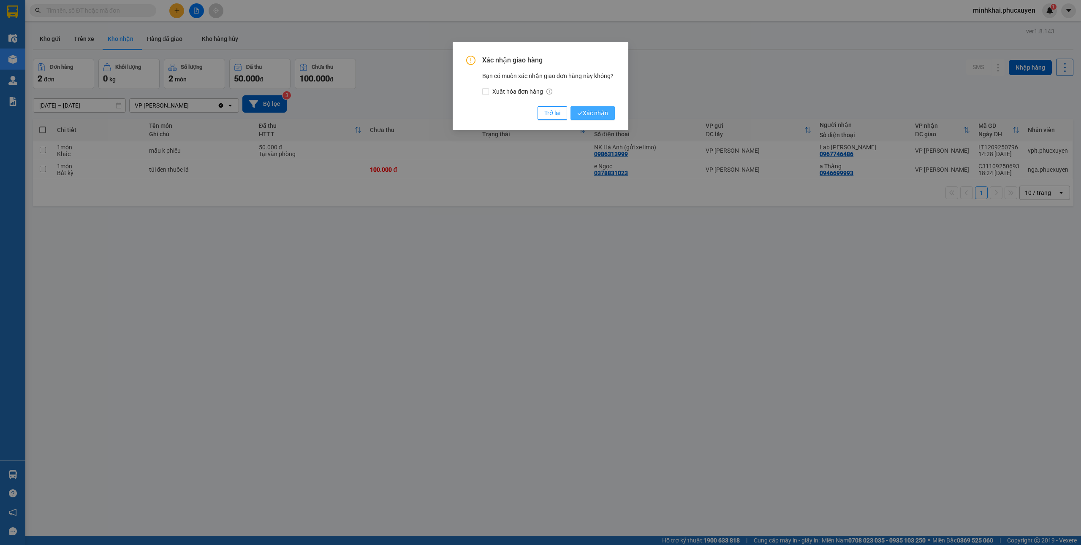
click at [607, 112] on span "Xác nhận" at bounding box center [592, 113] width 31 height 9
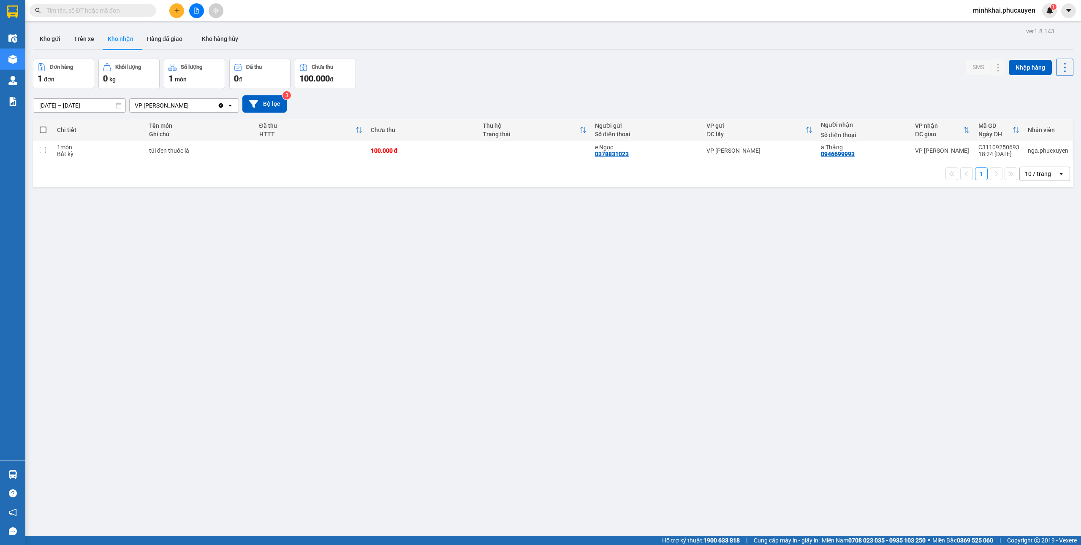
click at [175, 13] on button at bounding box center [176, 10] width 15 height 15
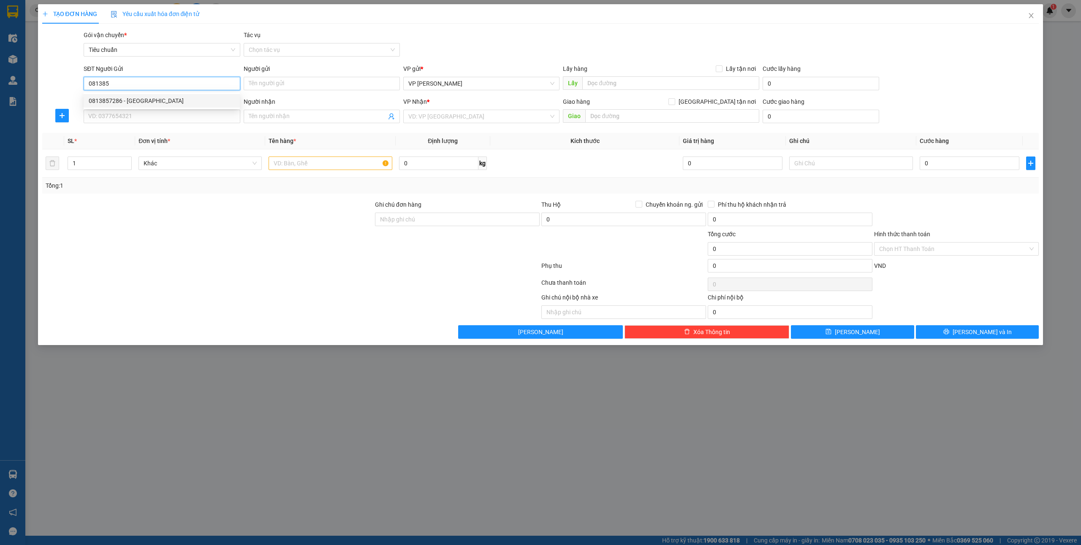
click at [130, 100] on div "0813857286 - [GEOGRAPHIC_DATA]" at bounding box center [162, 100] width 146 height 9
type input "0813857286"
type input "[GEOGRAPHIC_DATA]"
type input "0813857286"
click at [129, 118] on input "SĐT Người Nhận *" at bounding box center [162, 117] width 156 height 14
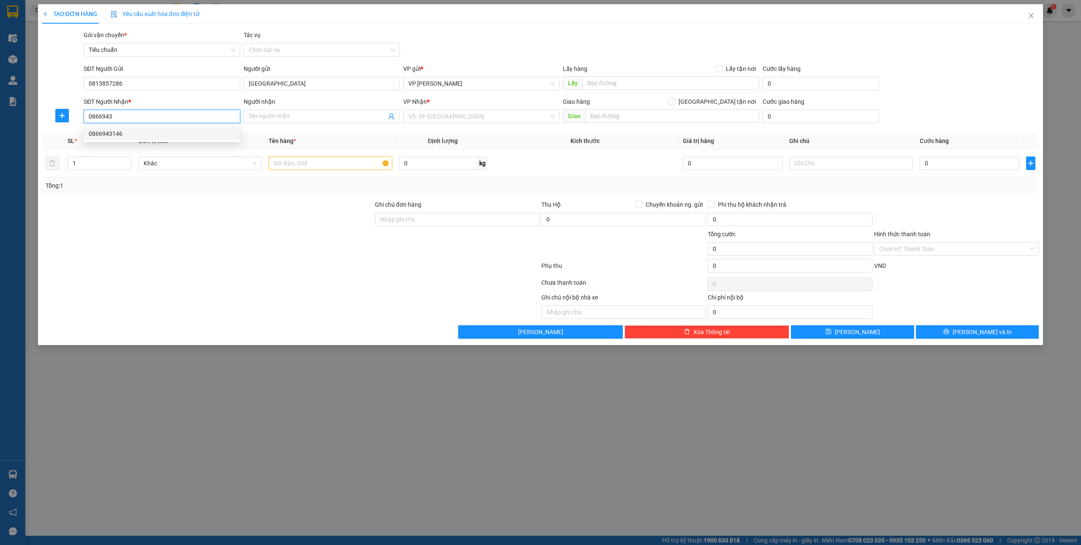
click at [123, 138] on div "0866943146" at bounding box center [162, 133] width 146 height 9
type input "0866943146"
click at [343, 166] on input "text" at bounding box center [330, 164] width 123 height 14
type input "1 bọc đen bs"
click at [938, 166] on input "0" at bounding box center [970, 164] width 100 height 14
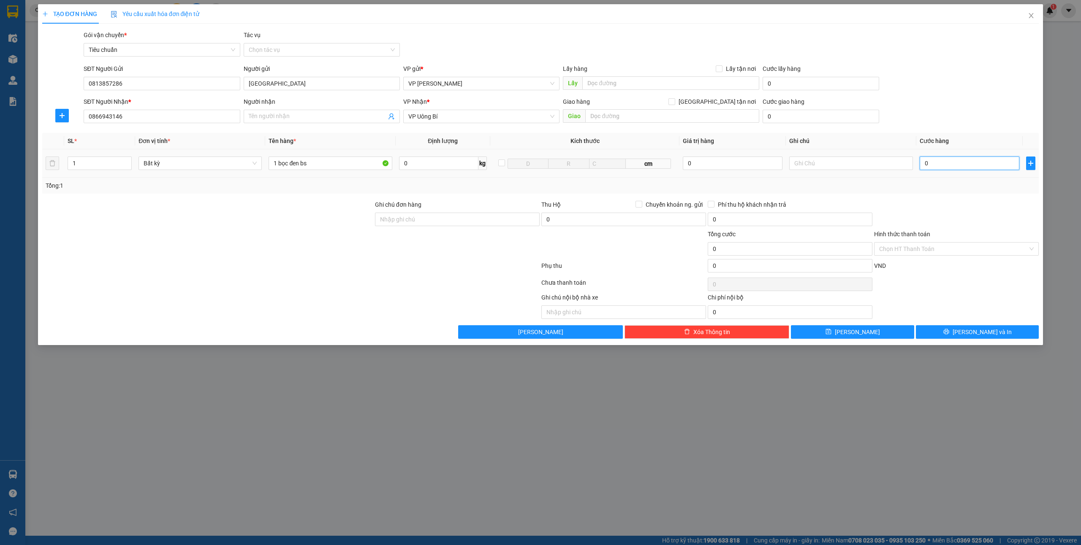
type input "3"
type input "30"
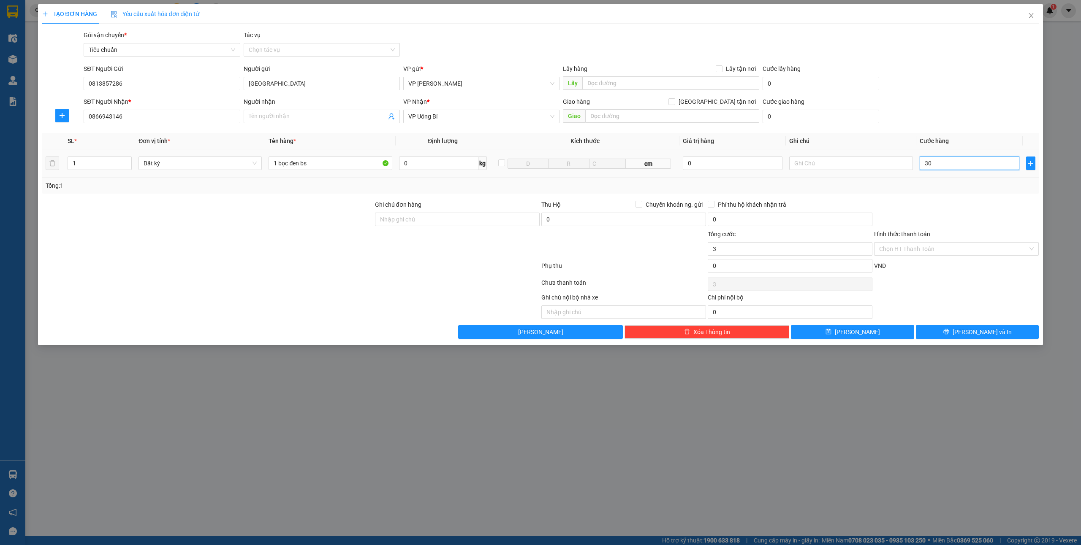
type input "30"
click at [967, 328] on button "[PERSON_NAME] và In" at bounding box center [977, 333] width 123 height 14
type input "30.000"
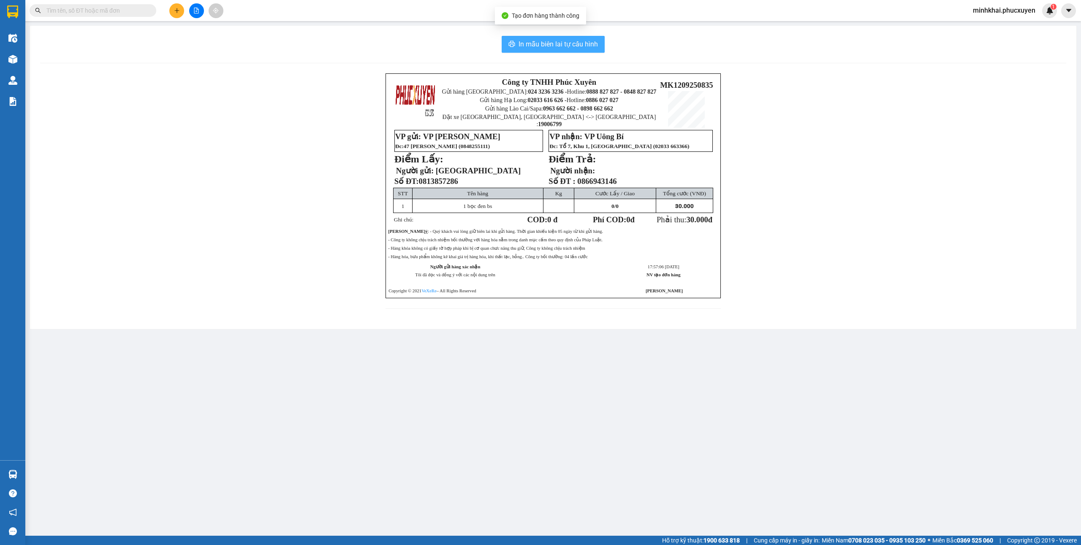
click at [529, 44] on span "In mẫu biên lai tự cấu hình" at bounding box center [557, 44] width 79 height 11
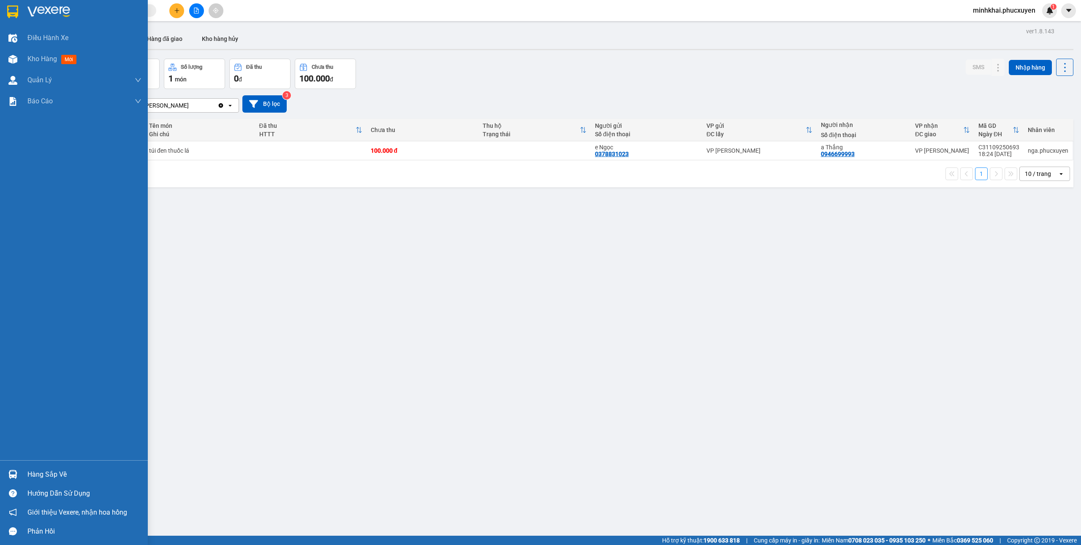
click at [10, 474] on img at bounding box center [12, 474] width 9 height 9
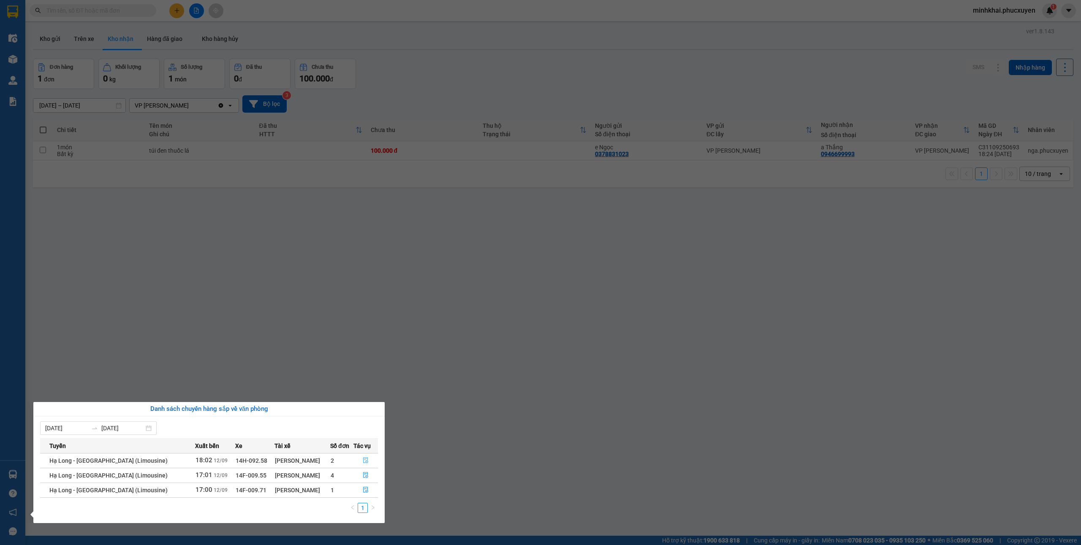
click at [366, 461] on icon "file-done" at bounding box center [365, 461] width 5 height 6
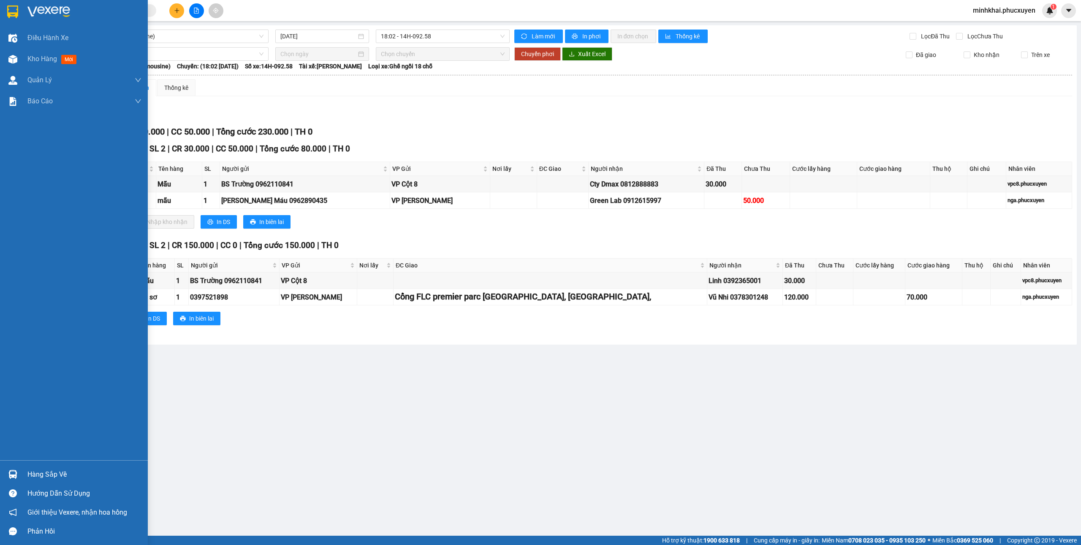
click at [11, 475] on img at bounding box center [12, 474] width 9 height 9
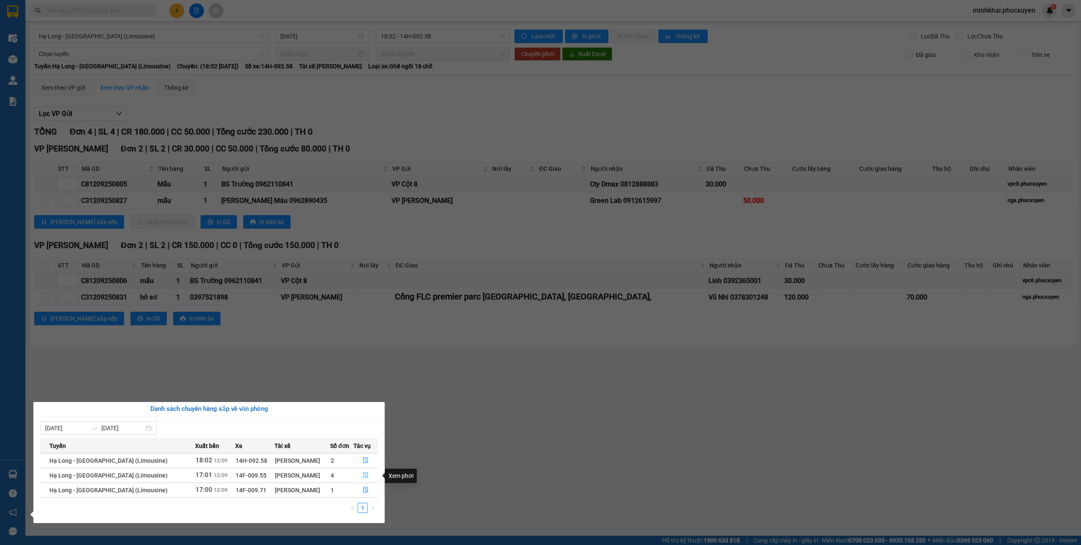
click at [367, 477] on button "button" at bounding box center [366, 476] width 24 height 14
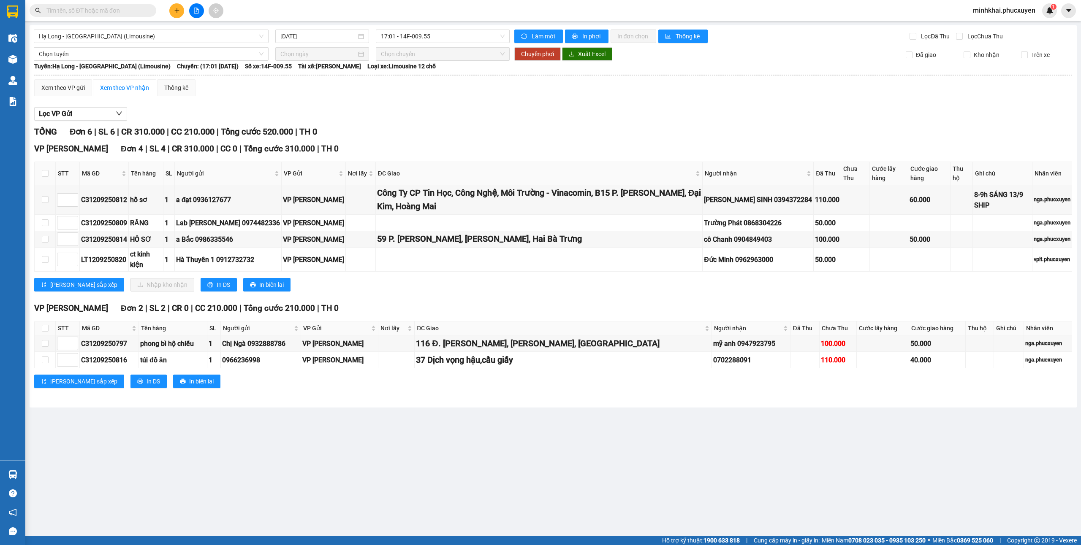
click at [49, 176] on th at bounding box center [45, 173] width 21 height 23
click at [43, 176] on input "checkbox" at bounding box center [45, 173] width 7 height 7
checkbox input "true"
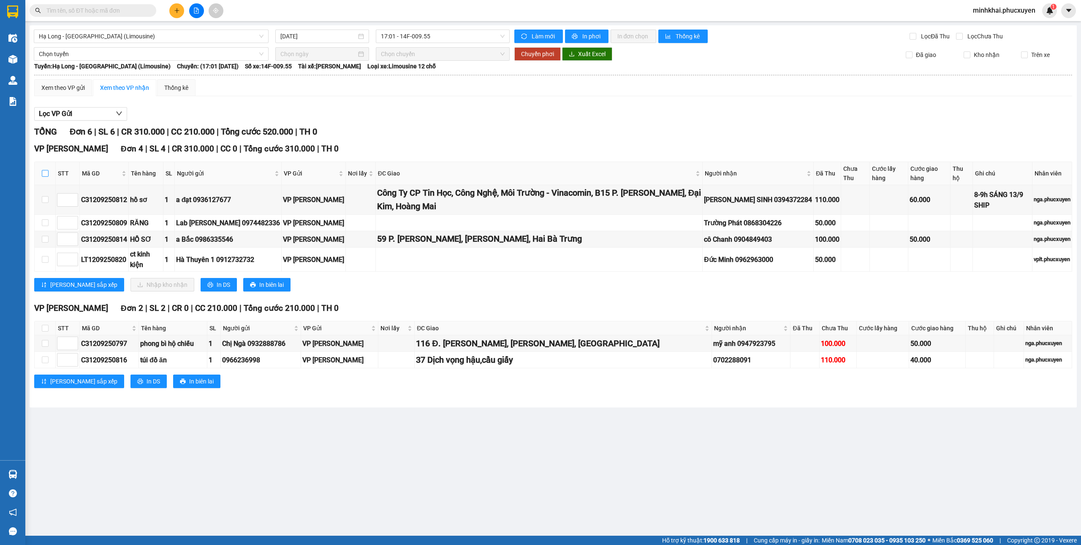
checkbox input "true"
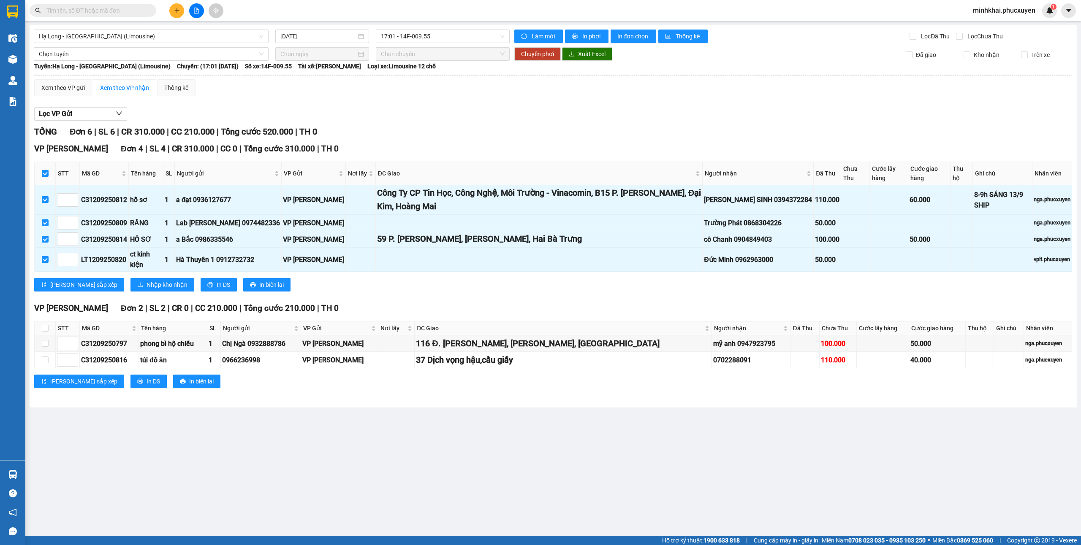
click at [43, 175] on input "checkbox" at bounding box center [45, 173] width 7 height 7
checkbox input "false"
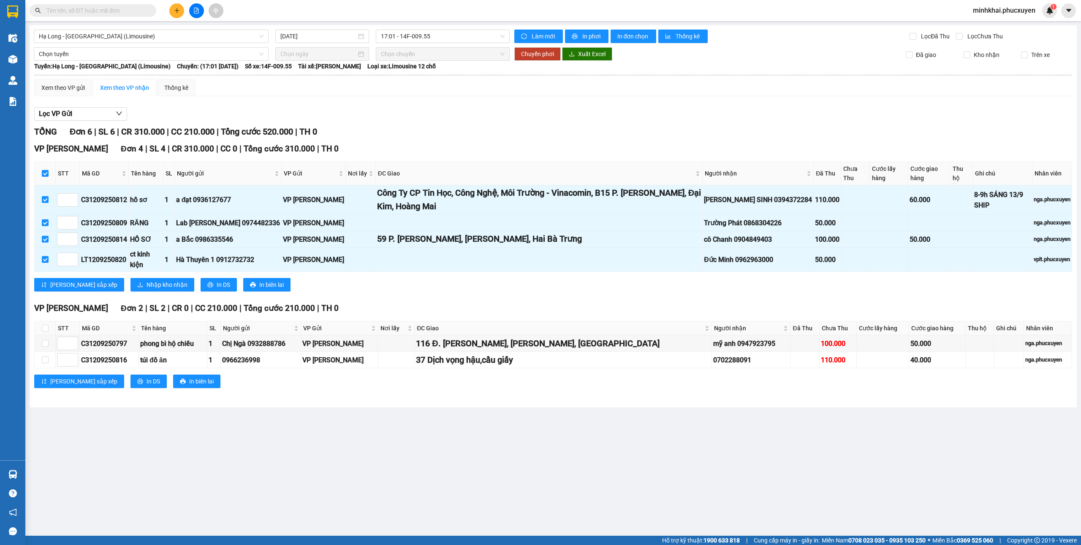
checkbox input "false"
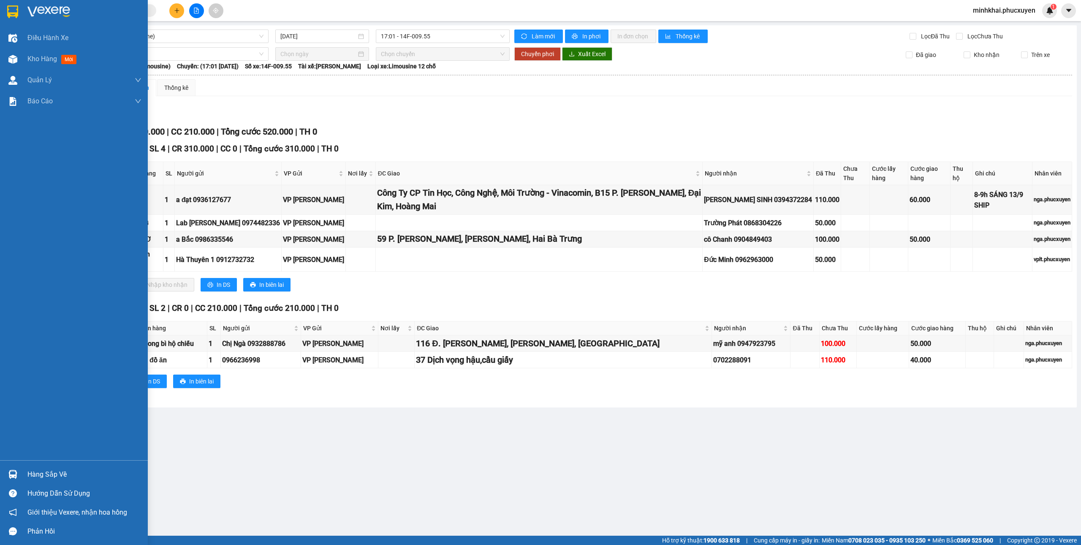
click at [4, 469] on div "Hàng sắp về" at bounding box center [74, 474] width 148 height 19
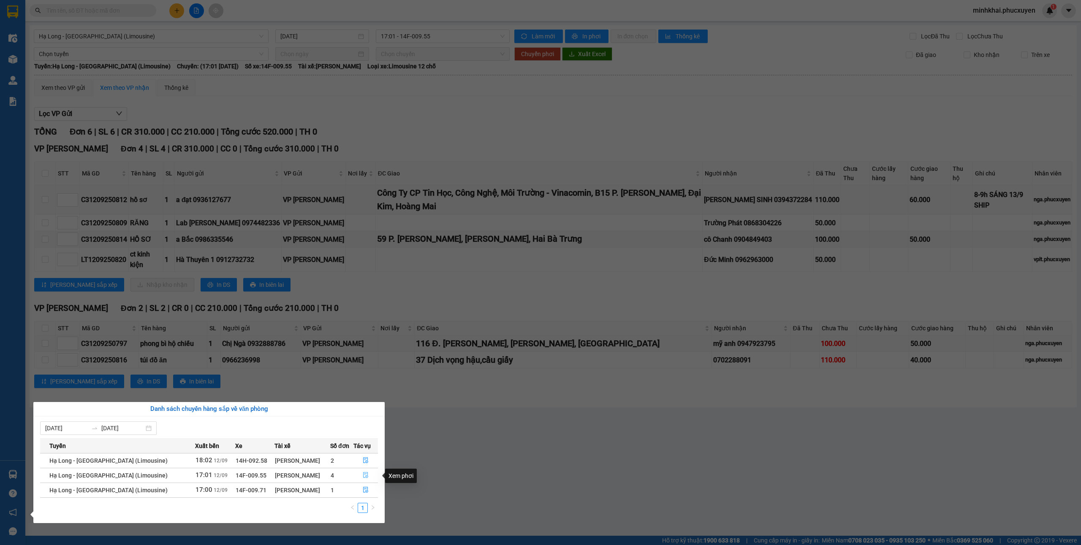
click at [365, 475] on icon "file-done" at bounding box center [366, 475] width 6 height 6
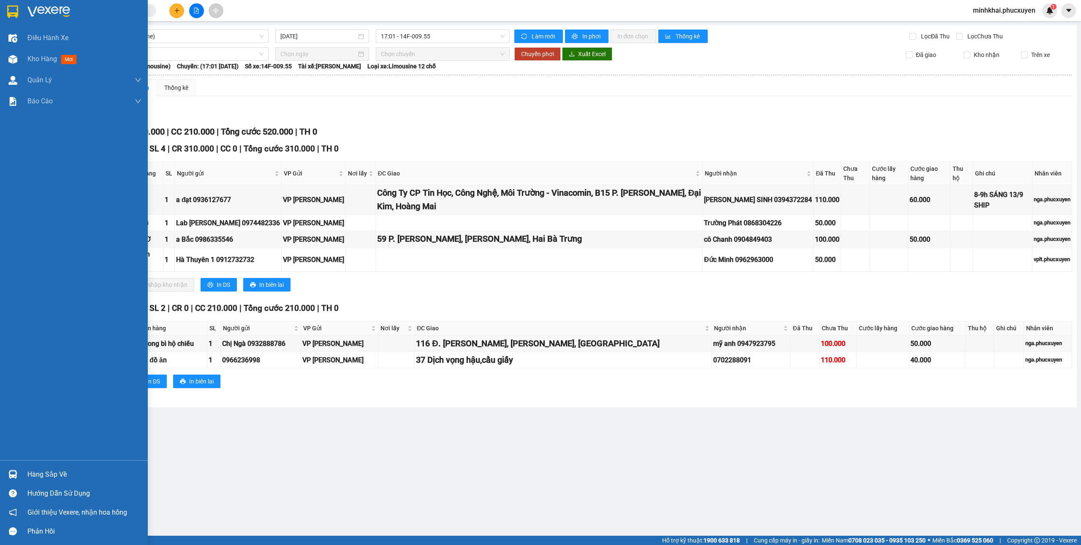
click at [6, 472] on div at bounding box center [12, 474] width 15 height 15
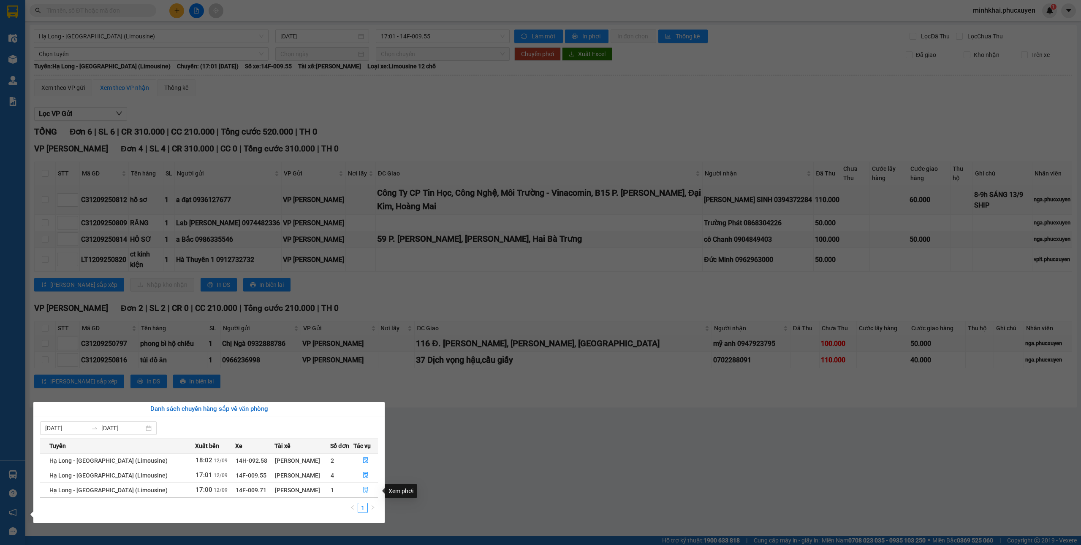
click at [360, 494] on button "button" at bounding box center [366, 491] width 24 height 14
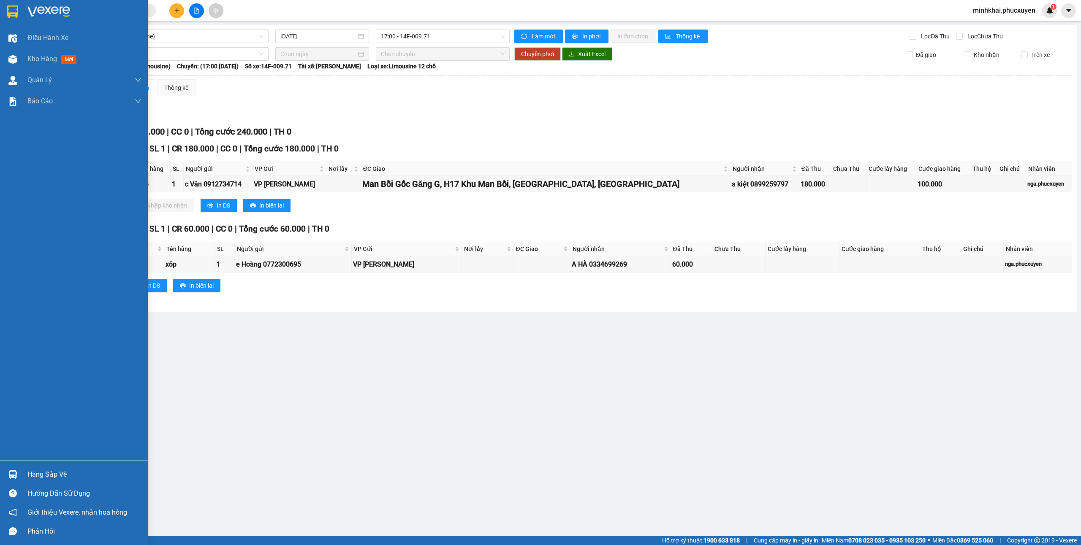
click at [25, 479] on div "Hàng sắp về" at bounding box center [74, 474] width 148 height 19
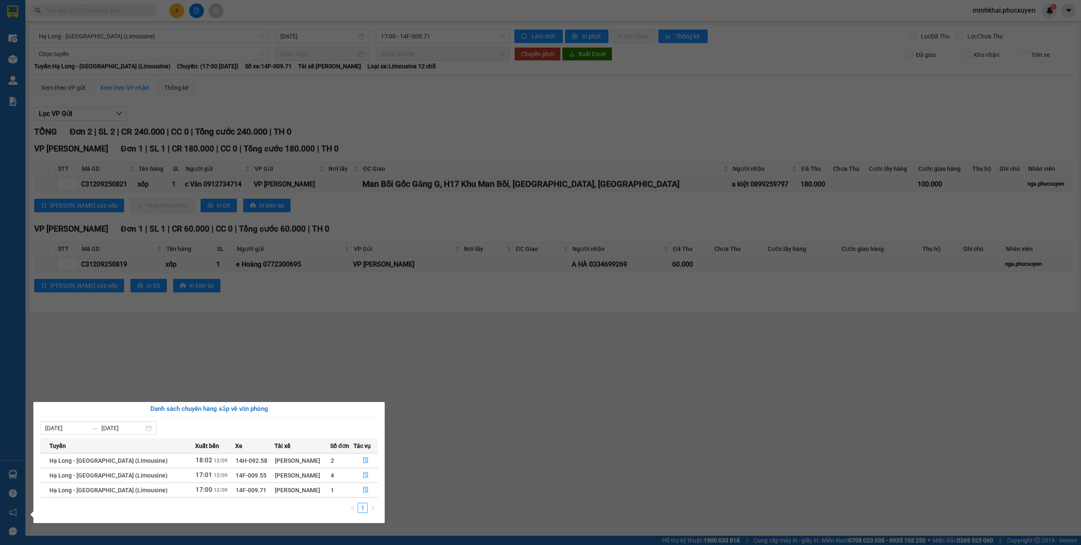
click at [572, 417] on section "Kết quả tìm kiếm ( 1 ) Bộ lọc Mã ĐH Trạng thái Món hàng Thu hộ Tổng cước Chưa c…" at bounding box center [540, 272] width 1081 height 545
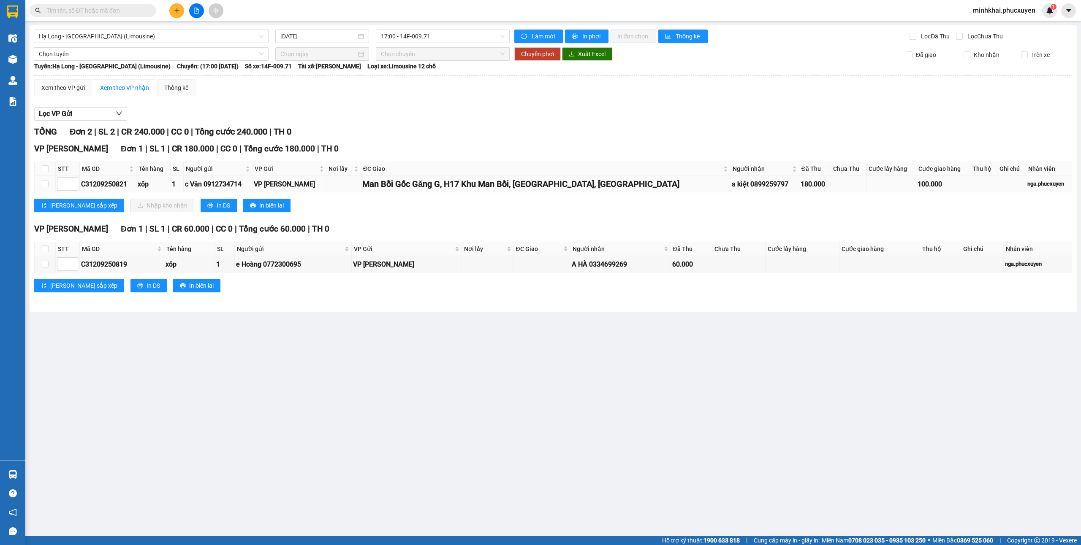
drag, startPoint x: 363, startPoint y: 183, endPoint x: 619, endPoint y: 191, distance: 256.0
click at [619, 191] on tr "C31209250821 xốp 1 c Vân 0912734714 VP [GEOGRAPHIC_DATA], [GEOGRAPHIC_DATA], […" at bounding box center [553, 184] width 1037 height 16
click at [638, 193] on td "Man Bồi Gốc Găng G, H17 Khu Man Bồi, [GEOGRAPHIC_DATA], [GEOGRAPHIC_DATA]" at bounding box center [545, 184] width 369 height 16
drag, startPoint x: 597, startPoint y: 177, endPoint x: 622, endPoint y: 183, distance: 25.9
click at [620, 183] on td "Man Bồi Gốc Găng G, H17 Khu Man Bồi, [GEOGRAPHIC_DATA], [GEOGRAPHIC_DATA]" at bounding box center [545, 184] width 369 height 16
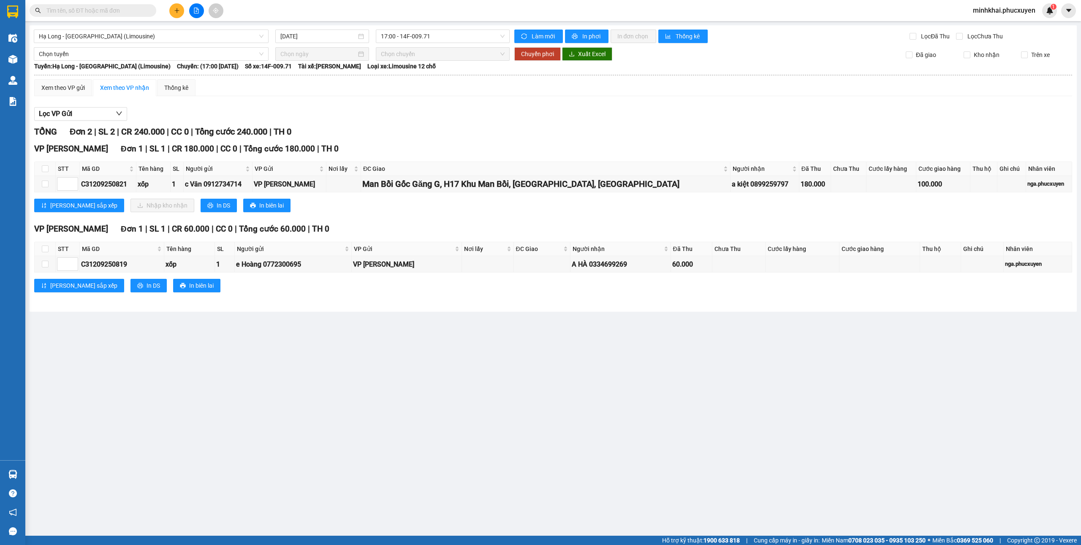
click at [581, 204] on div "[PERSON_NAME] sắp xếp Nhập kho nhận In DS In biên lai" at bounding box center [553, 206] width 1038 height 14
drag, startPoint x: 605, startPoint y: 185, endPoint x: 366, endPoint y: 186, distance: 239.8
click at [366, 186] on tr "C31209250821 xốp 1 c Vân 0912734714 VP [GEOGRAPHIC_DATA], [GEOGRAPHIC_DATA], […" at bounding box center [553, 184] width 1037 height 16
click at [421, 206] on div "[PERSON_NAME] sắp xếp Nhập kho nhận In DS In biên lai" at bounding box center [553, 206] width 1038 height 14
drag, startPoint x: 612, startPoint y: 187, endPoint x: 364, endPoint y: 191, distance: 247.9
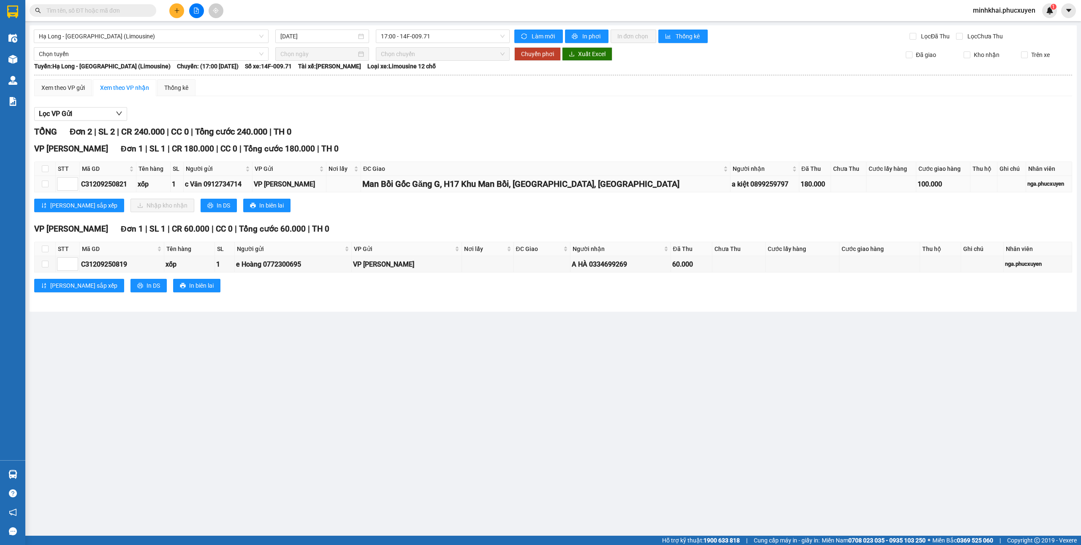
click at [364, 191] on tr "C31209250821 xốp 1 c Vân 0912734714 VP [GEOGRAPHIC_DATA], [GEOGRAPHIC_DATA], […" at bounding box center [553, 184] width 1037 height 16
click at [407, 216] on div "VP Minh Khai Đơn 1 | SL 1 | CR 180.000 | CC 0 | Tổng cước 180.000 | TH 0 STT Mã…" at bounding box center [553, 181] width 1038 height 76
drag, startPoint x: 616, startPoint y: 187, endPoint x: 361, endPoint y: 184, distance: 255.0
click at [361, 184] on tr "C31209250821 xốp 1 c Vân 0912734714 VP [GEOGRAPHIC_DATA], [GEOGRAPHIC_DATA], […" at bounding box center [553, 184] width 1037 height 16
click at [571, 234] on div "VP Cổ Linh Đơn 1 | SL 1 | CR 60.000 | CC 0 | Tổng cước 60.000 | TH 0" at bounding box center [553, 229] width 1038 height 13
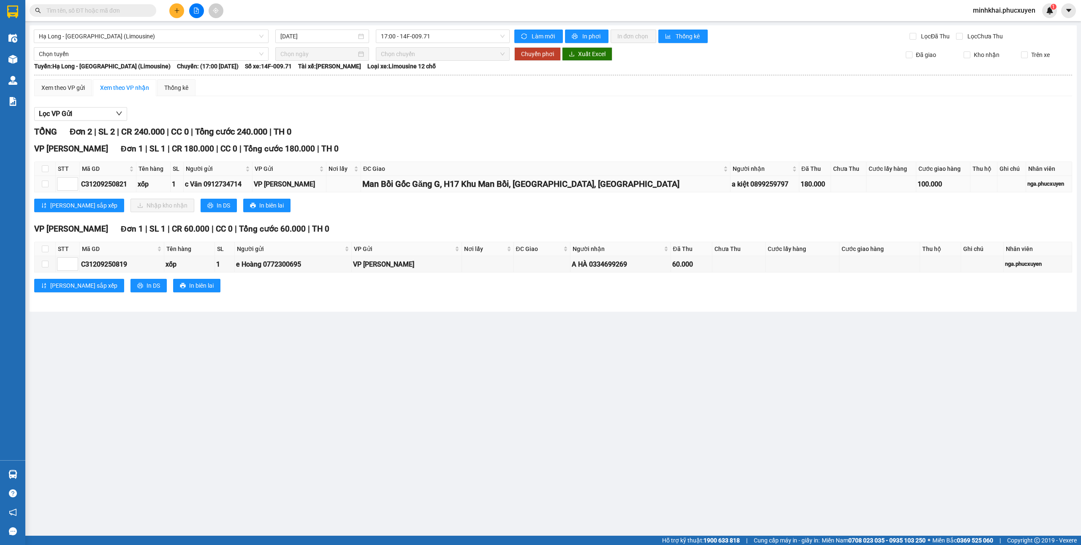
drag, startPoint x: 613, startPoint y: 186, endPoint x: 371, endPoint y: 185, distance: 242.3
click at [371, 185] on div "Man Bồi Gốc Găng G, H17 Khu Man Bồi, [GEOGRAPHIC_DATA], [GEOGRAPHIC_DATA]" at bounding box center [545, 184] width 366 height 13
click at [382, 222] on div "TỔNG Đơn 2 | SL 2 | CR 240.000 | CC 0 | Tổng cước 240.000 | TH 0 VP Minh Khai Đ…" at bounding box center [553, 214] width 1038 height 178
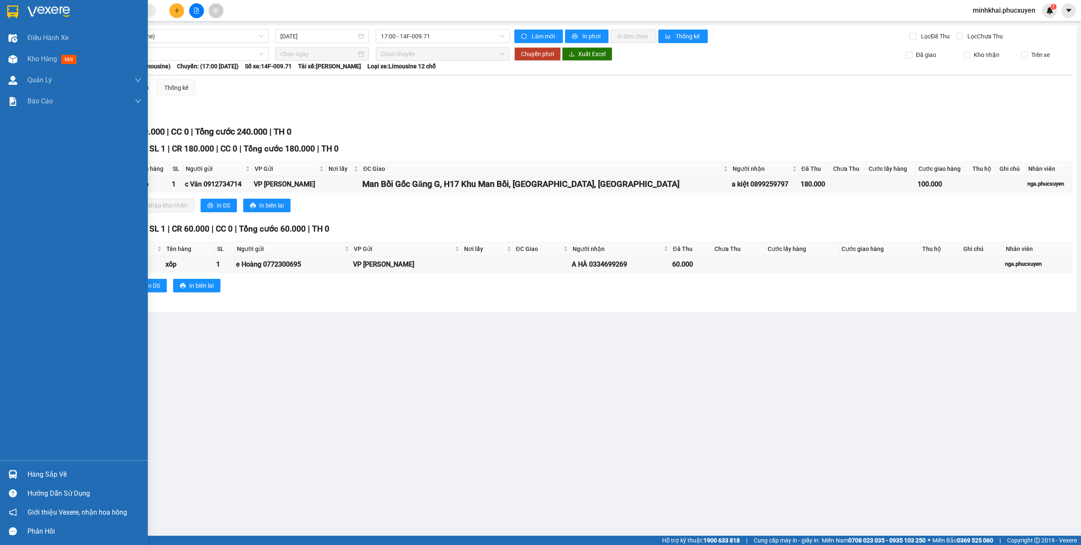
click at [0, 469] on div "Hàng sắp về" at bounding box center [74, 474] width 148 height 19
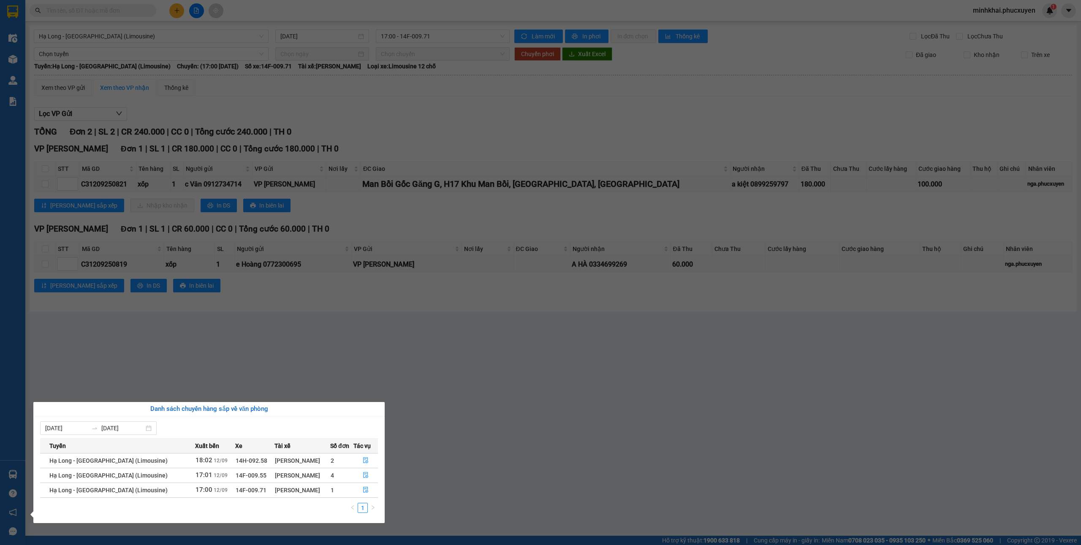
click at [548, 402] on section "Kết quả tìm kiếm ( 1 ) Bộ lọc Mã ĐH Trạng thái Món hàng Thu hộ Tổng cước Chưa c…" at bounding box center [540, 272] width 1081 height 545
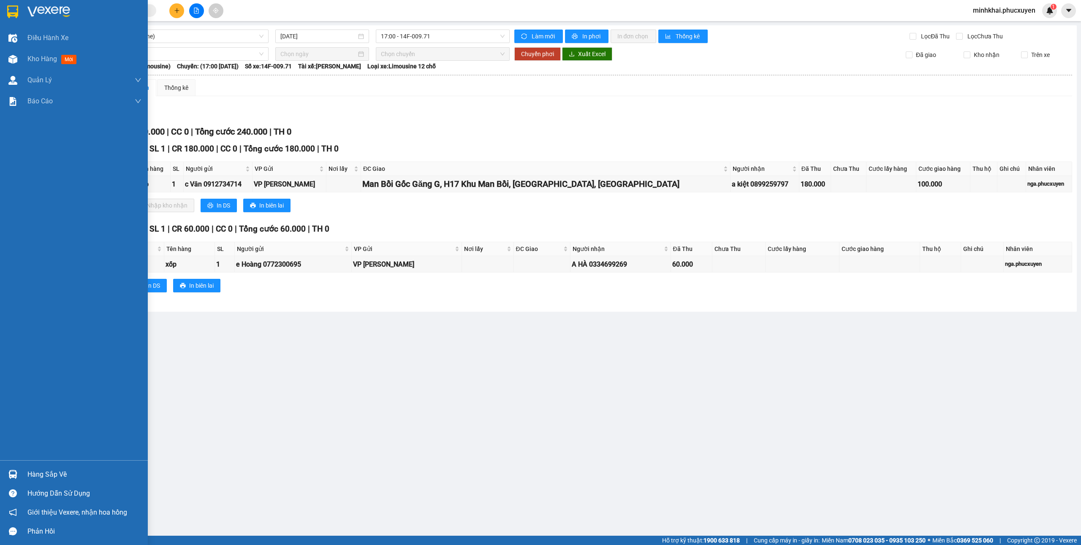
click at [27, 470] on div "Hàng sắp về" at bounding box center [84, 475] width 114 height 13
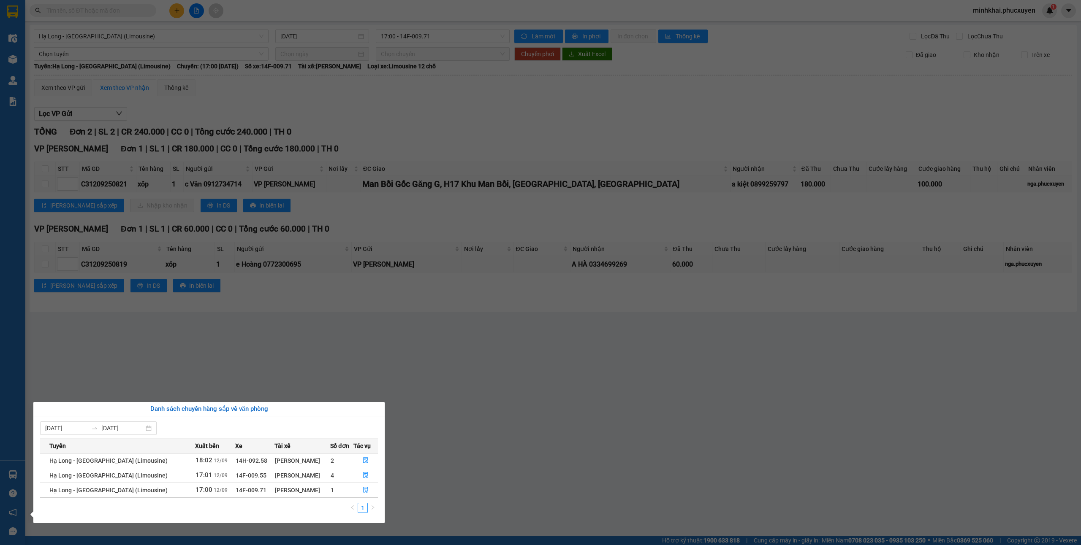
click at [503, 465] on section "Kết quả tìm kiếm ( 1 ) Bộ lọc Mã ĐH Trạng thái Món hàng Thu hộ Tổng cước Chưa c…" at bounding box center [540, 272] width 1081 height 545
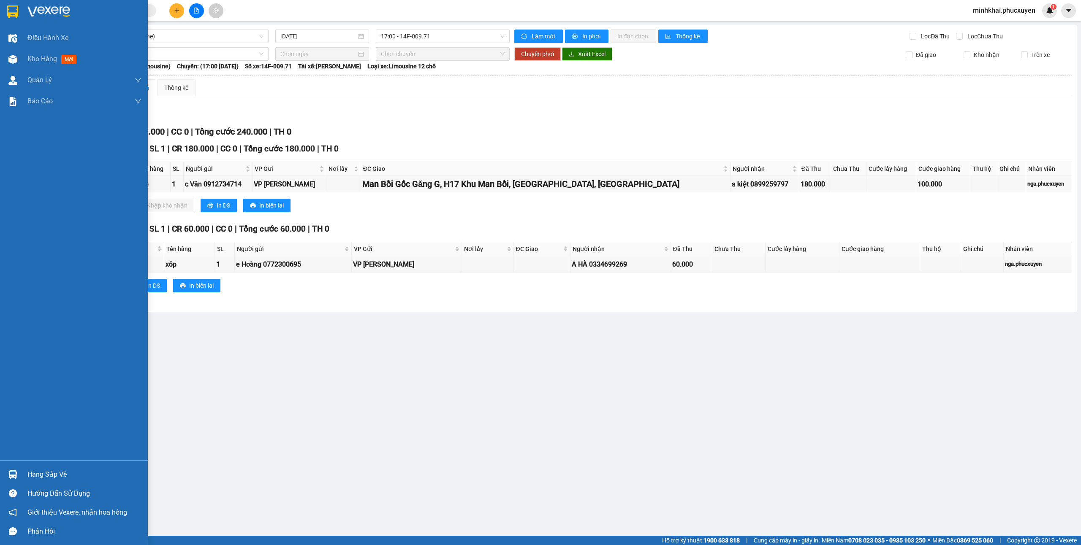
click at [0, 469] on div "Hàng sắp về" at bounding box center [74, 474] width 148 height 19
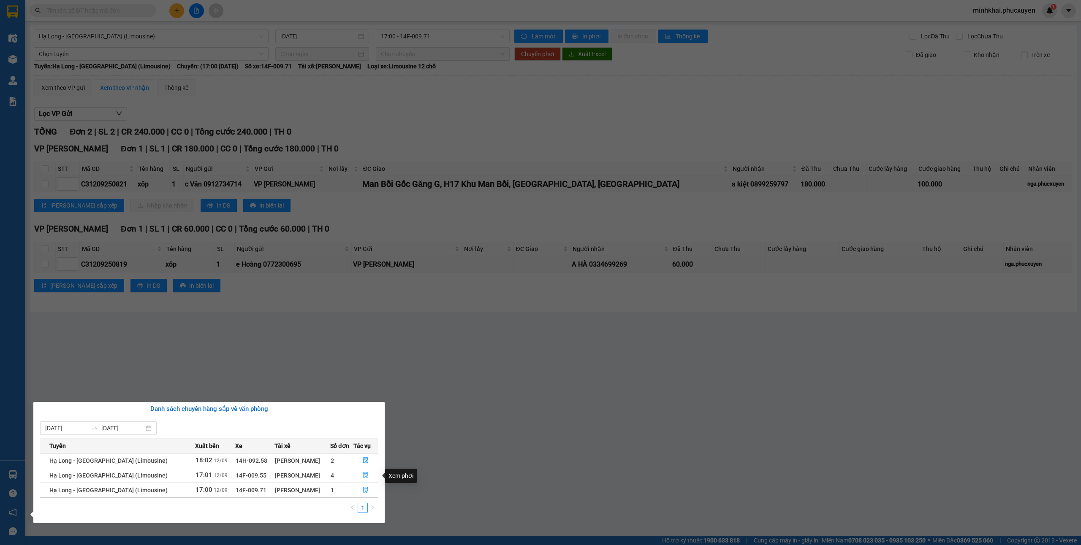
click at [364, 475] on icon "file-done" at bounding box center [366, 475] width 6 height 6
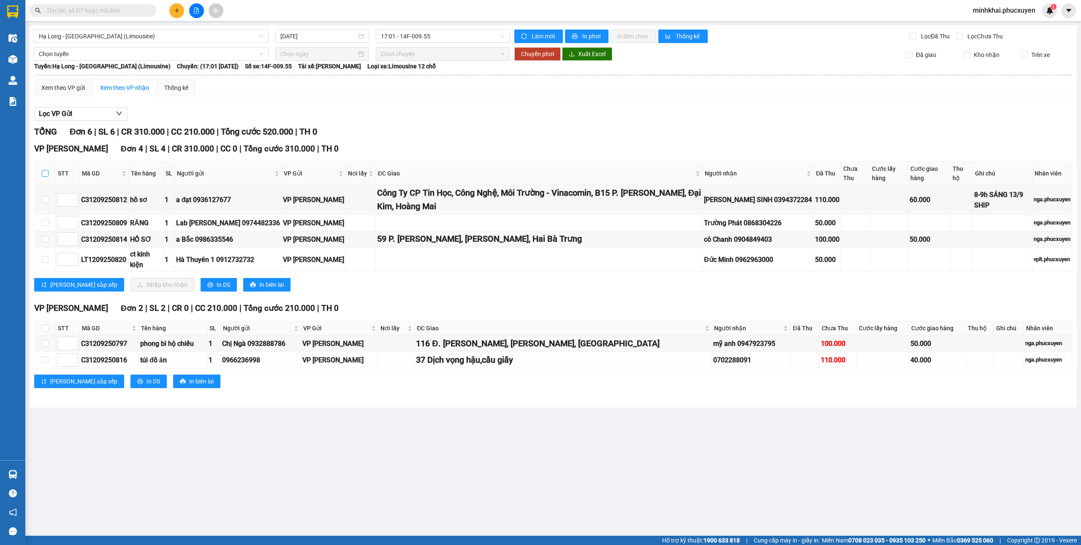
click at [45, 173] on input "checkbox" at bounding box center [45, 173] width 7 height 7
checkbox input "true"
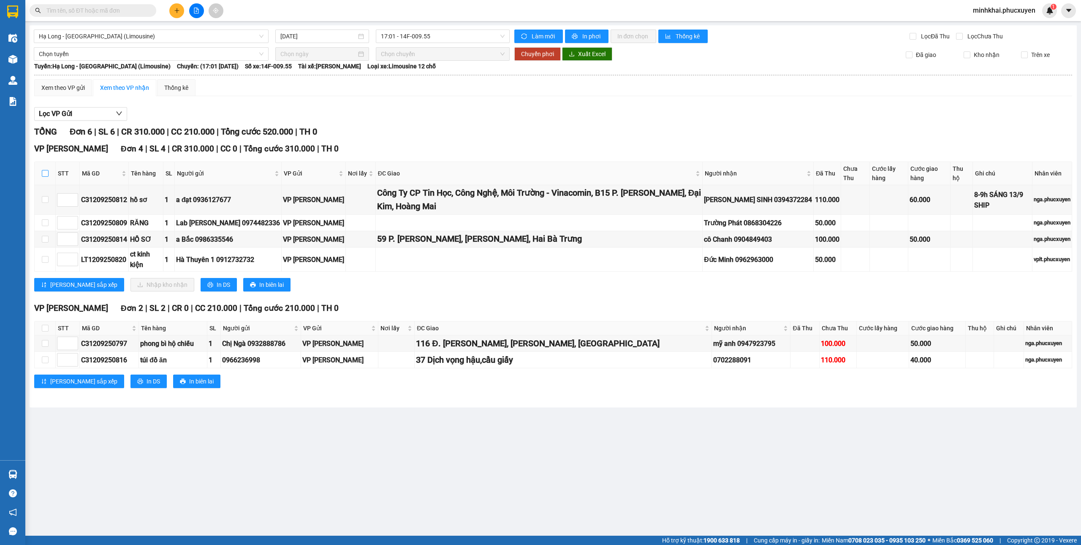
checkbox input "true"
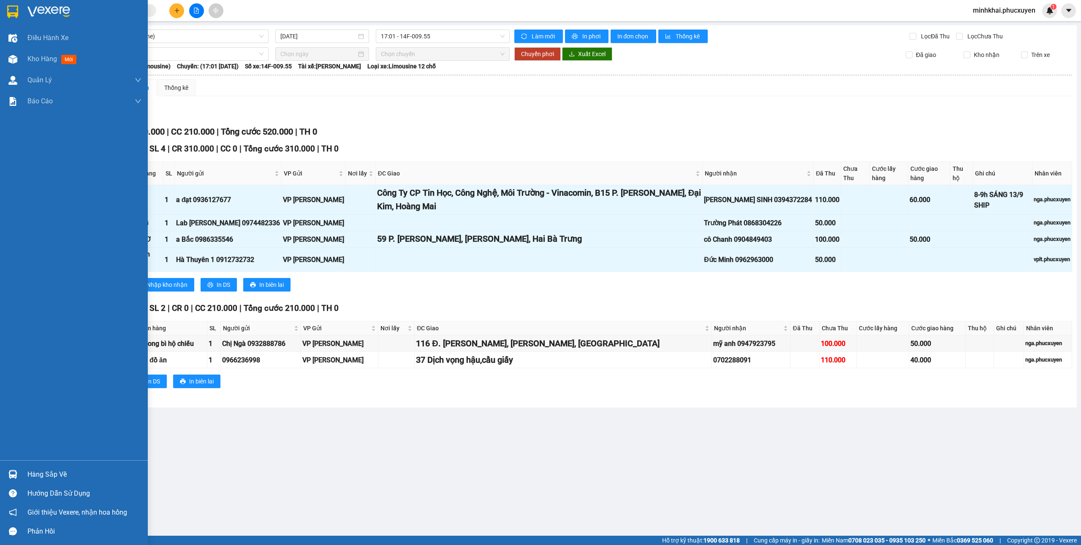
click at [12, 471] on img at bounding box center [12, 474] width 9 height 9
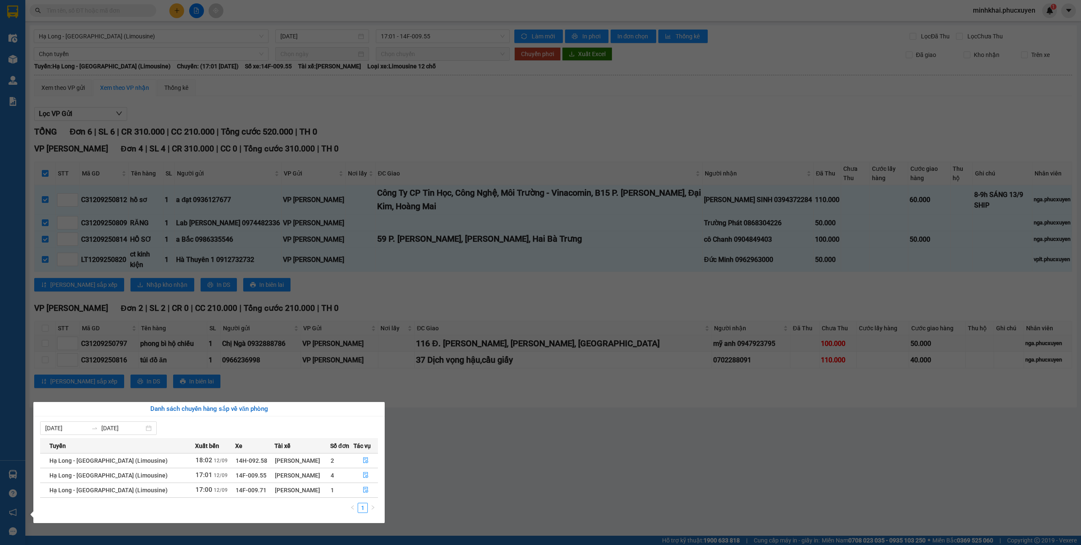
click at [466, 440] on section "Kết quả tìm kiếm ( 1 ) Bộ lọc Mã ĐH Trạng thái Món hàng Thu hộ Tổng cước Chưa c…" at bounding box center [540, 272] width 1081 height 545
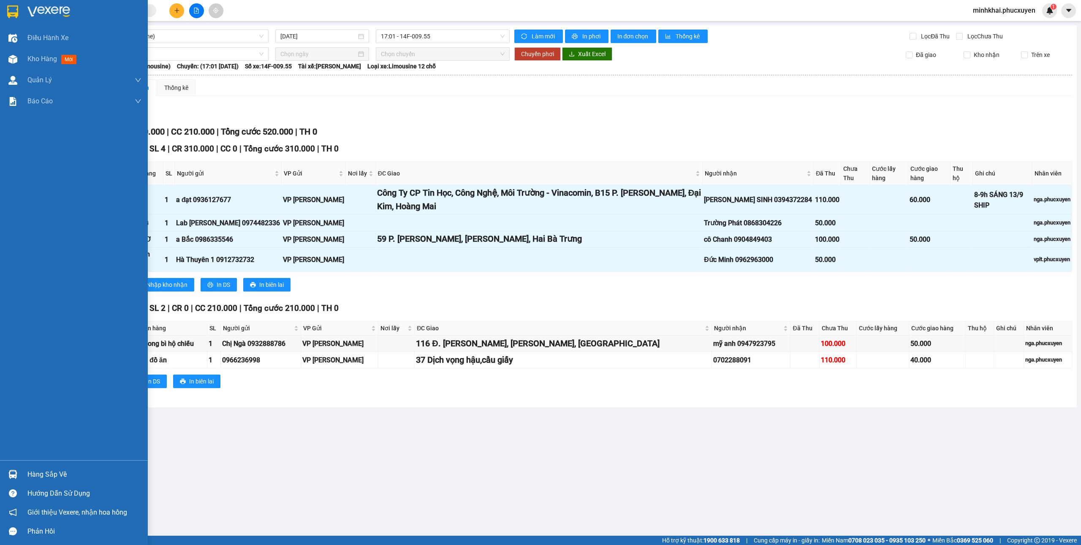
click at [4, 468] on div "Hàng sắp về" at bounding box center [74, 474] width 148 height 19
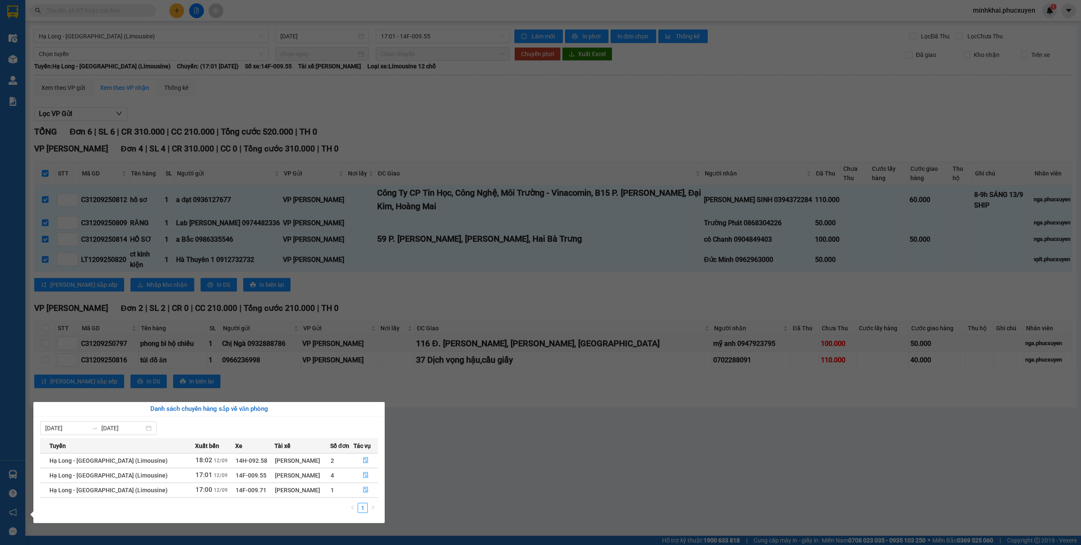
click at [468, 473] on section "Kết quả tìm kiếm ( 1 ) Bộ lọc Mã ĐH Trạng thái Món hàng Thu hộ Tổng cước Chưa c…" at bounding box center [540, 272] width 1081 height 545
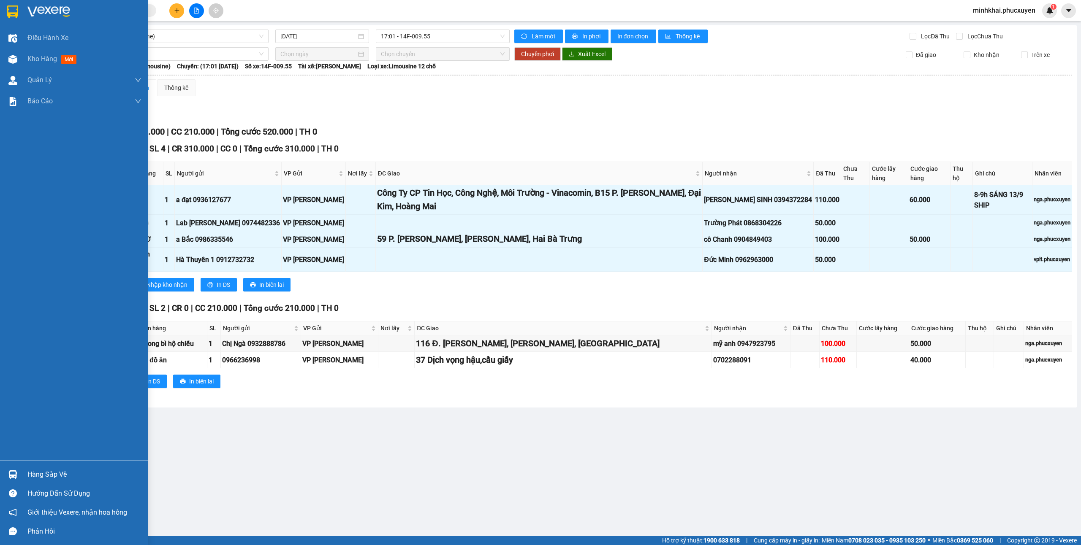
click at [7, 473] on div at bounding box center [12, 474] width 15 height 15
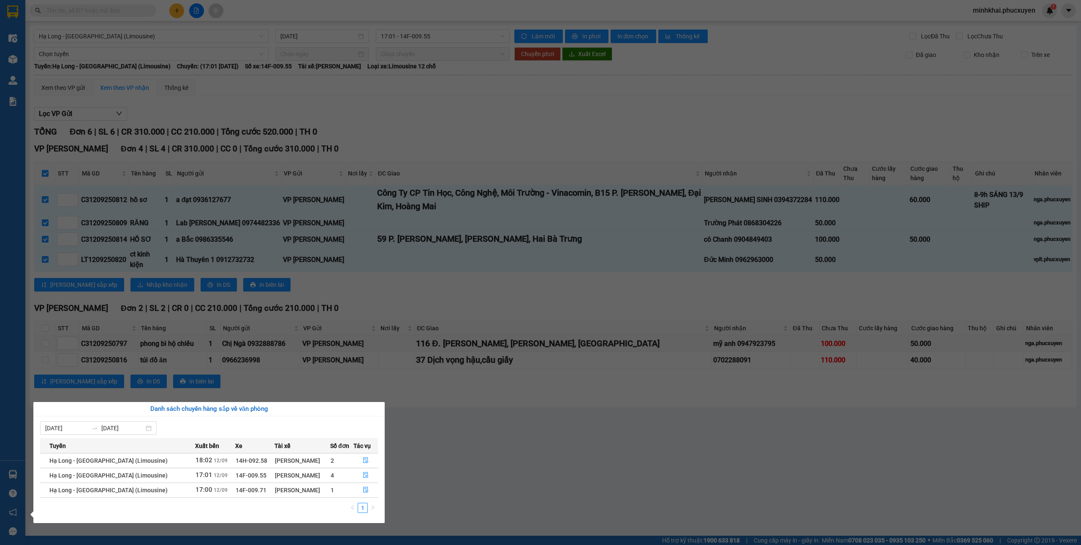
click at [382, 303] on section "Kết quả tìm kiếm ( 1 ) Bộ lọc Mã ĐH Trạng thái Món hàng Thu hộ Tổng cước Chưa c…" at bounding box center [540, 272] width 1081 height 545
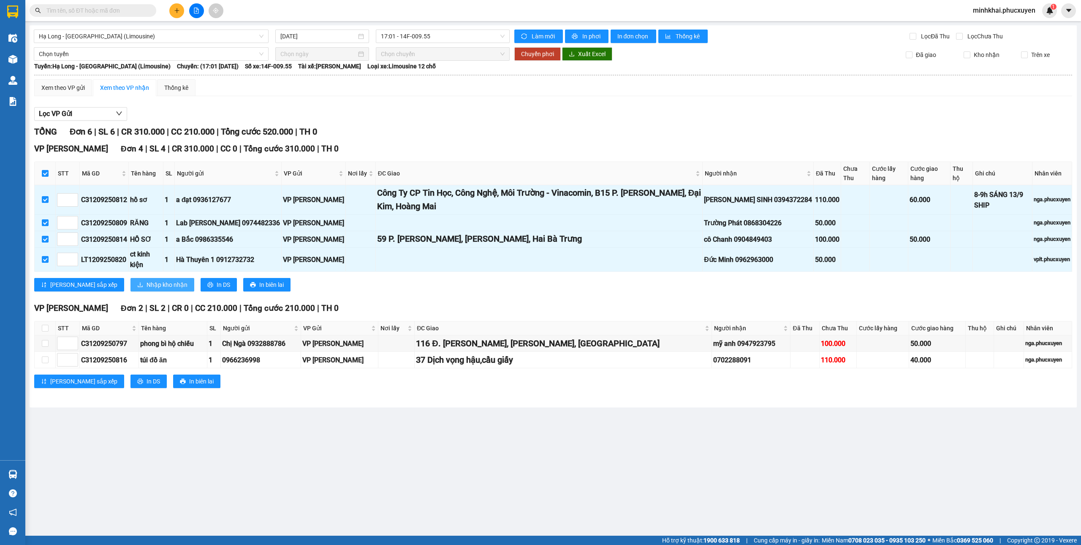
click at [130, 281] on button "Nhập kho nhận" at bounding box center [162, 285] width 64 height 14
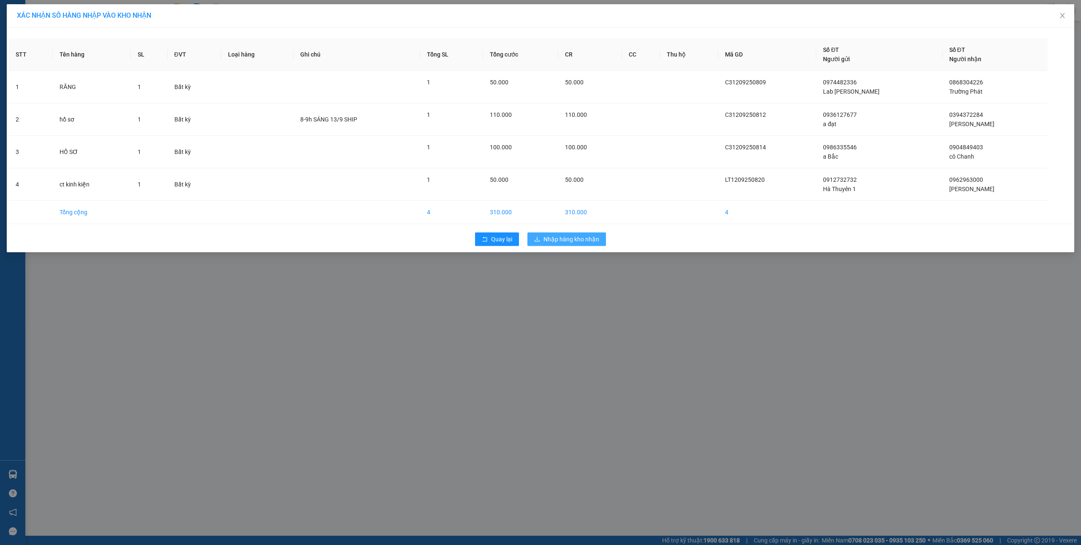
click at [548, 237] on span "Nhập hàng kho nhận" at bounding box center [571, 239] width 56 height 9
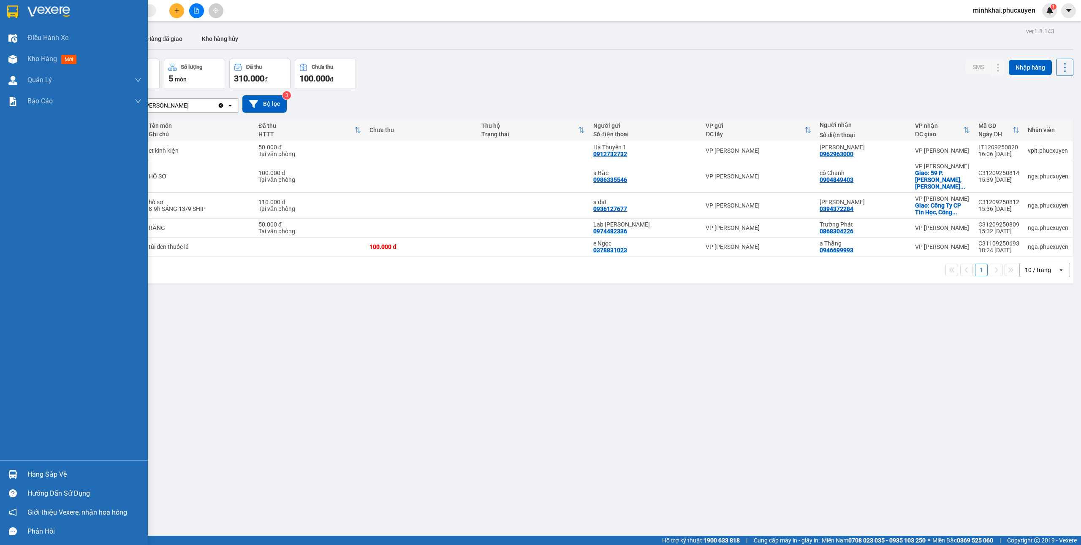
click at [11, 479] on img at bounding box center [12, 474] width 9 height 9
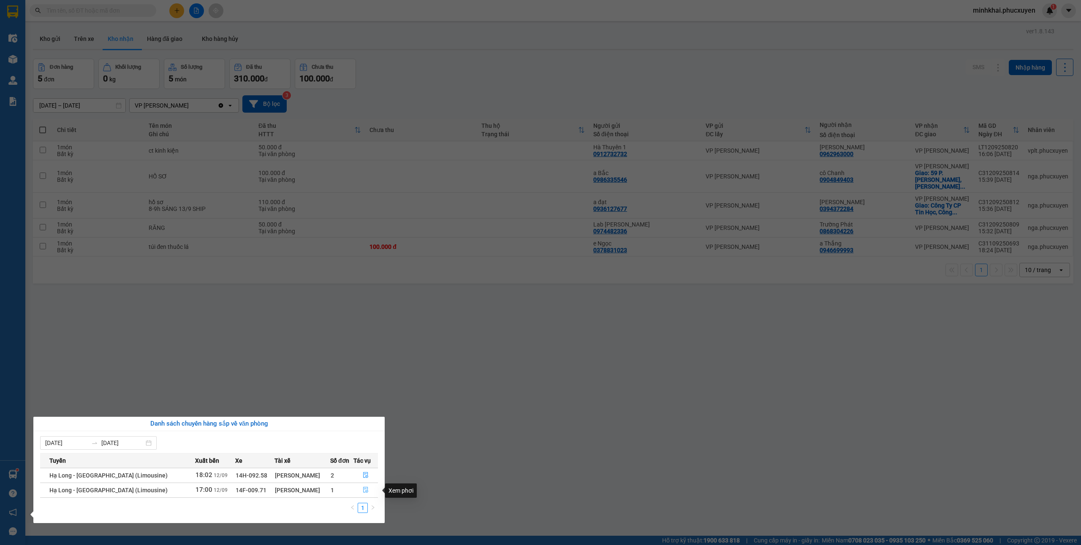
click at [363, 494] on span "file-done" at bounding box center [366, 490] width 6 height 7
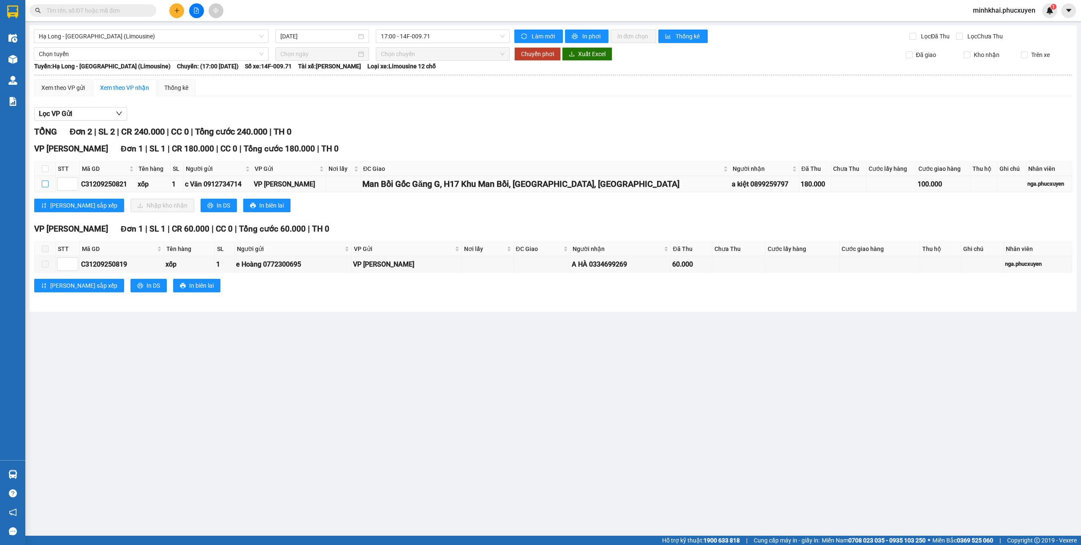
click at [44, 185] on input "checkbox" at bounding box center [45, 184] width 7 height 7
checkbox input "true"
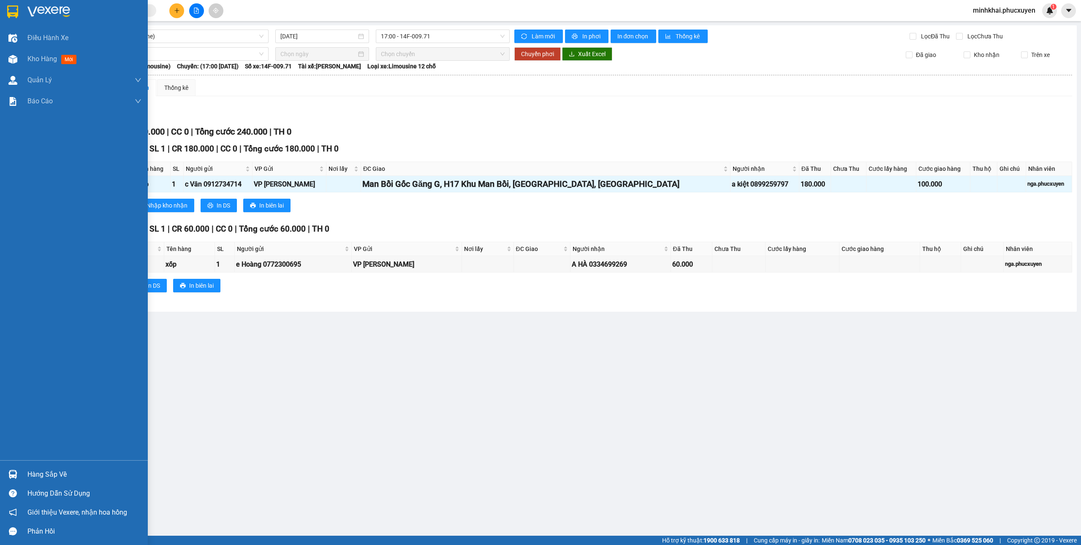
click at [0, 470] on div "Hàng sắp về" at bounding box center [74, 474] width 148 height 19
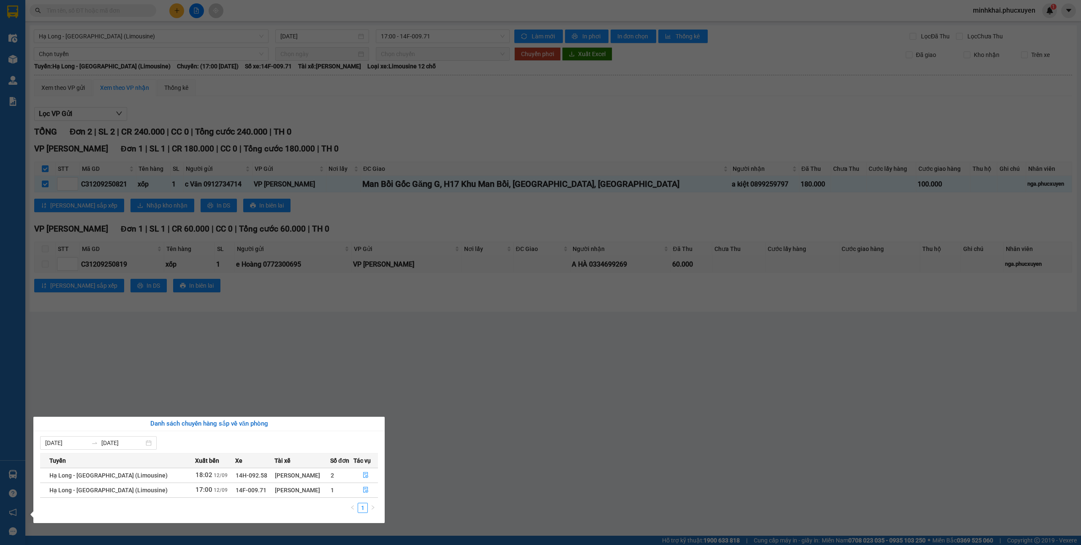
click at [446, 475] on section "Kết quả tìm kiếm ( 1 ) Bộ lọc Mã ĐH Trạng thái Món hàng Thu hộ Tổng cước Chưa c…" at bounding box center [540, 272] width 1081 height 545
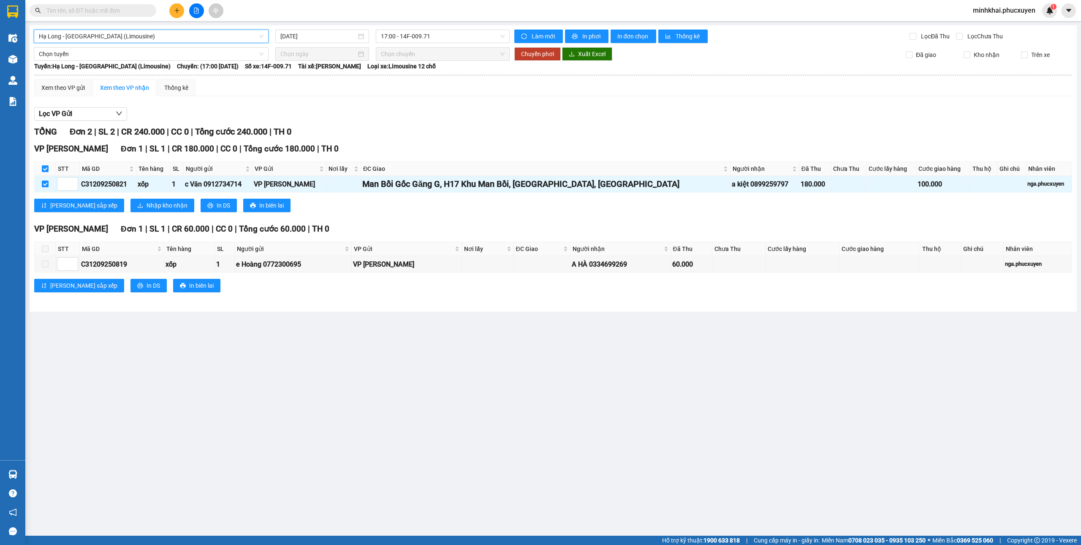
click at [134, 215] on div "VP Minh Khai Đơn 1 | SL 1 | CR 180.000 | CC 0 | Tổng cước 180.000 | TH 0 STT Mã…" at bounding box center [553, 181] width 1038 height 76
click at [136, 212] on button "Nhập kho nhận" at bounding box center [162, 206] width 64 height 14
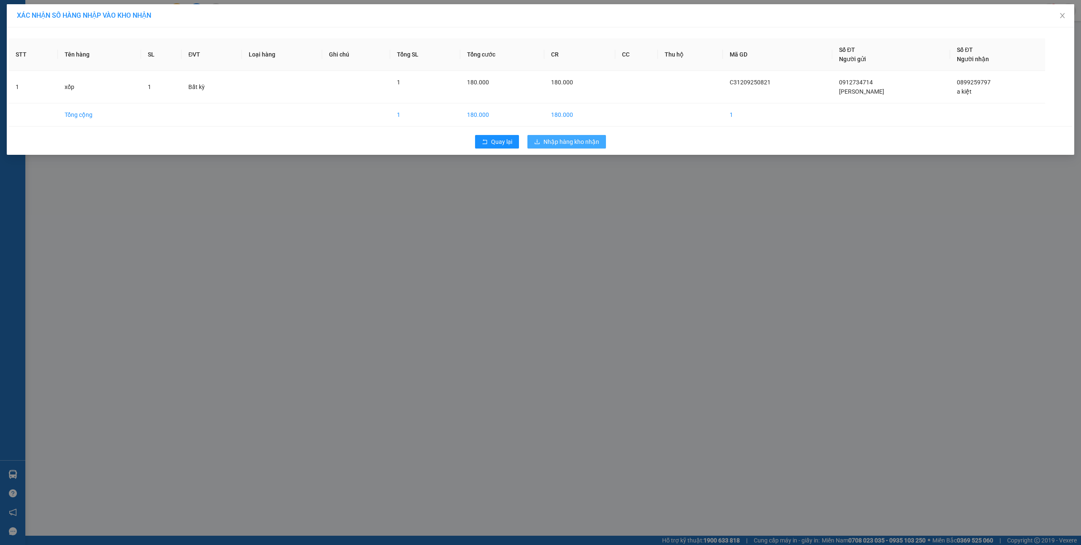
click at [575, 140] on span "Nhập hàng kho nhận" at bounding box center [571, 141] width 56 height 9
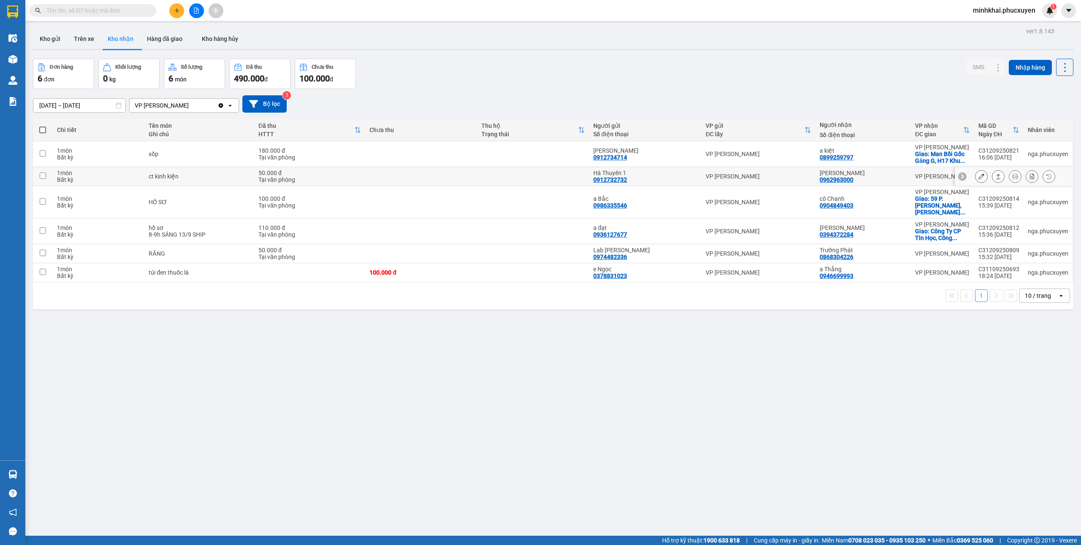
drag, startPoint x: 987, startPoint y: 177, endPoint x: 983, endPoint y: 178, distance: 4.2
click at [995, 177] on icon at bounding box center [998, 177] width 6 height 6
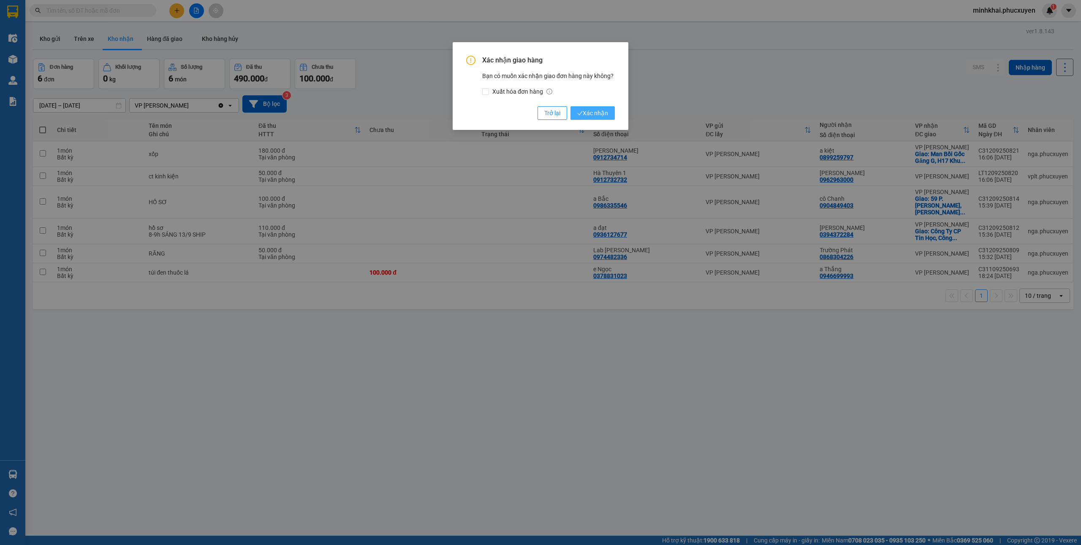
click at [598, 115] on span "Xác nhận" at bounding box center [592, 113] width 31 height 9
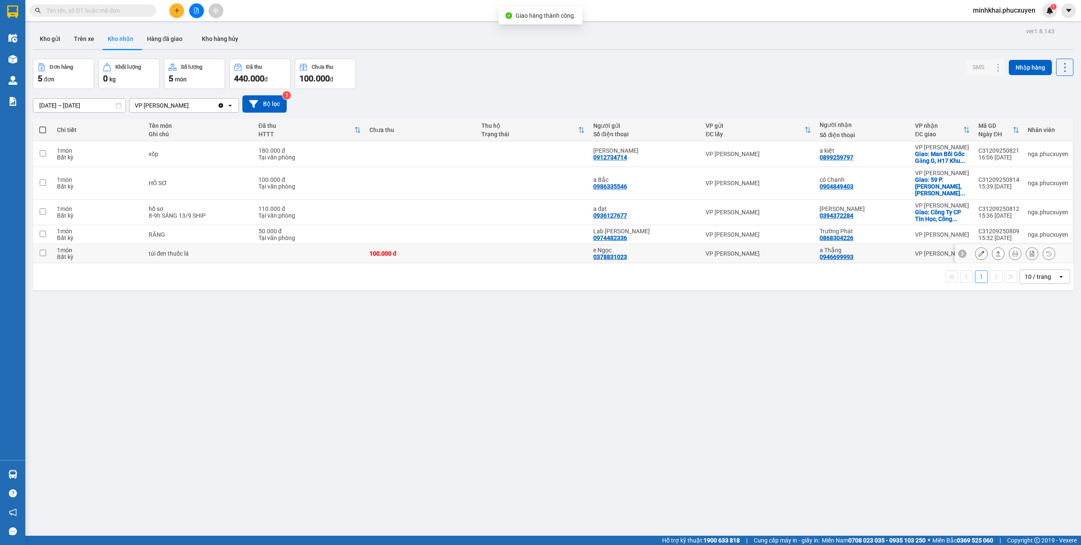
click at [992, 249] on button at bounding box center [998, 254] width 12 height 15
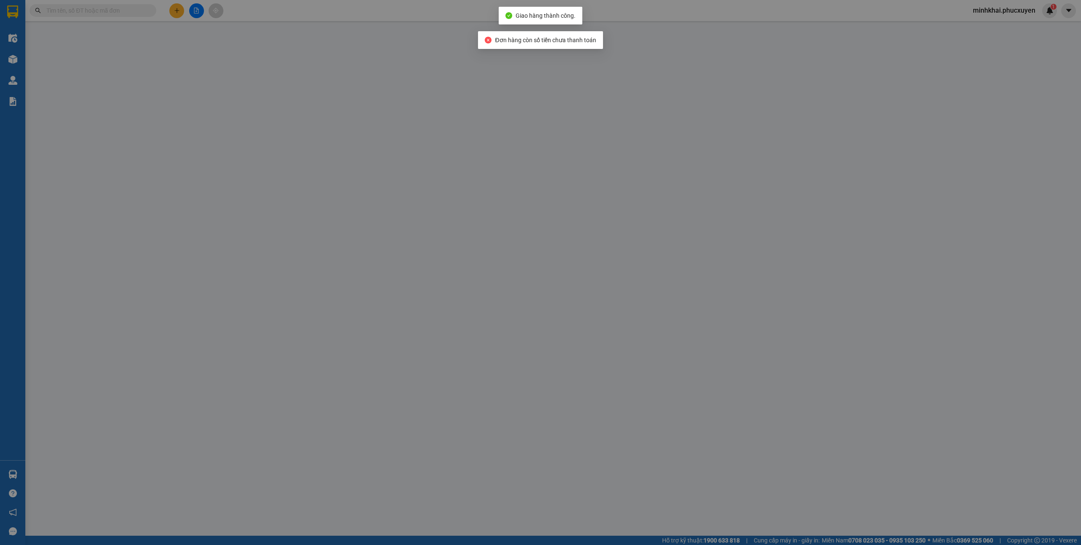
type input "0378831023"
type input "e Ngọc"
type input "0946699993"
type input "a Thắng"
type input "100.000"
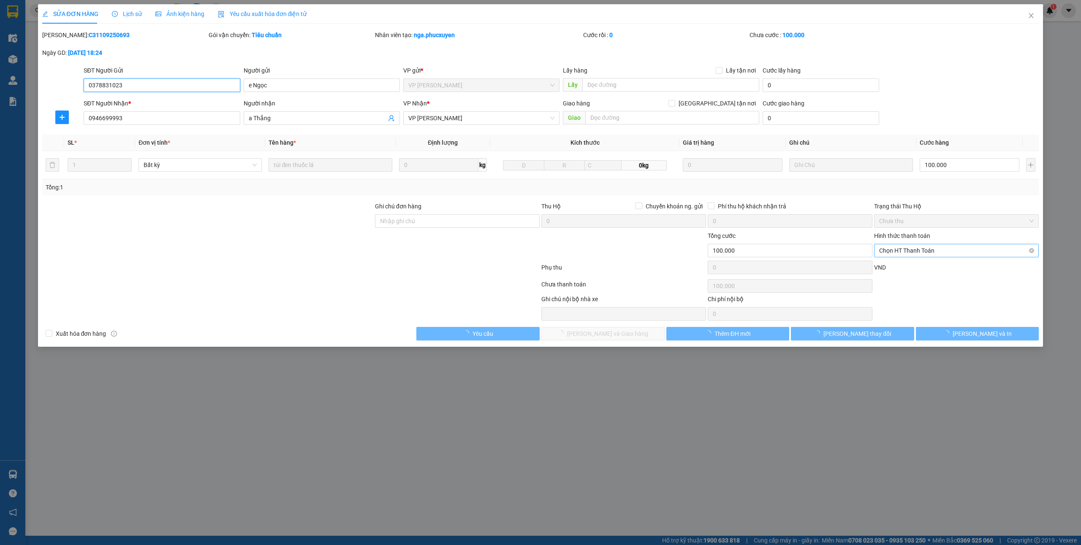
click at [897, 252] on span "Chọn HT Thanh Toán" at bounding box center [956, 250] width 155 height 13
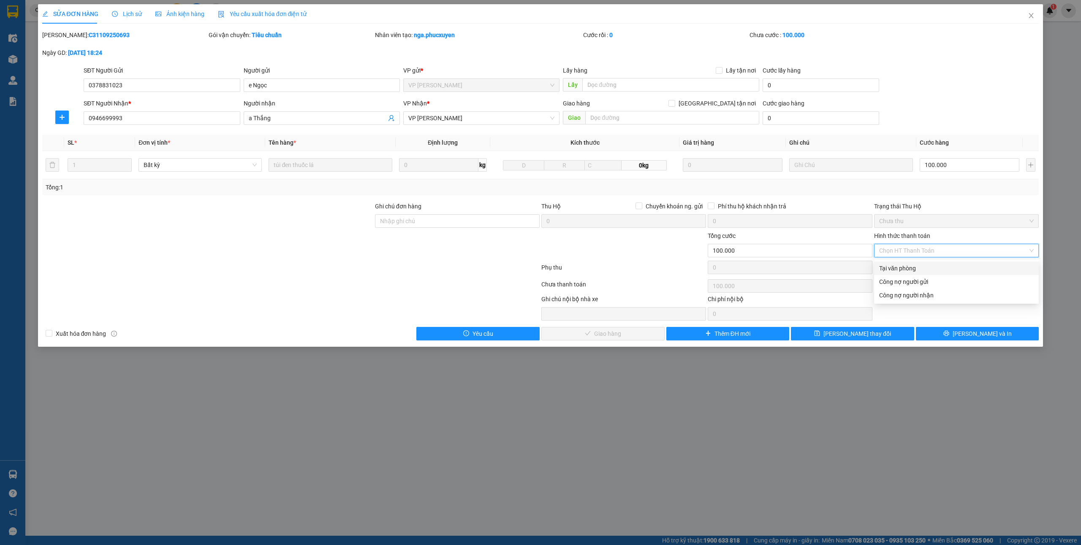
click at [895, 265] on div "Tại văn phòng" at bounding box center [956, 268] width 155 height 9
type input "0"
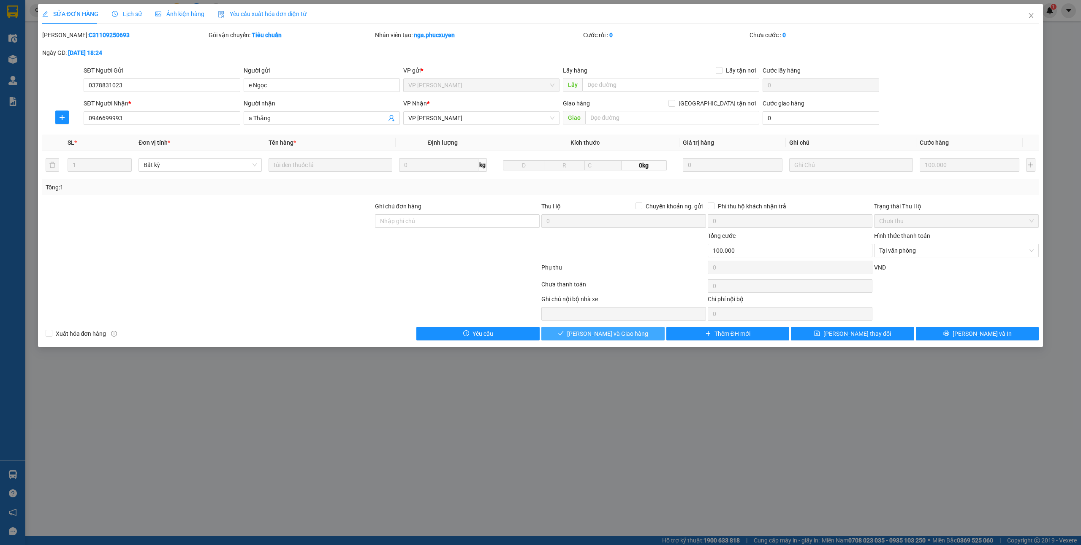
click at [613, 334] on span "[PERSON_NAME] và Giao hàng" at bounding box center [607, 333] width 81 height 9
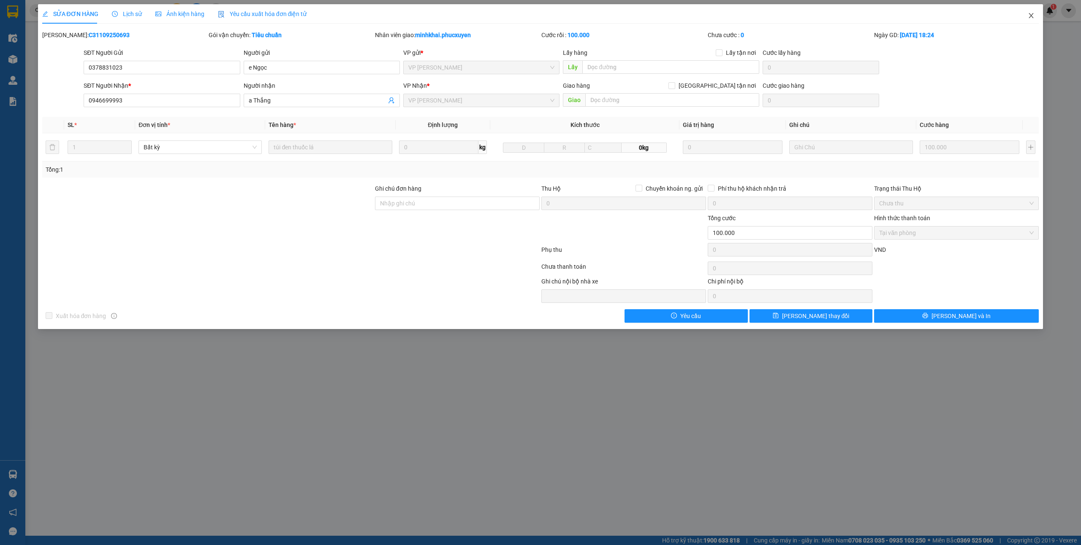
click at [1031, 17] on icon "close" at bounding box center [1031, 15] width 5 height 5
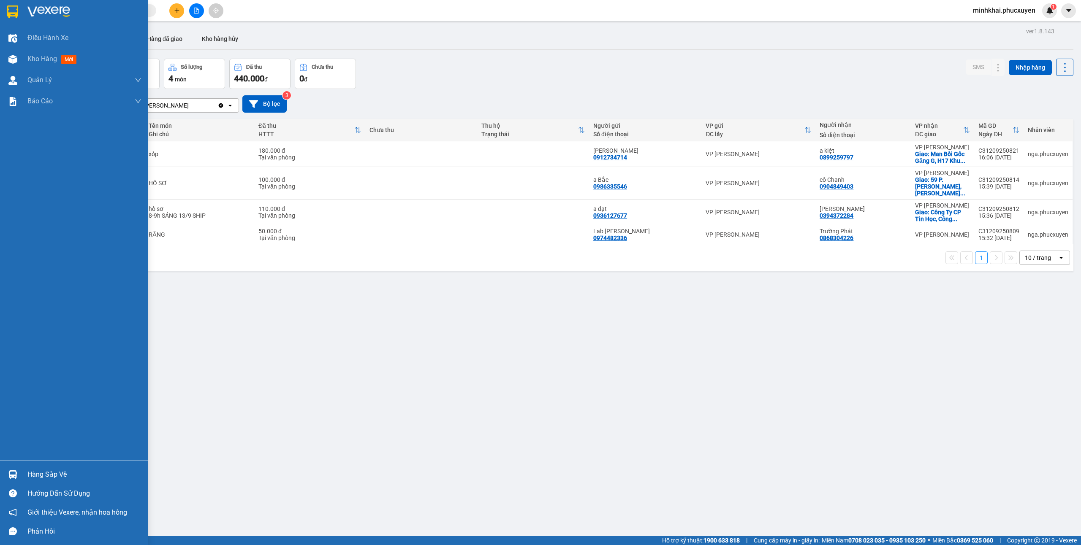
click at [0, 469] on div "Hàng sắp về" at bounding box center [74, 474] width 148 height 19
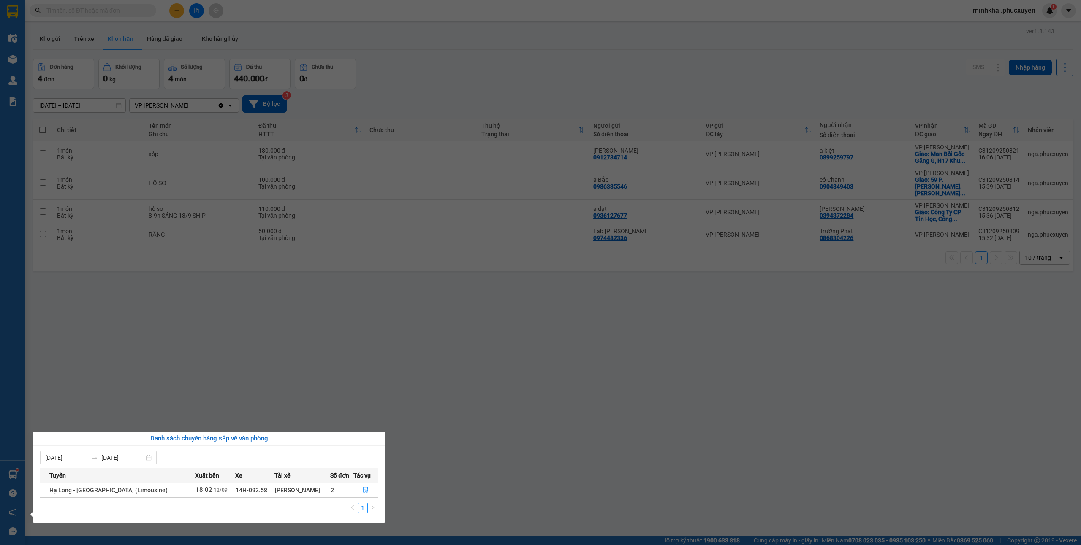
click at [307, 183] on section "Kết quả tìm kiếm ( 1 ) Bộ lọc Mã ĐH Trạng thái Món hàng Thu hộ Tổng cước Chưa c…" at bounding box center [540, 272] width 1081 height 545
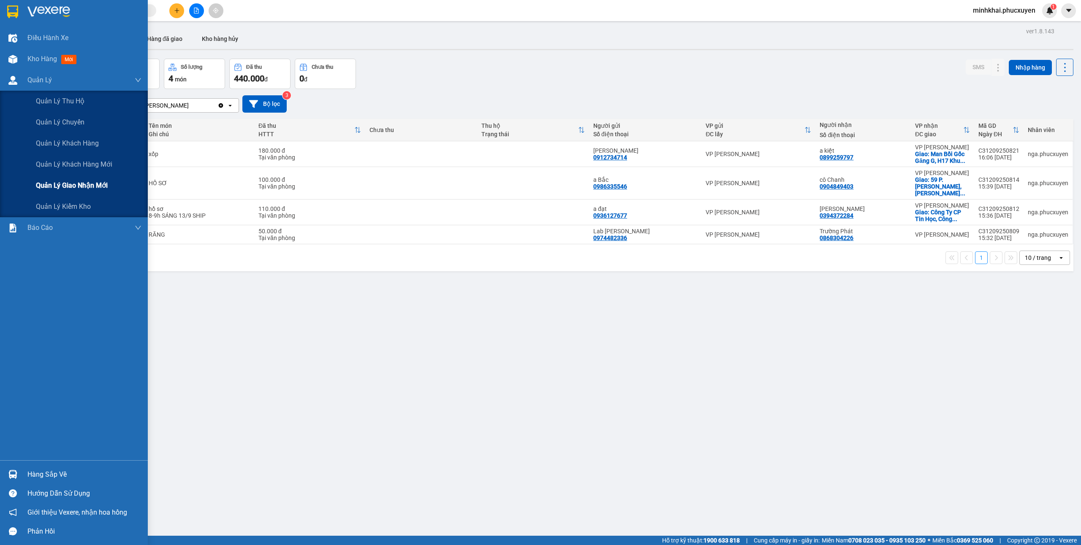
click at [85, 179] on div "Quản lý giao nhận mới" at bounding box center [89, 185] width 106 height 21
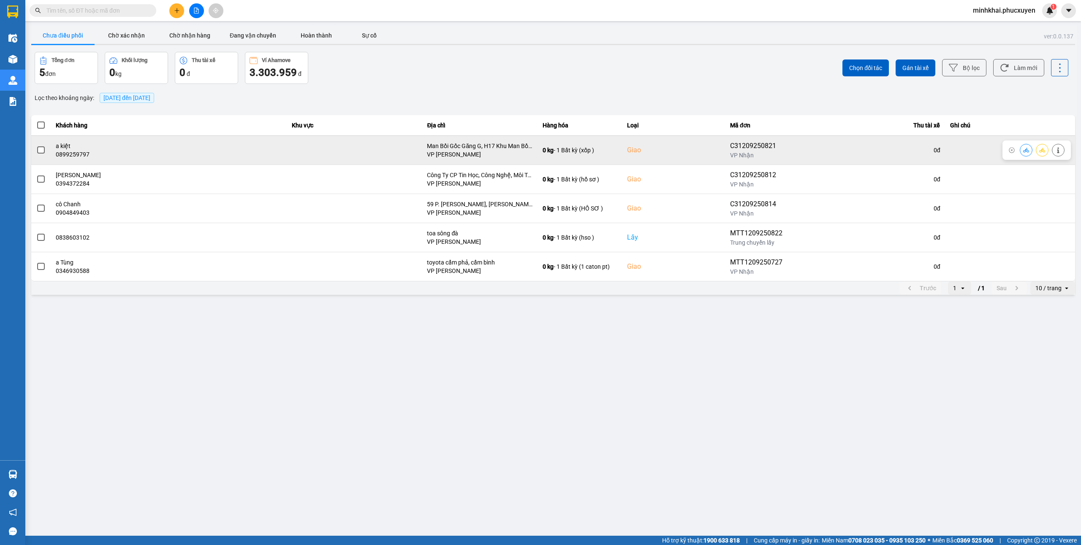
click at [1023, 152] on icon at bounding box center [1026, 150] width 6 height 5
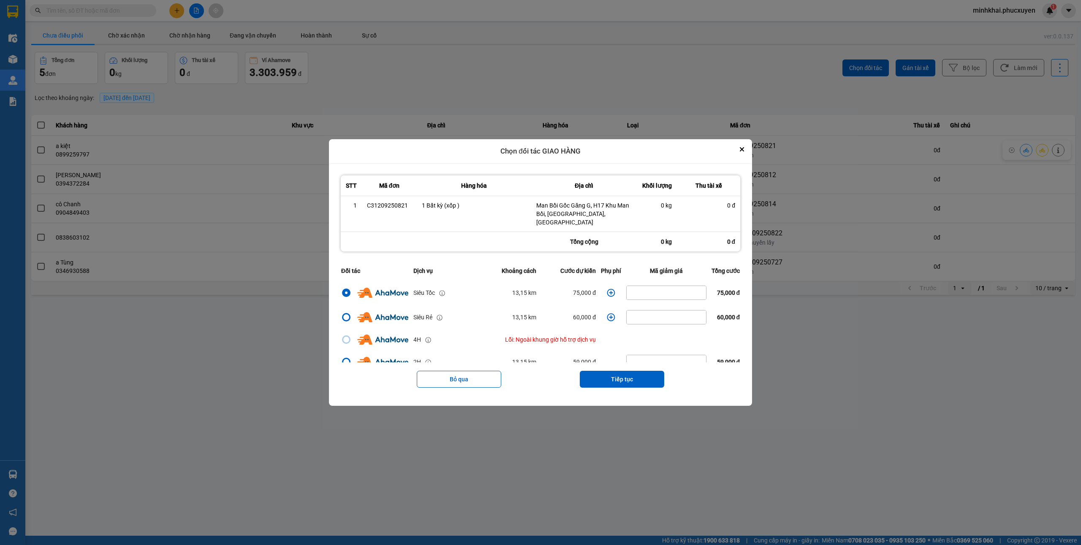
click at [607, 289] on icon "dialog" at bounding box center [611, 293] width 8 height 8
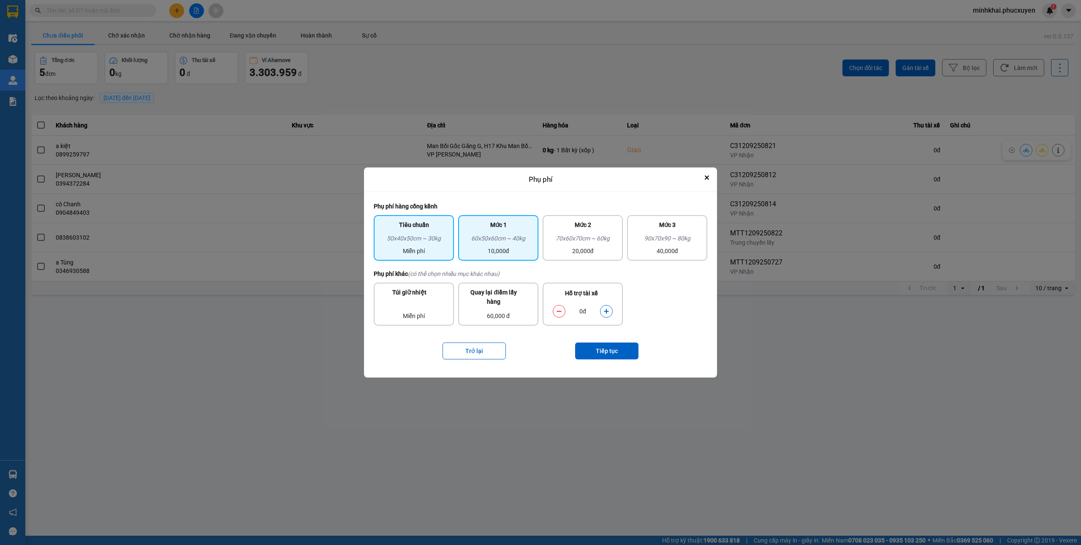
click at [498, 242] on div "60x50x60cm ~ 40kg" at bounding box center [498, 240] width 70 height 13
click at [600, 353] on button "Tiếp tục" at bounding box center [606, 351] width 63 height 17
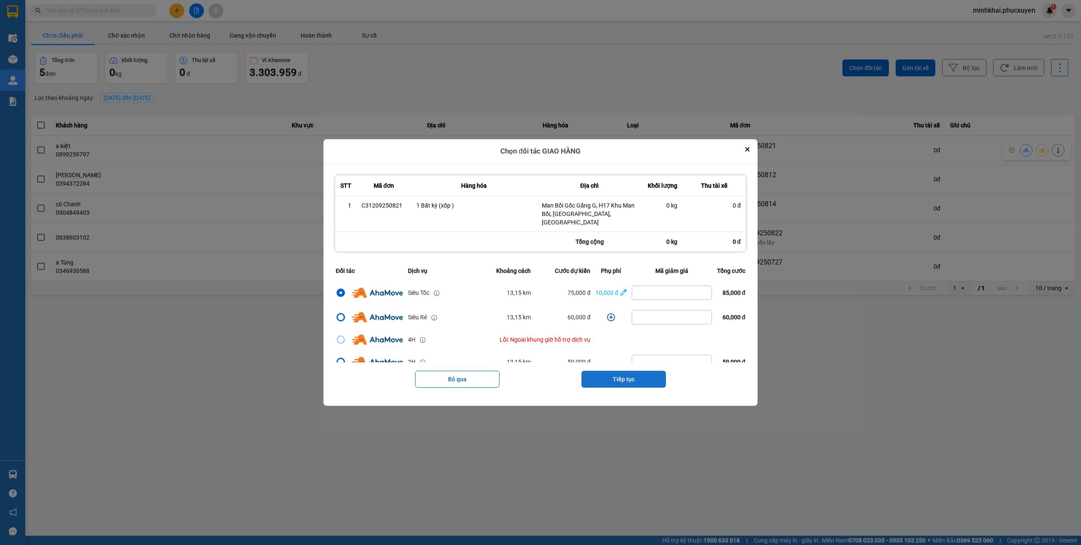
click at [605, 376] on button "Tiếp tục" at bounding box center [623, 379] width 84 height 17
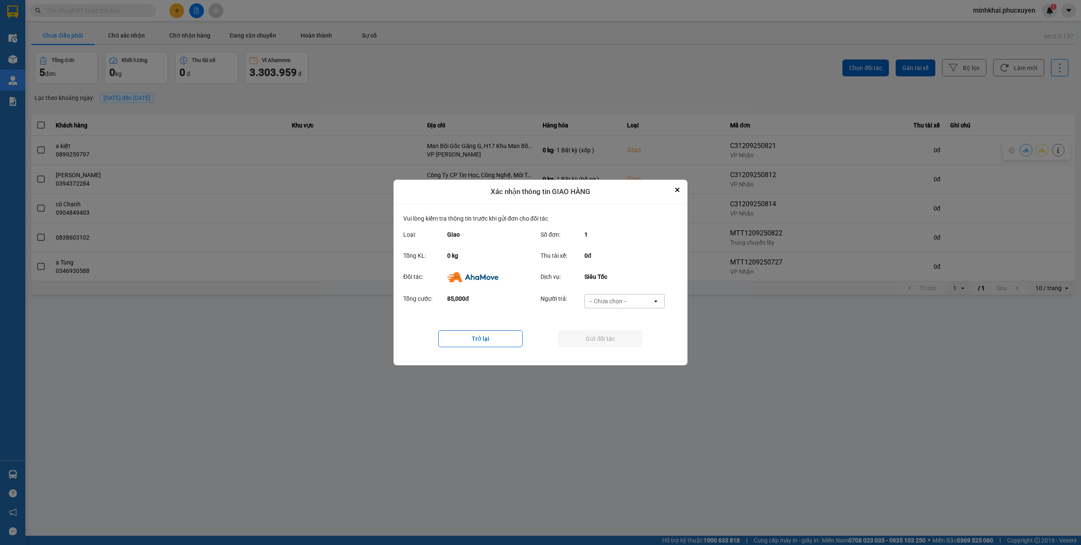
click at [612, 302] on div "-- Chưa chọn --" at bounding box center [608, 301] width 38 height 8
click at [604, 357] on div "Ví Ahamove" at bounding box center [624, 349] width 80 height 15
click at [585, 336] on button "Gửi đối tác" at bounding box center [600, 339] width 84 height 17
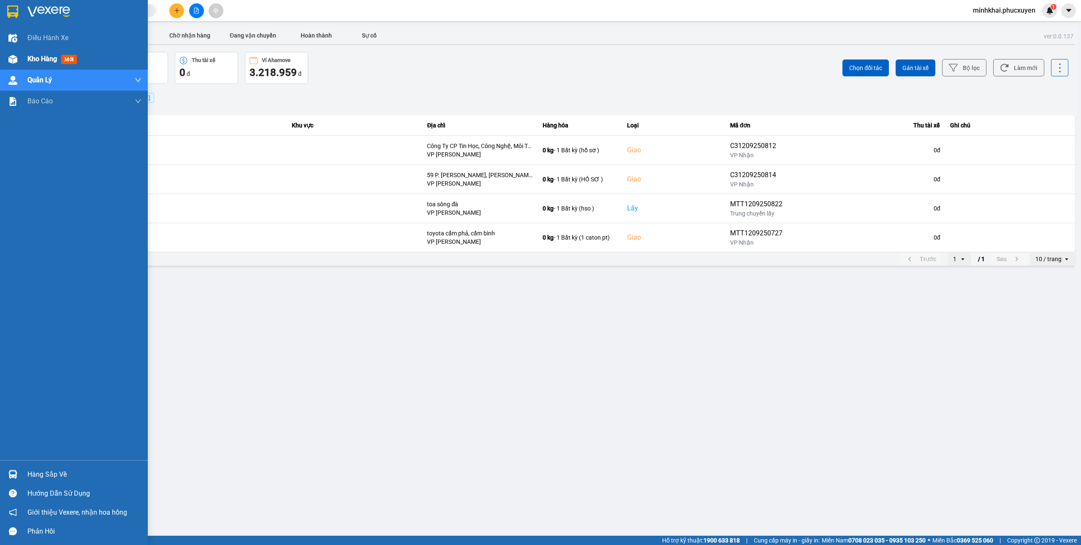
click at [7, 61] on div at bounding box center [12, 59] width 15 height 15
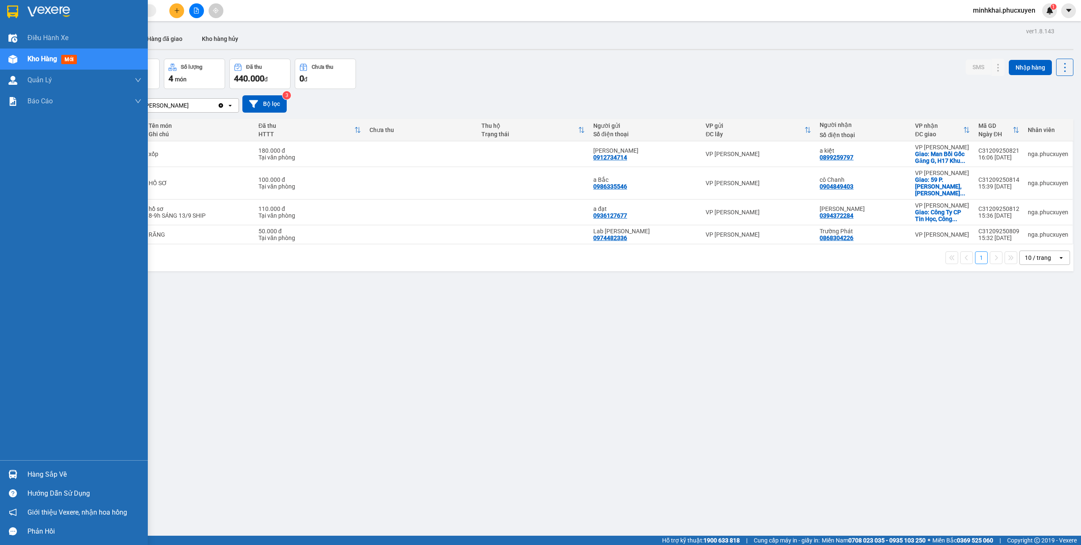
click at [10, 468] on div at bounding box center [12, 474] width 15 height 15
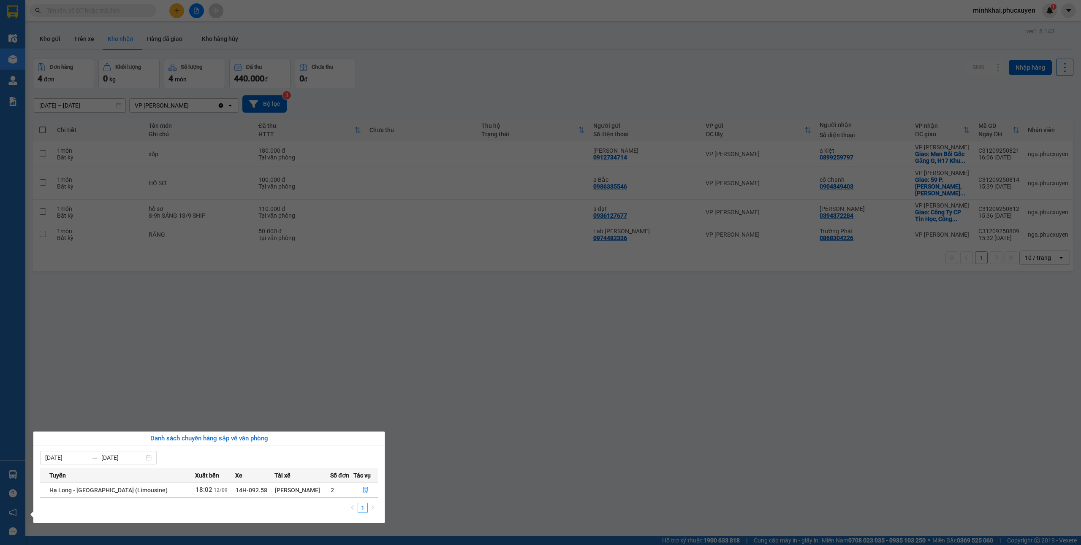
click at [566, 457] on section "Kết quả tìm kiếm ( 1 ) Bộ lọc Mã ĐH Trạng thái Món hàng Thu hộ Tổng cước Chưa c…" at bounding box center [540, 272] width 1081 height 545
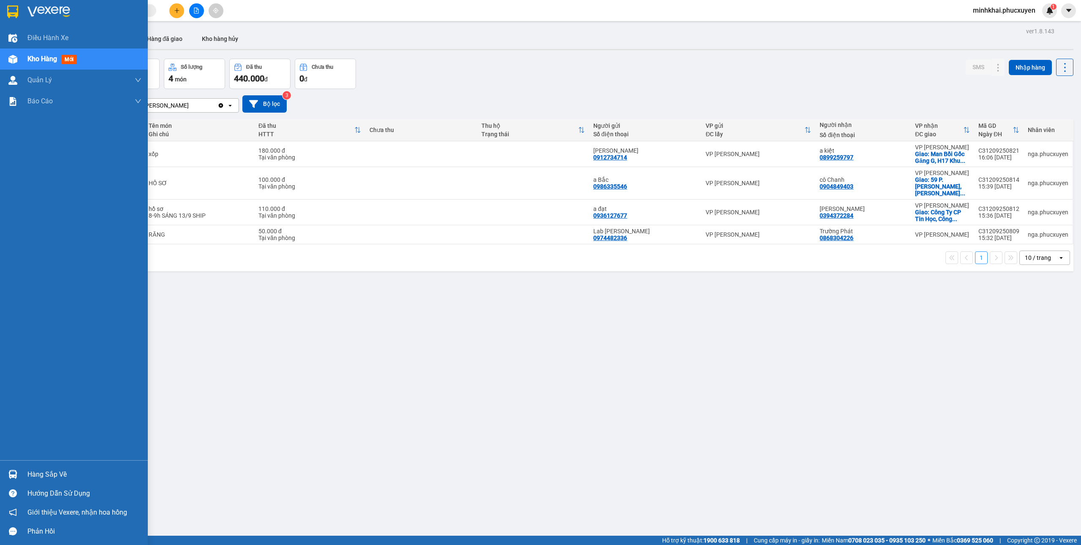
drag, startPoint x: 9, startPoint y: 473, endPoint x: 10, endPoint y: 469, distance: 4.4
click at [9, 473] on img at bounding box center [12, 474] width 9 height 9
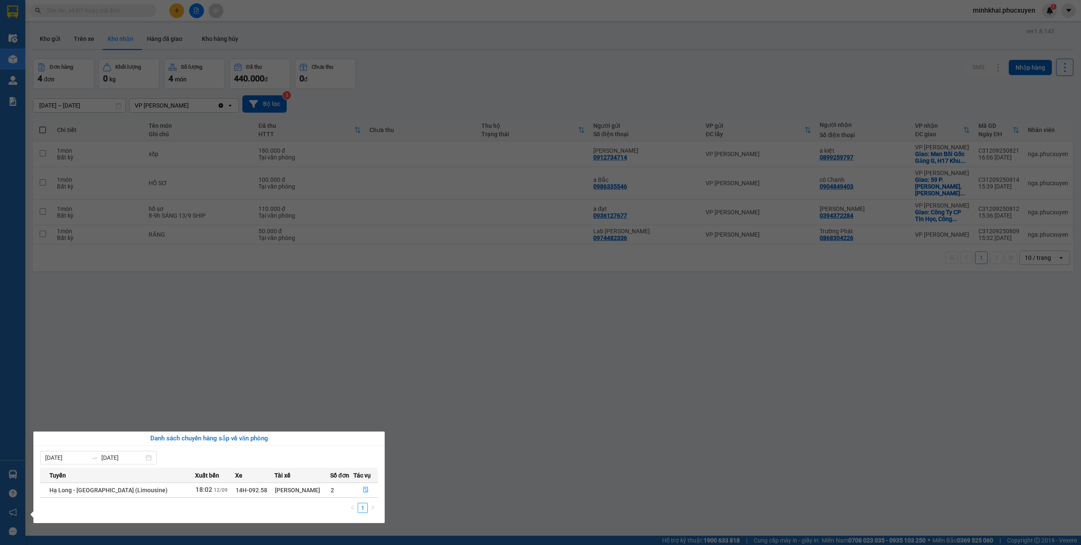
click at [827, 330] on section "Kết quả tìm kiếm ( 1 ) Bộ lọc Mã ĐH Trạng thái Món hàng Thu hộ Tổng cước Chưa c…" at bounding box center [540, 272] width 1081 height 545
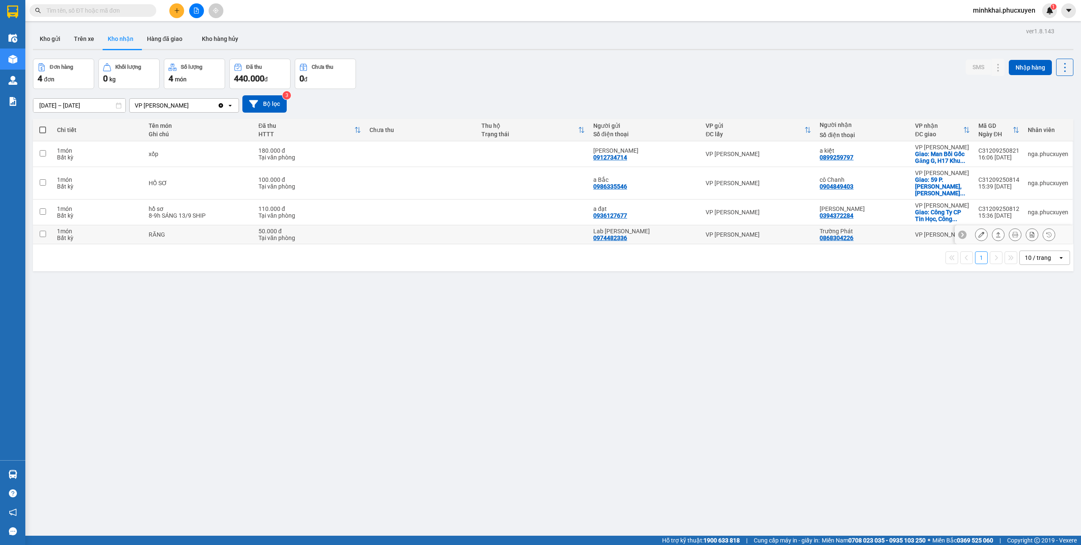
click at [995, 232] on icon at bounding box center [998, 235] width 6 height 6
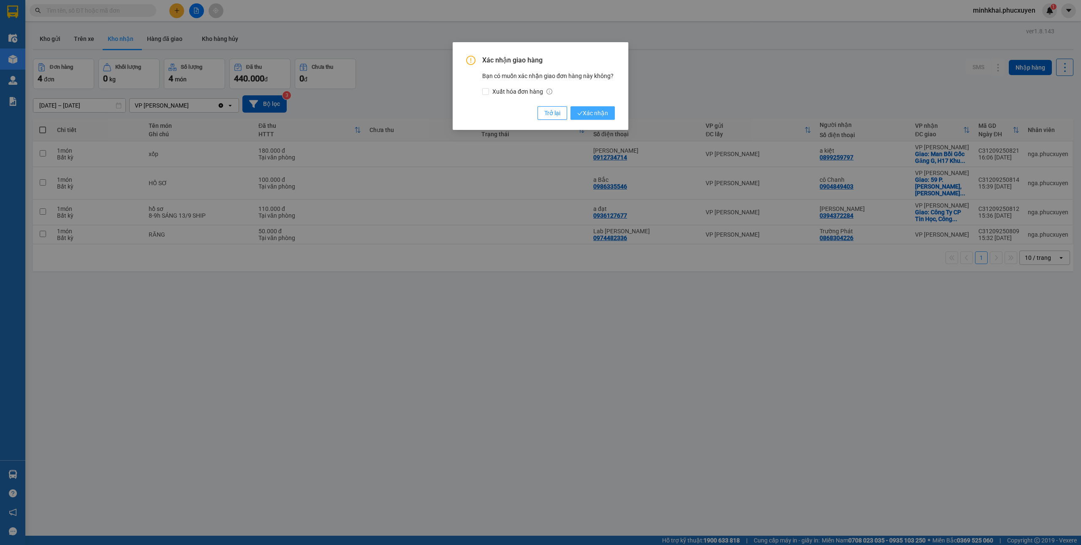
click at [584, 114] on span "Xác nhận" at bounding box center [592, 113] width 31 height 9
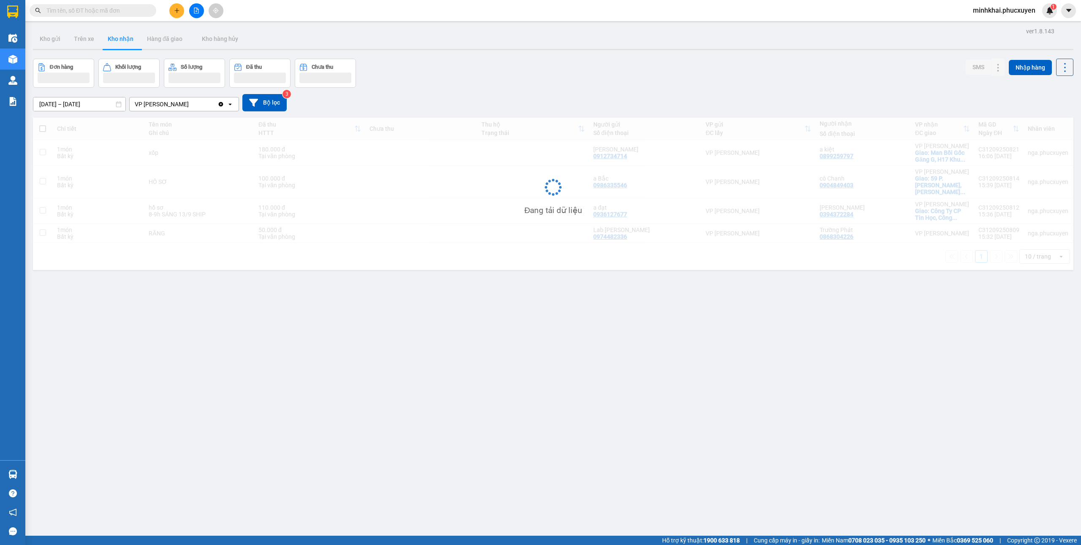
click at [8, 472] on img at bounding box center [12, 474] width 9 height 9
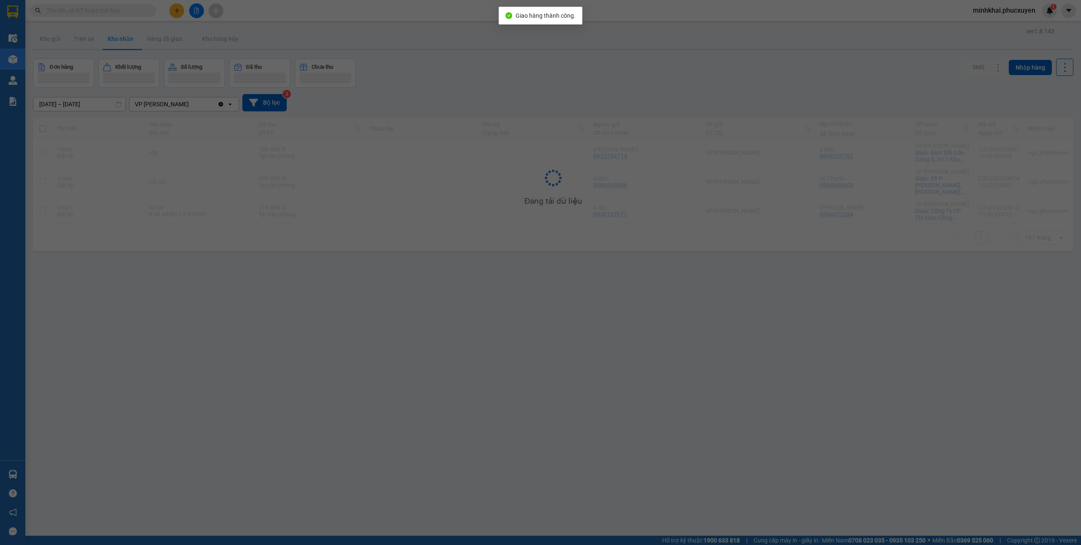
click at [4, 469] on div "Điều hành xe Kho hàng mới Quản [PERSON_NAME] lý thu hộ Quản lý chuyến Quản lý k…" at bounding box center [12, 272] width 25 height 545
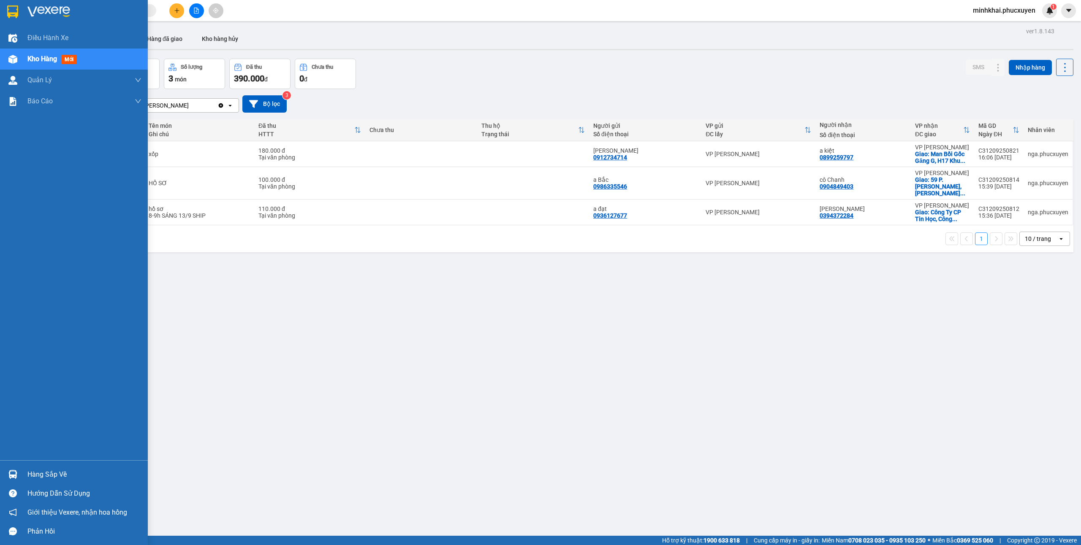
click at [41, 472] on div "Hàng sắp về" at bounding box center [84, 475] width 114 height 13
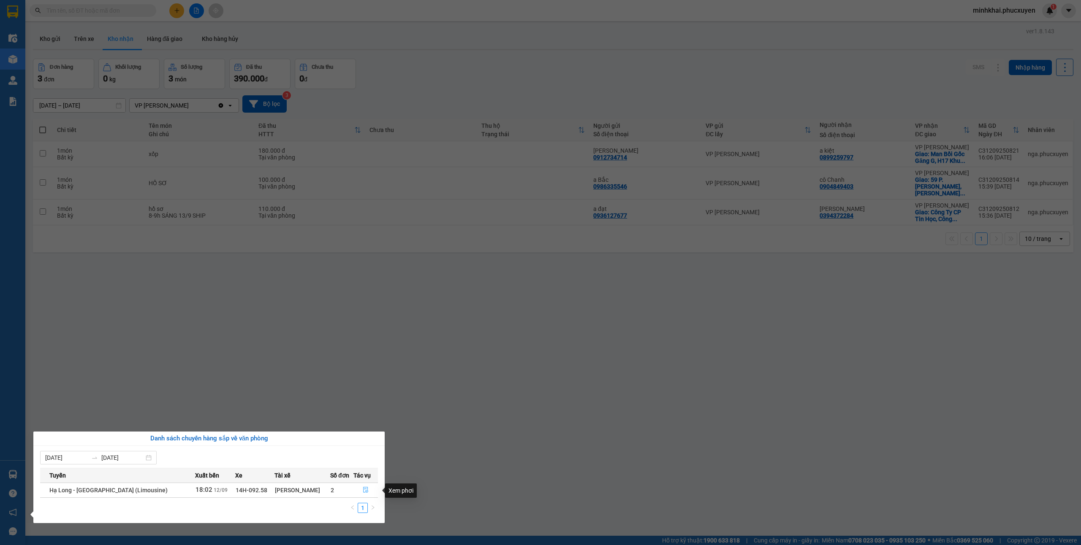
click at [364, 492] on icon "file-done" at bounding box center [365, 491] width 5 height 6
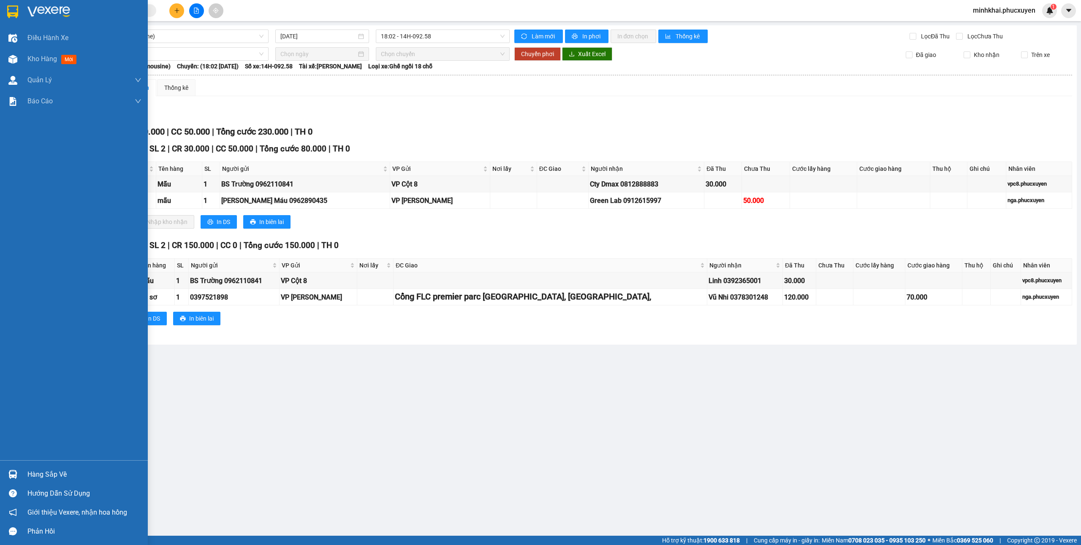
click at [0, 470] on div "Hàng sắp về" at bounding box center [74, 474] width 148 height 19
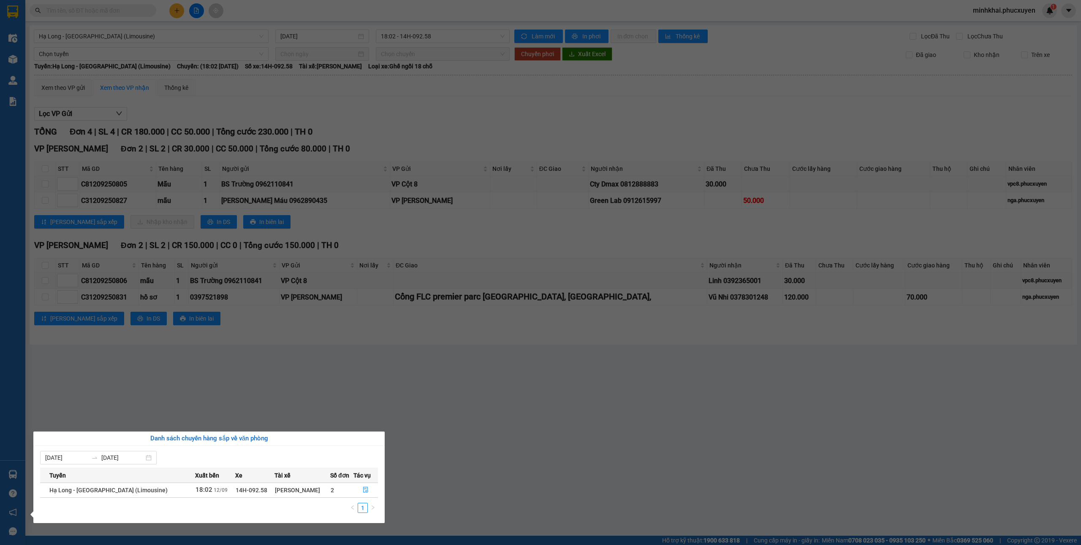
click at [516, 411] on section "Kết quả tìm kiếm ( 1 ) Bộ lọc Mã ĐH Trạng thái Món hàng Thu hộ Tổng cước Chưa c…" at bounding box center [540, 272] width 1081 height 545
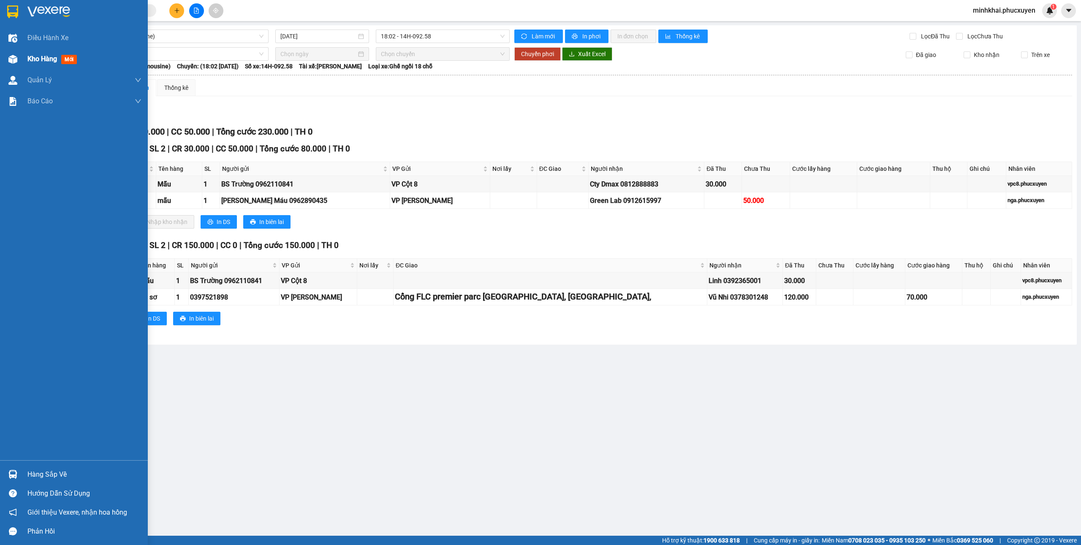
click at [0, 49] on div "Kho hàng mới" at bounding box center [74, 59] width 148 height 21
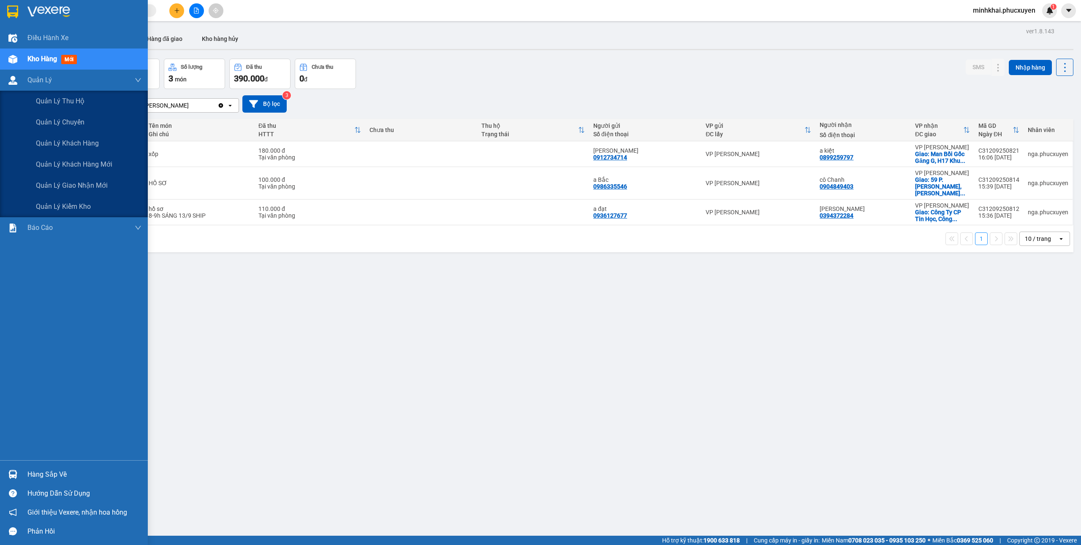
click at [60, 180] on span "Quản lý giao nhận mới" at bounding box center [72, 185] width 72 height 11
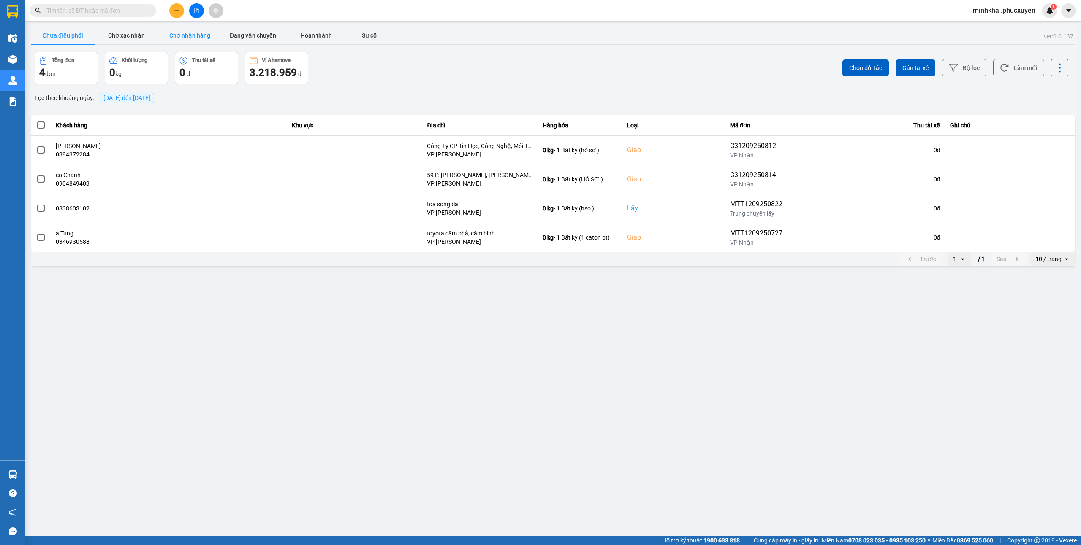
click at [182, 31] on button "Chờ nhận hàng" at bounding box center [189, 35] width 63 height 17
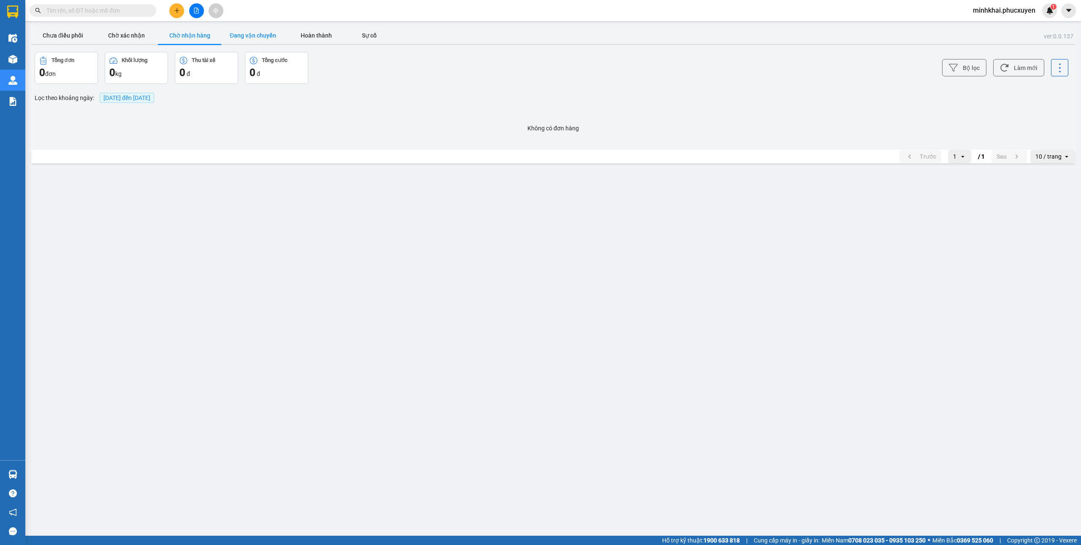
click at [238, 34] on button "Đang vận chuyển" at bounding box center [252, 35] width 63 height 17
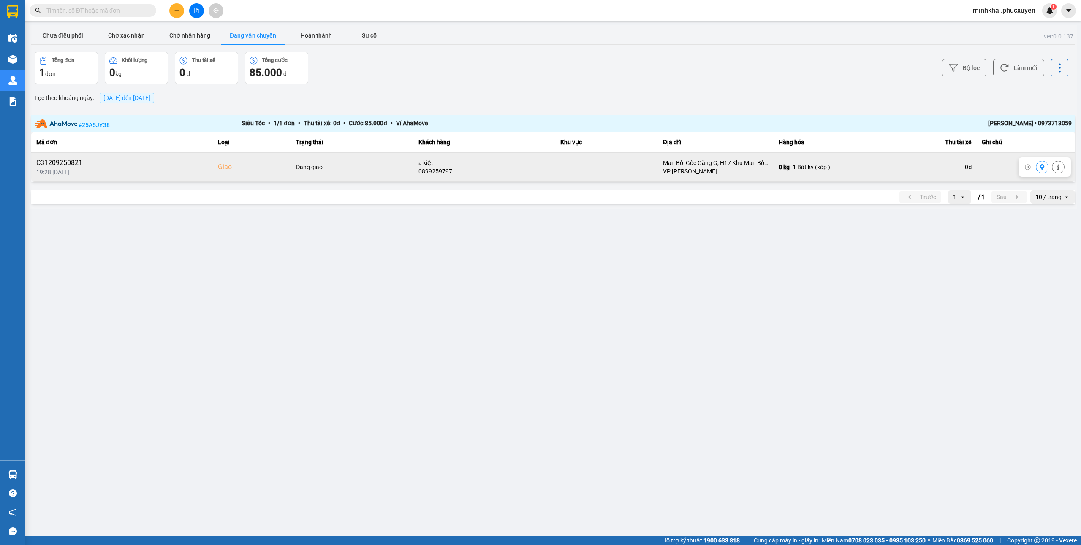
click at [1039, 170] on icon at bounding box center [1042, 167] width 6 height 6
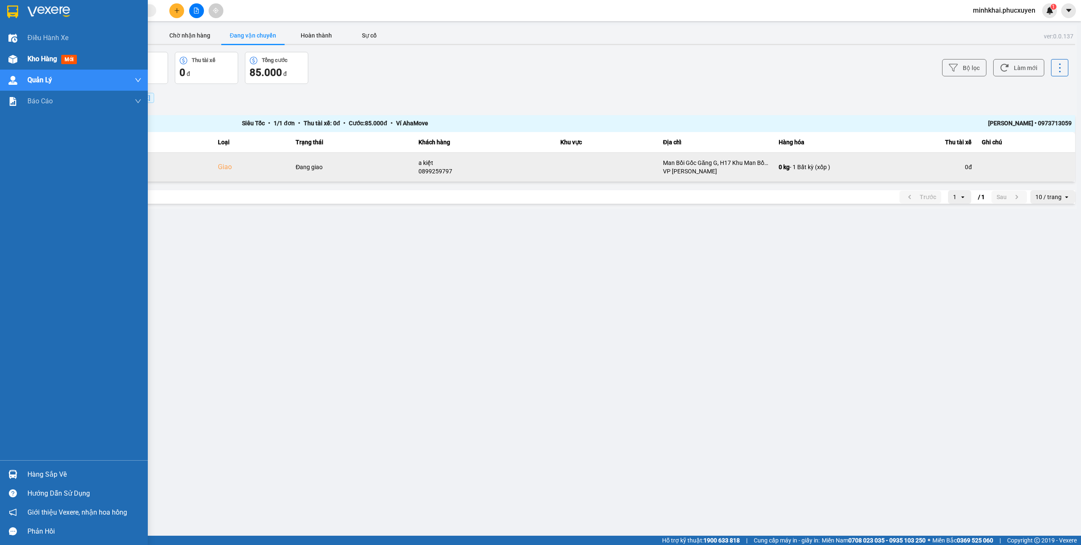
click at [14, 61] on img at bounding box center [12, 59] width 9 height 9
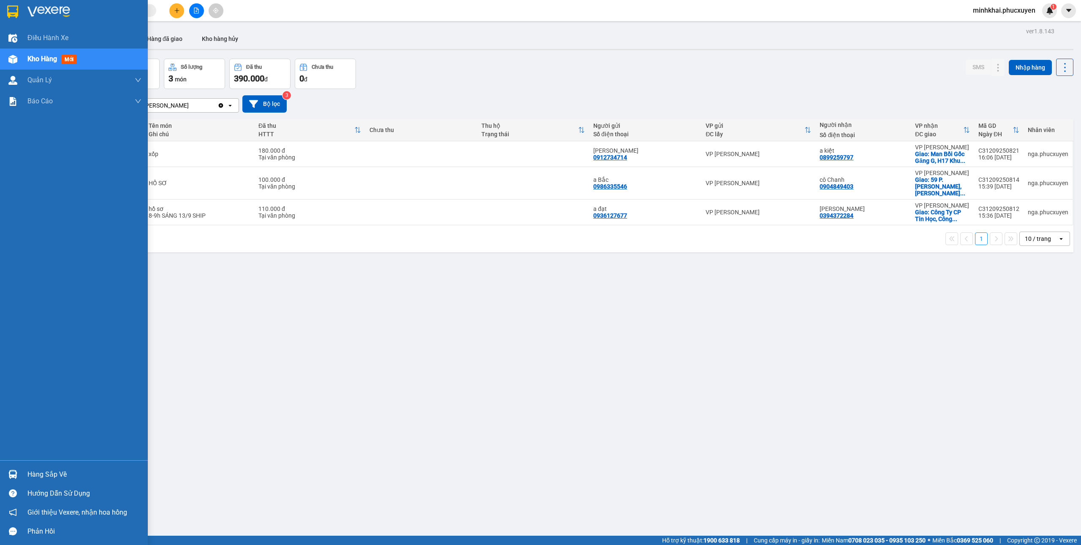
click at [14, 480] on div at bounding box center [12, 474] width 15 height 15
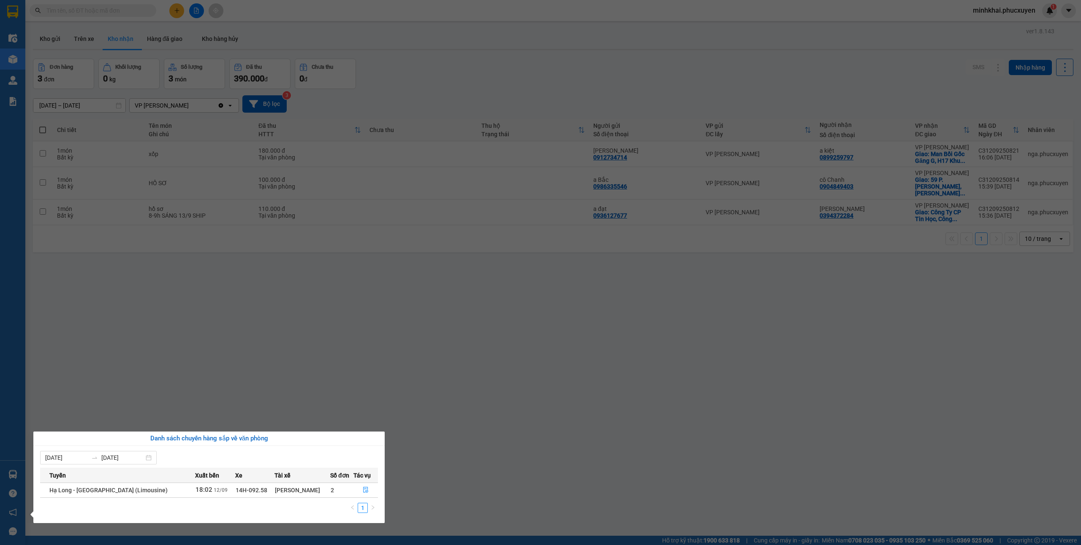
click at [492, 447] on section "Kết quả tìm kiếm ( 1 ) Bộ lọc Mã ĐH Trạng thái Món hàng Thu hộ Tổng cước Chưa c…" at bounding box center [540, 272] width 1081 height 545
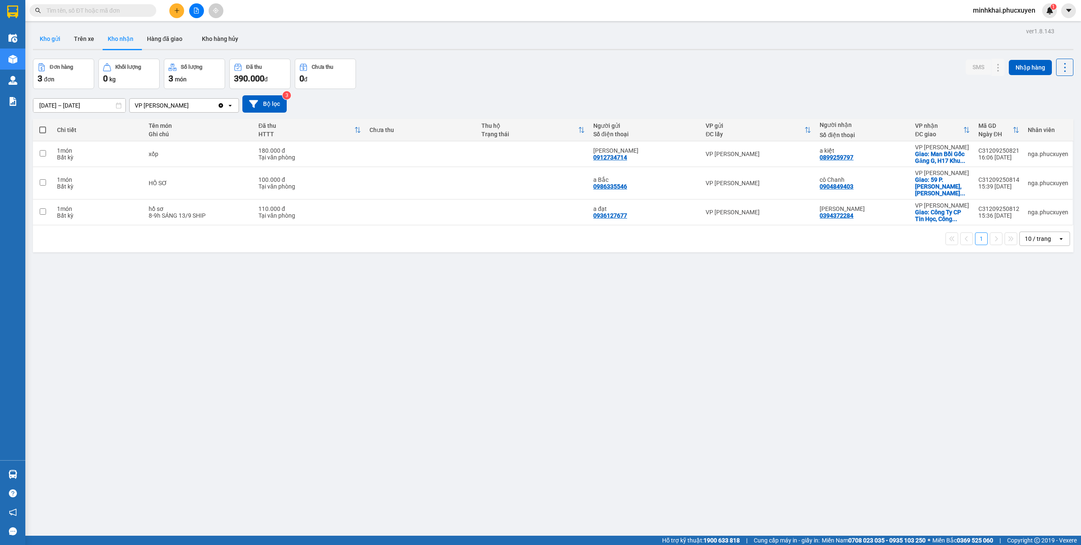
click at [52, 39] on button "Kho gửi" at bounding box center [50, 39] width 34 height 20
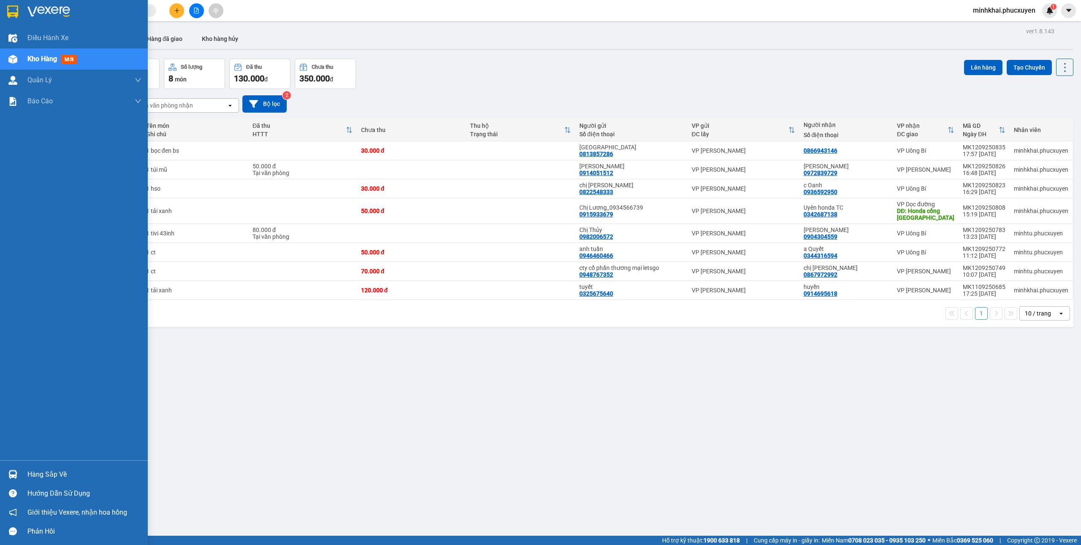
click at [8, 476] on img at bounding box center [12, 474] width 9 height 9
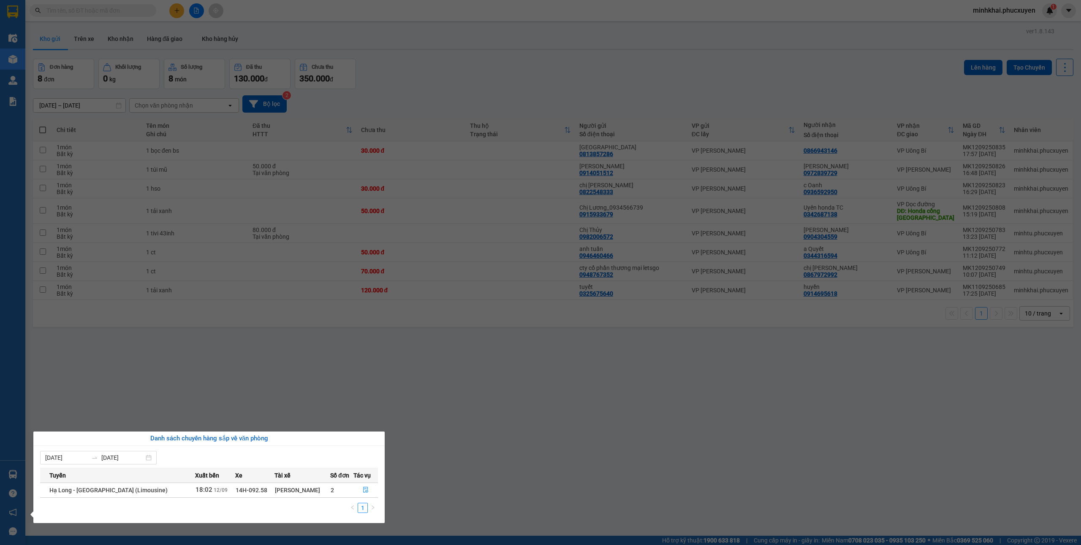
click at [574, 480] on section "Kết quả tìm kiếm ( 1 ) Bộ lọc Mã ĐH Trạng thái Món hàng Thu hộ Tổng cước Chưa c…" at bounding box center [540, 272] width 1081 height 545
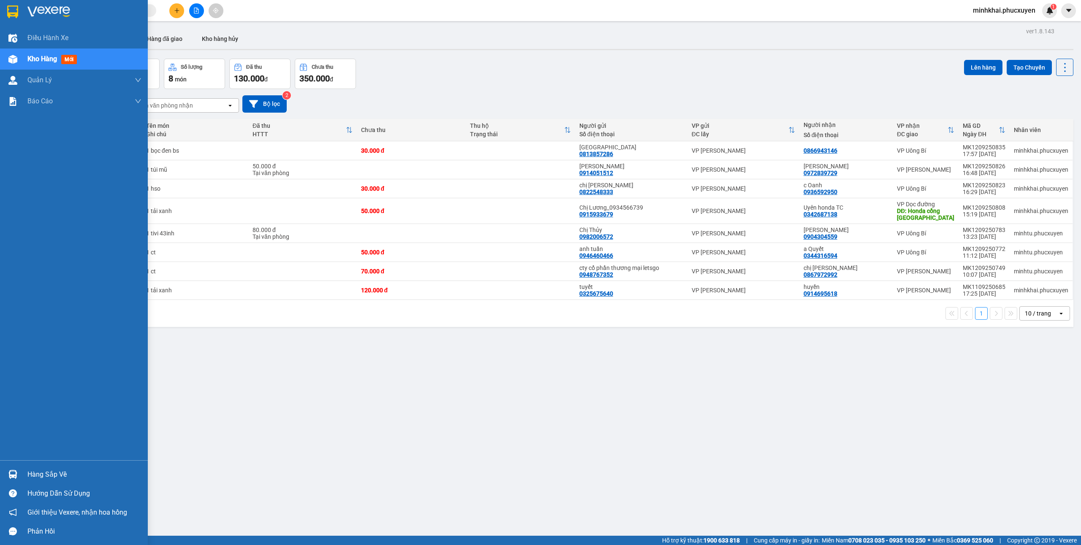
click at [2, 471] on div "Hàng sắp về" at bounding box center [74, 474] width 148 height 19
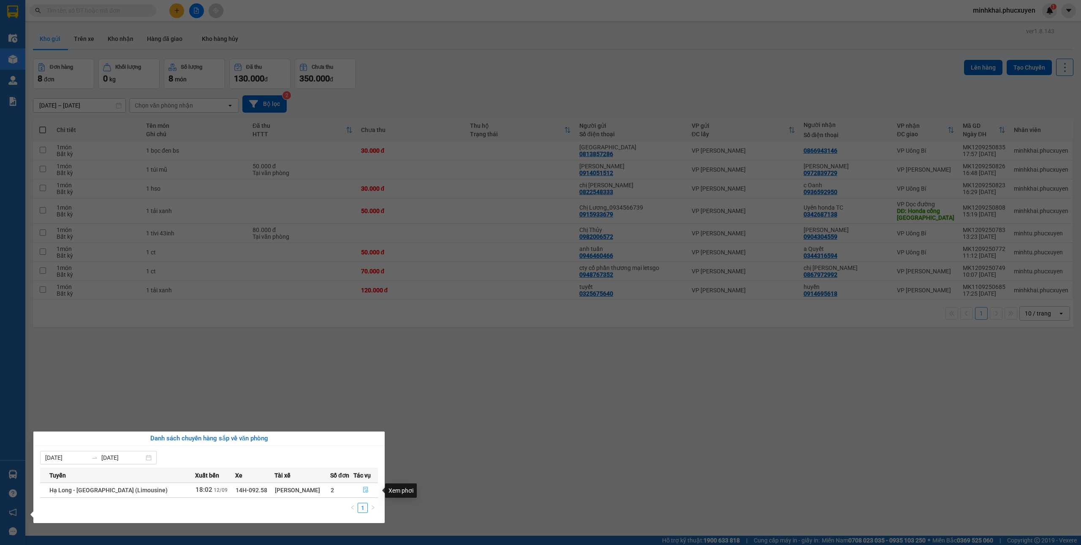
click at [366, 493] on button "button" at bounding box center [366, 491] width 24 height 14
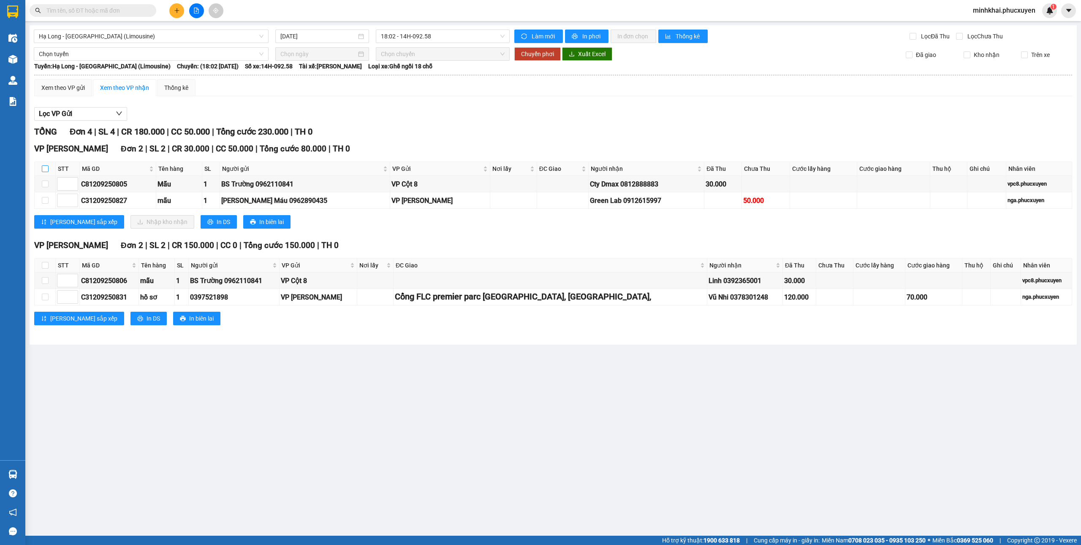
click at [46, 171] on input "checkbox" at bounding box center [45, 169] width 7 height 7
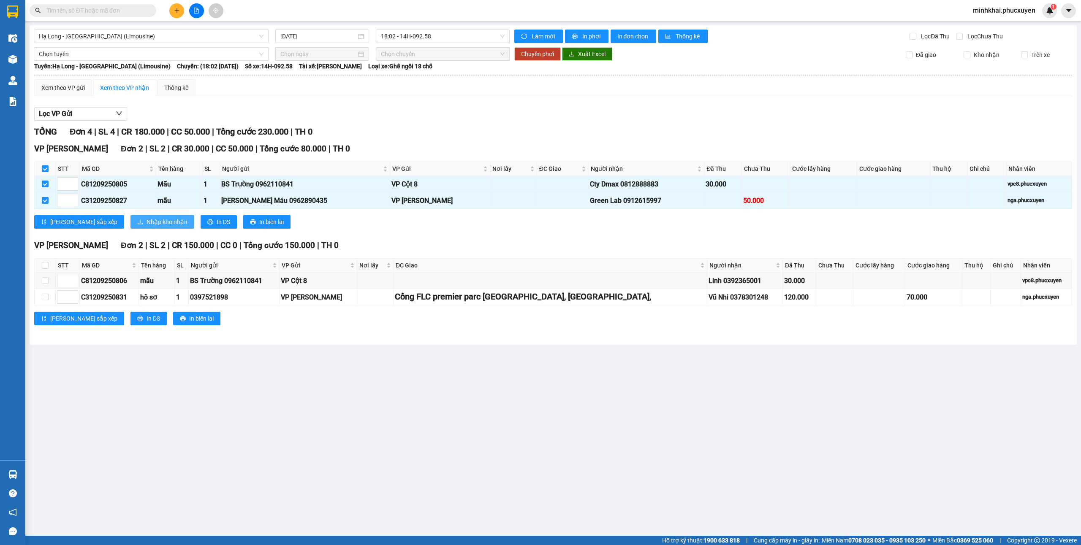
click at [147, 223] on span "Nhập kho nhận" at bounding box center [167, 221] width 41 height 9
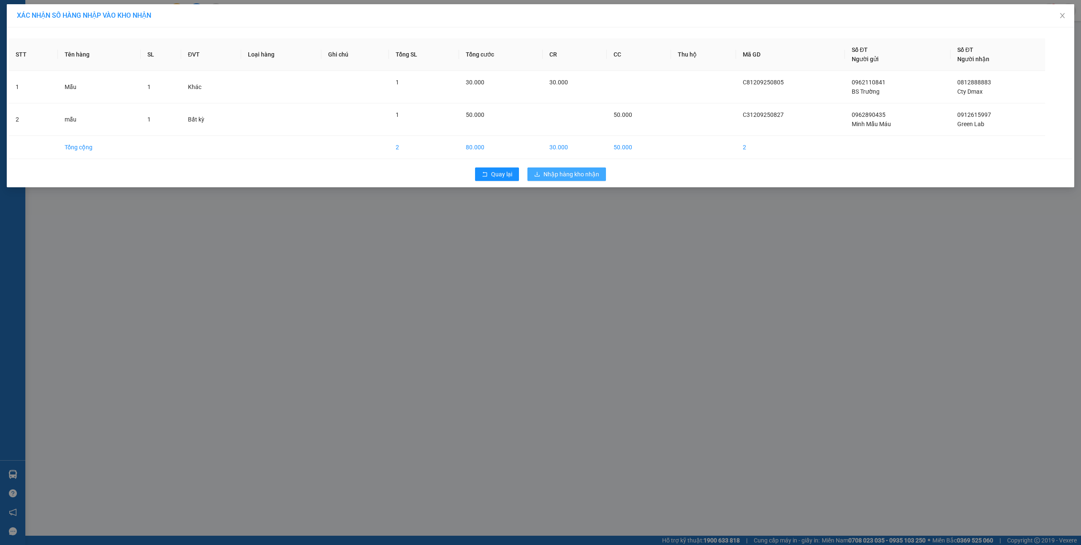
click at [578, 176] on span "Nhập hàng kho nhận" at bounding box center [571, 174] width 56 height 9
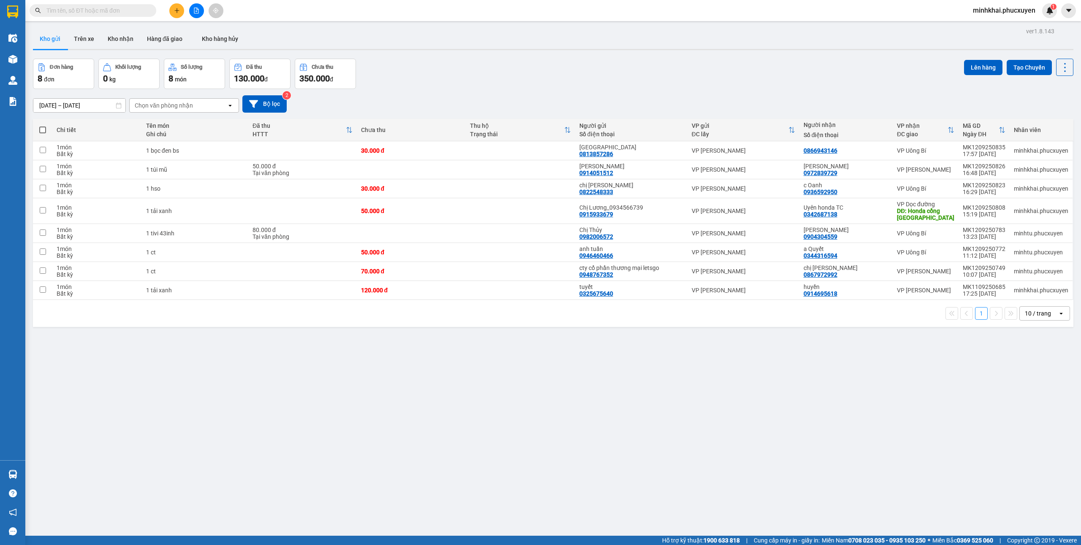
click at [118, 44] on button "Kho nhận" at bounding box center [120, 39] width 39 height 20
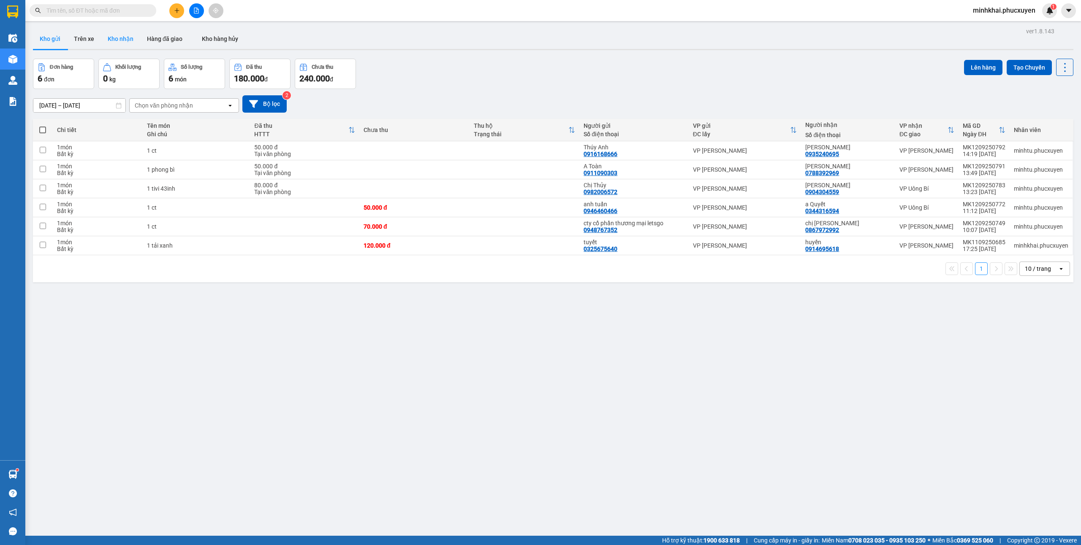
click at [125, 34] on button "Kho nhận" at bounding box center [120, 39] width 39 height 20
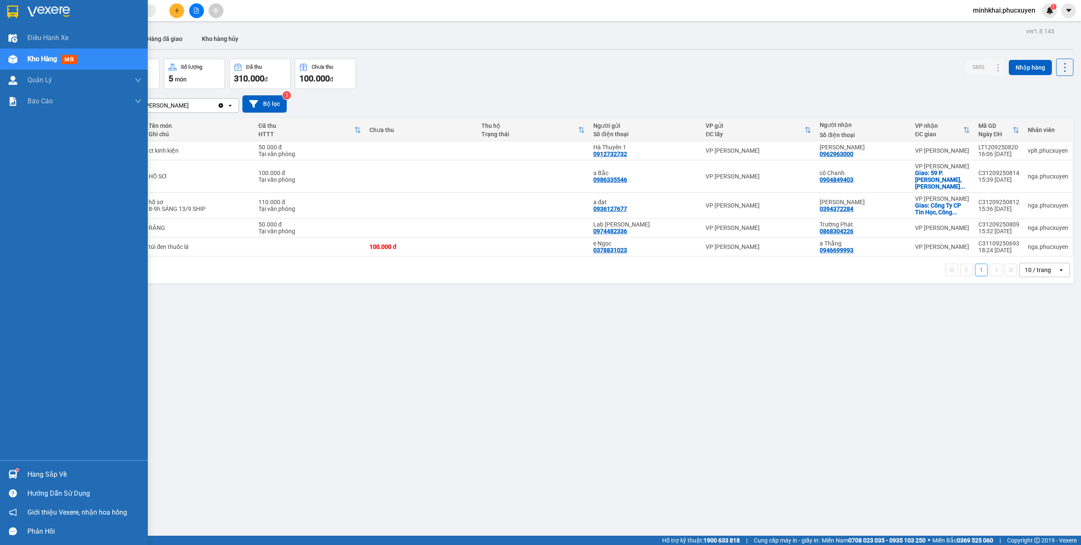
click at [7, 470] on div at bounding box center [12, 474] width 15 height 15
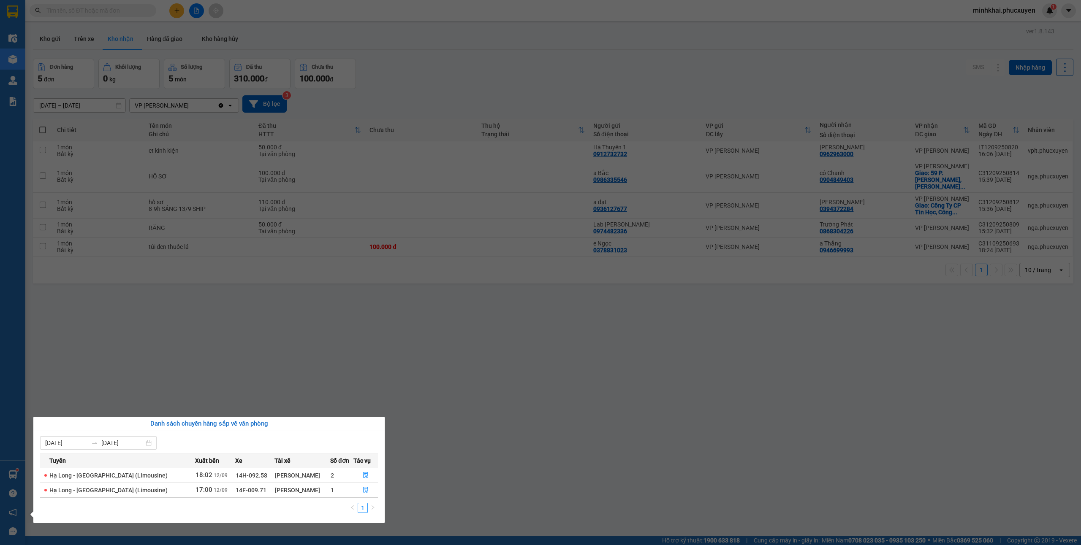
click at [449, 470] on section "Kết quả tìm kiếm ( 0 ) Bộ lọc No Data minhkhai.phucxuyen 1 Điều hành xe Kho hàn…" at bounding box center [540, 272] width 1081 height 545
